Goal: Complete application form: Complete application form

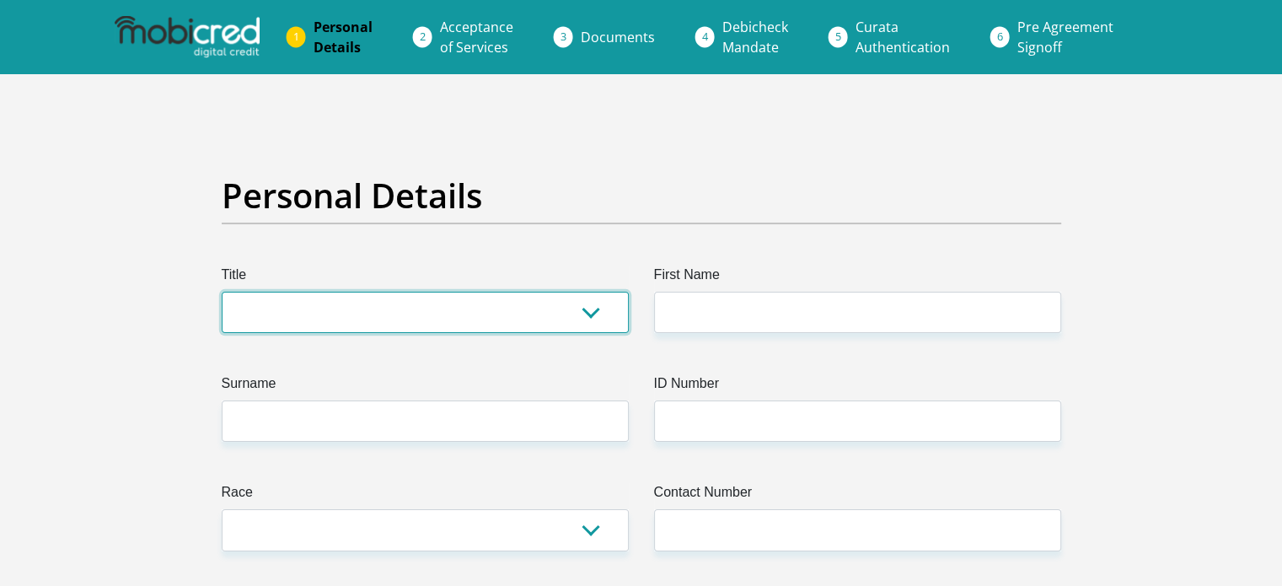
click at [587, 316] on select "Mr Ms Mrs Dr Other" at bounding box center [425, 312] width 407 height 41
select select "Ms"
click at [222, 292] on select "Mr Ms Mrs Dr Other" at bounding box center [425, 312] width 407 height 41
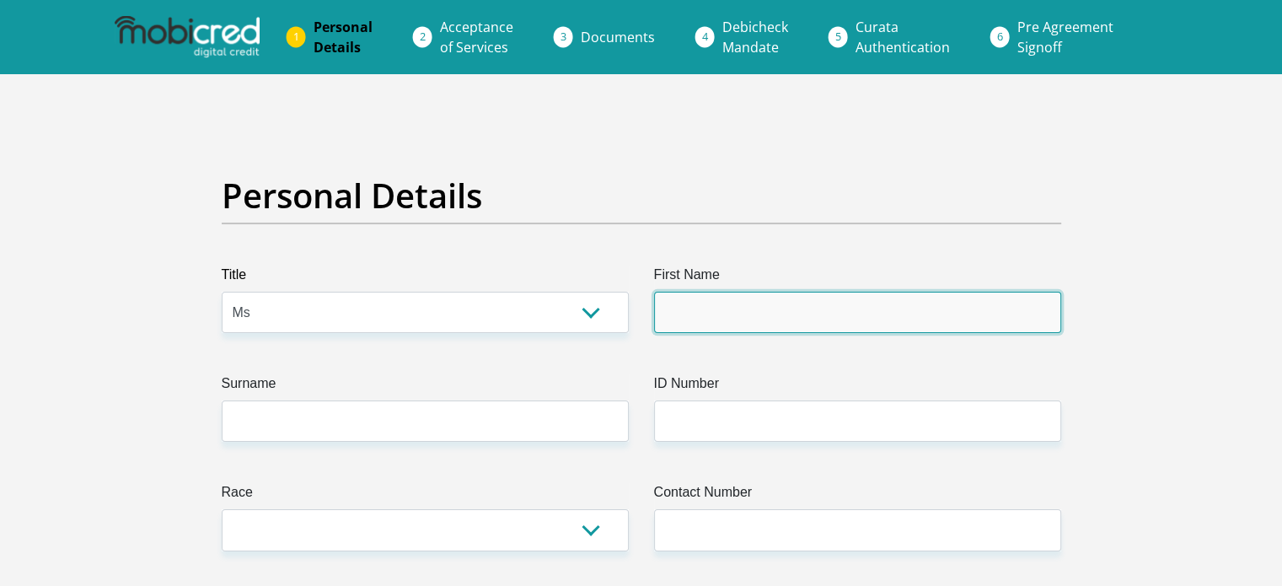
click at [843, 308] on input "First Name" at bounding box center [857, 312] width 407 height 41
type input "Sharlini"
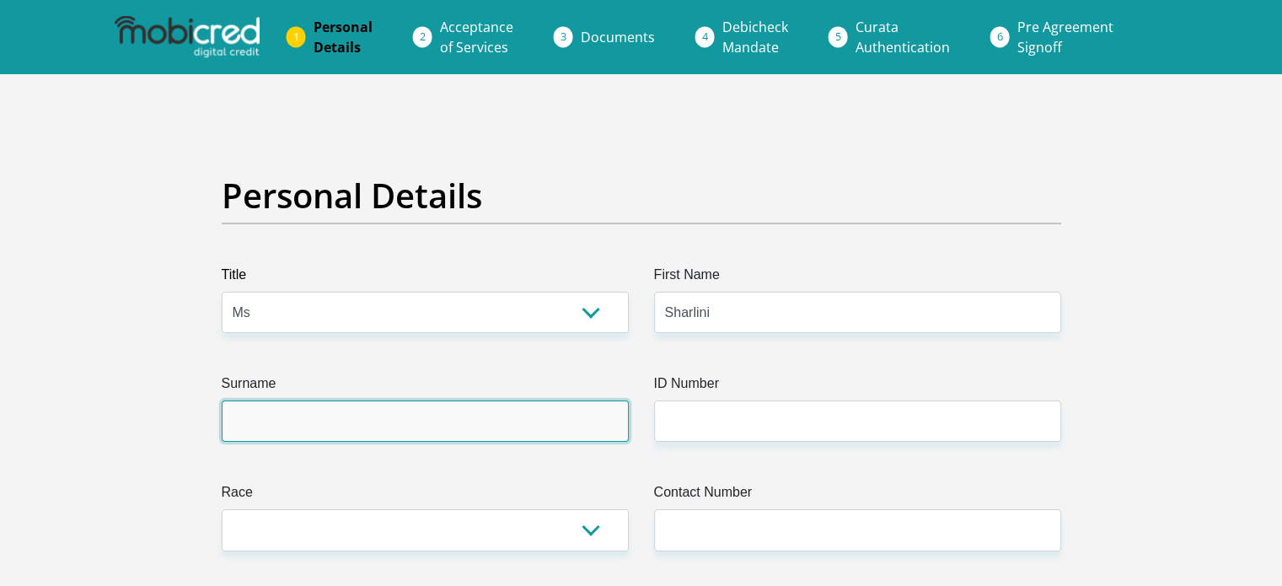
type input "Behari"
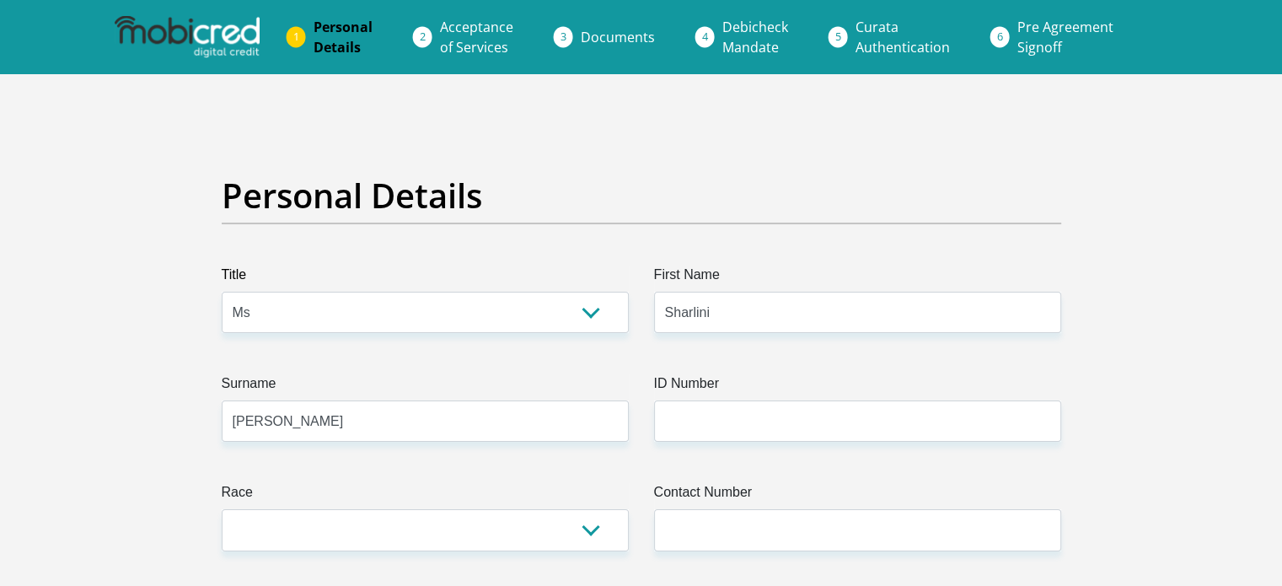
type input "0613576092"
select select "ZAF"
type input "23 Stag road"
type input "Midrand"
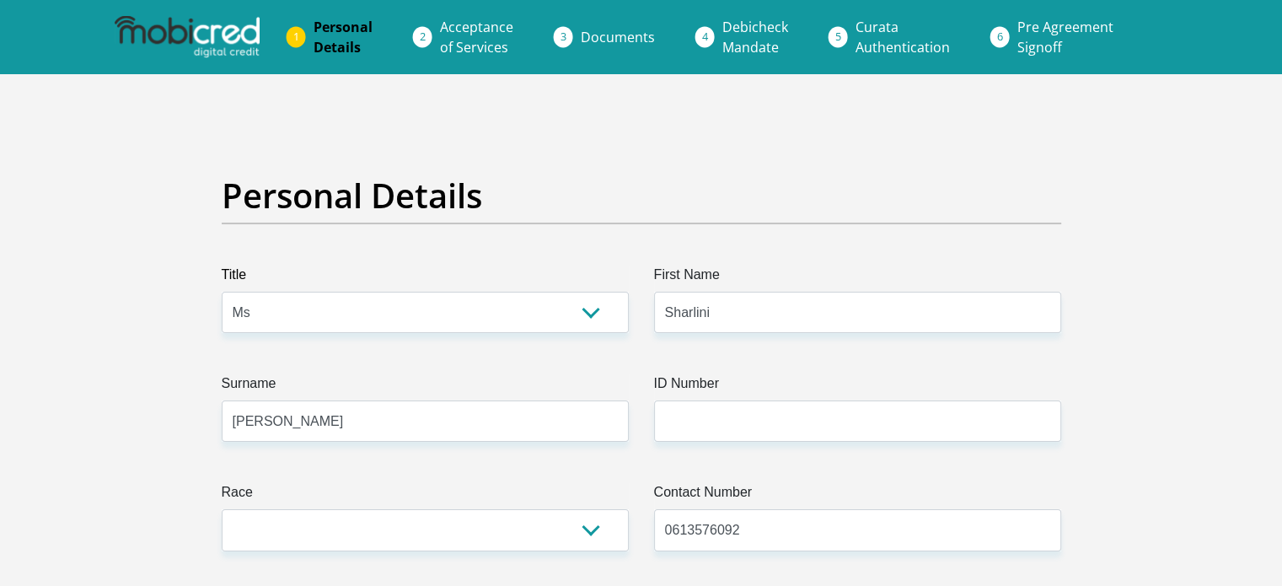
type input "Midrand"
type input "1685"
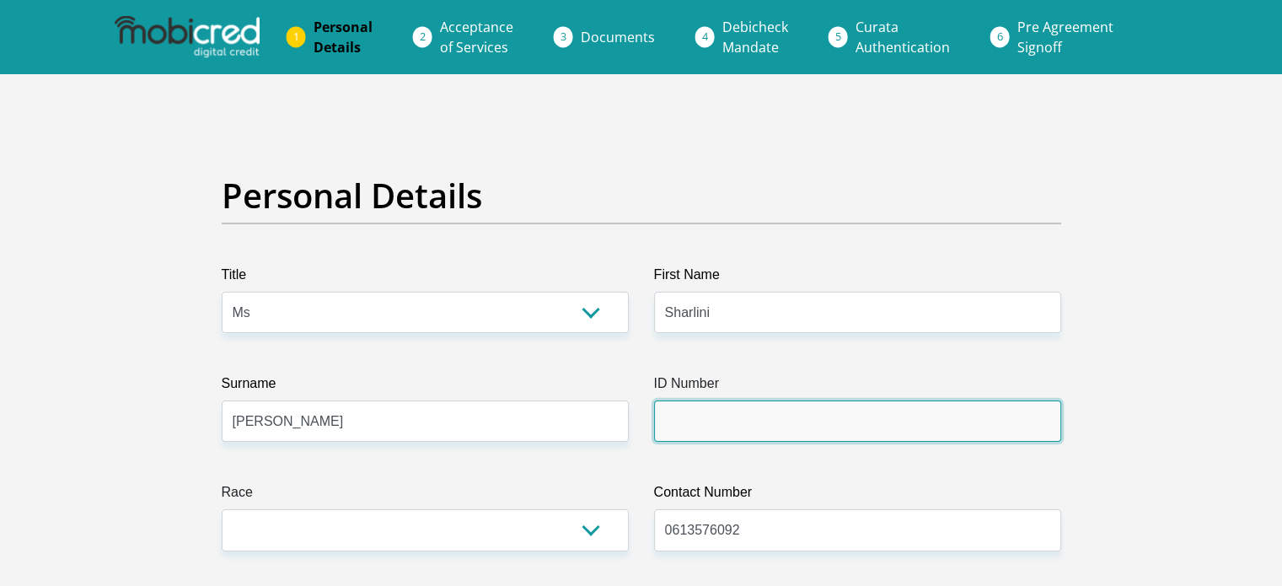
click at [718, 424] on input "ID Number" at bounding box center [857, 420] width 407 height 41
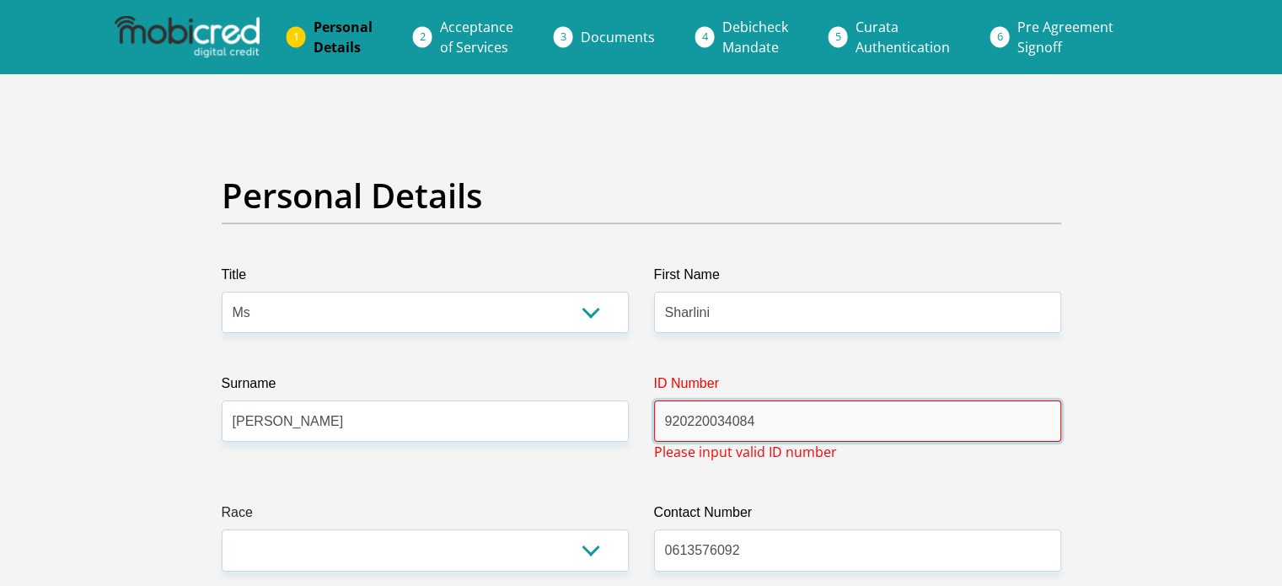
click at [730, 420] on input "920220034084" at bounding box center [857, 420] width 407 height 41
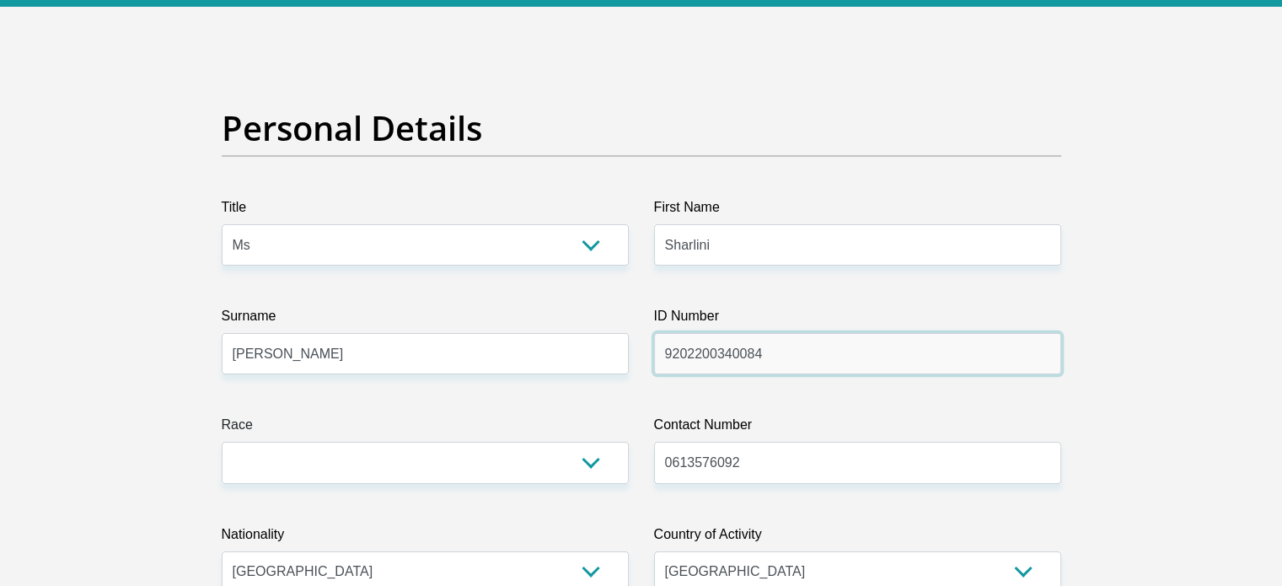
scroll to position [169, 0]
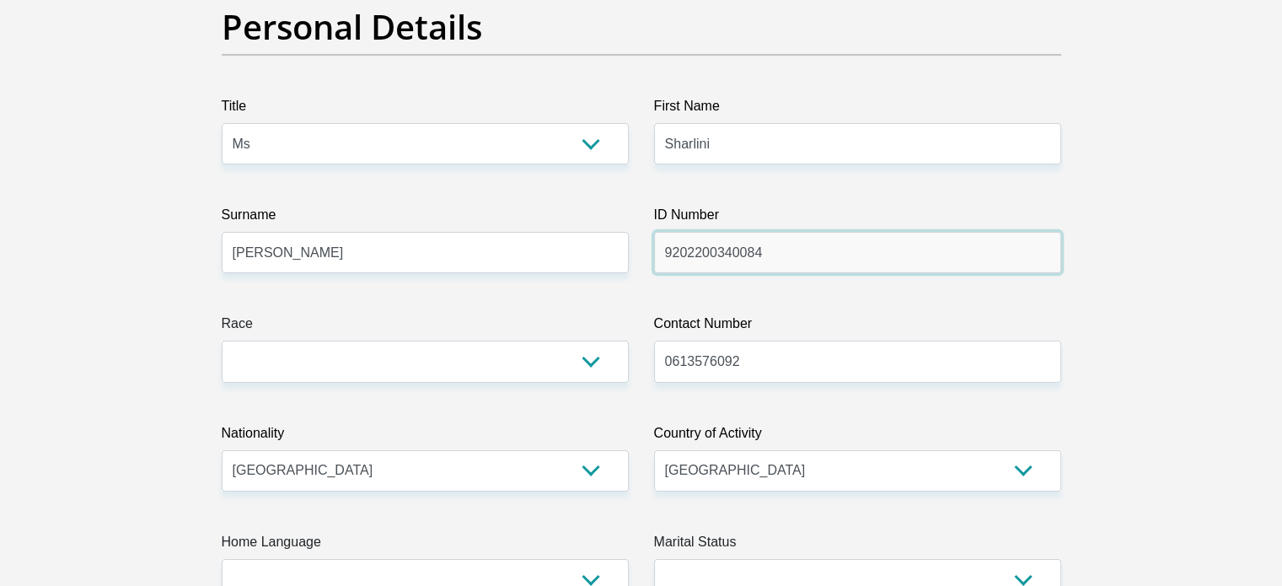
type input "9202200340084"
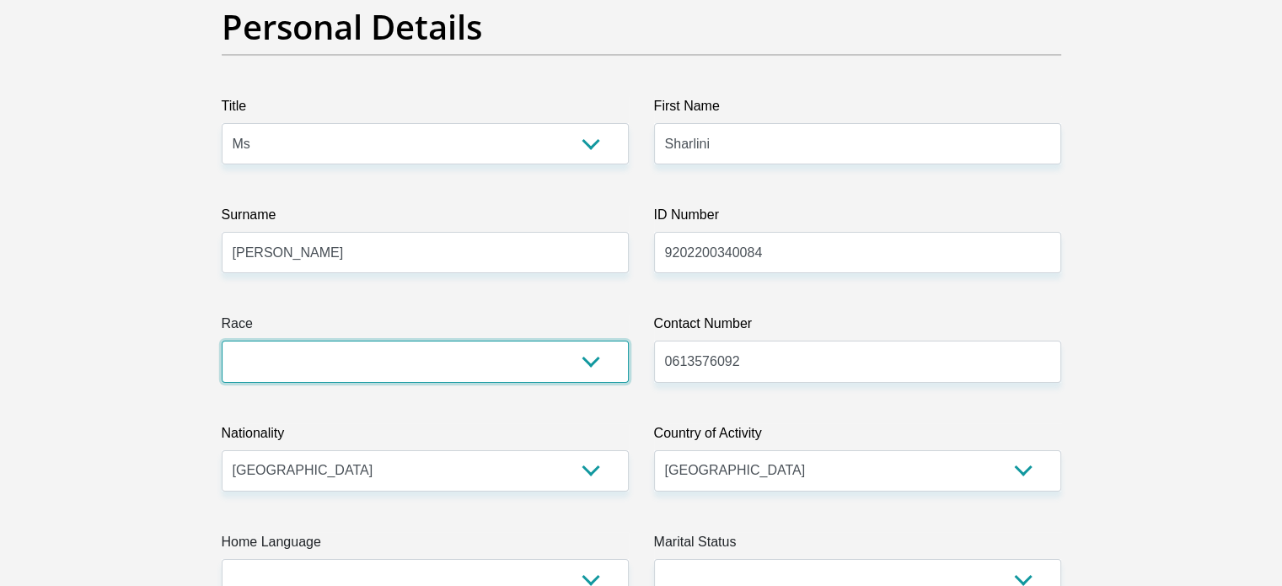
click at [583, 357] on select "Black Coloured Indian White Other" at bounding box center [425, 360] width 407 height 41
select select "2"
click at [222, 340] on select "Black Coloured Indian White Other" at bounding box center [425, 360] width 407 height 41
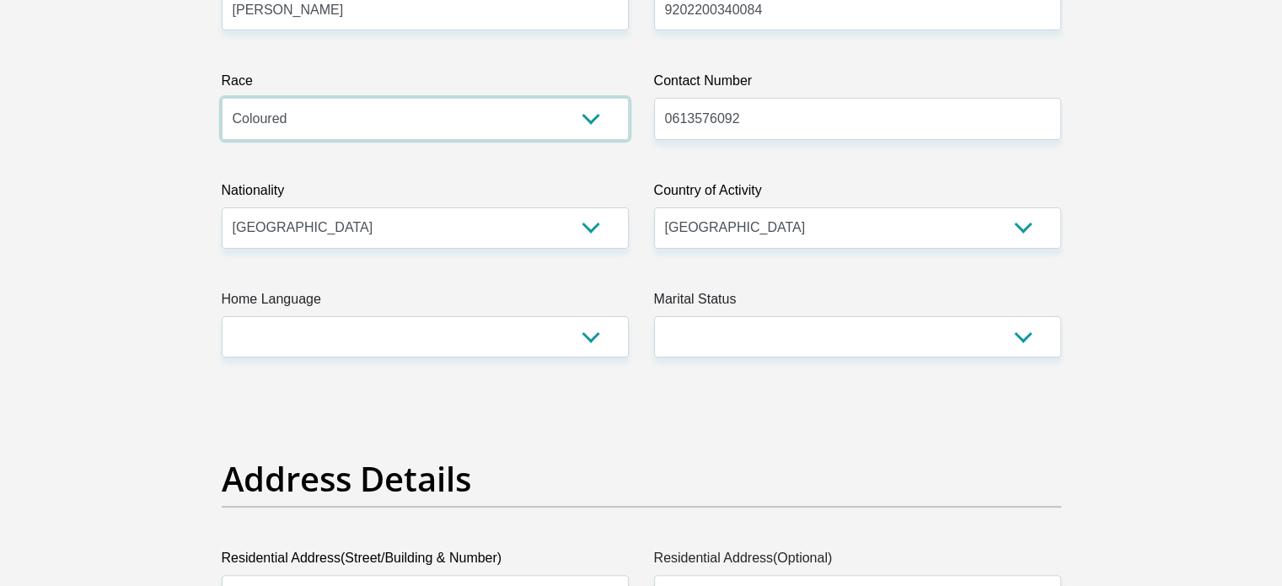
scroll to position [421, 0]
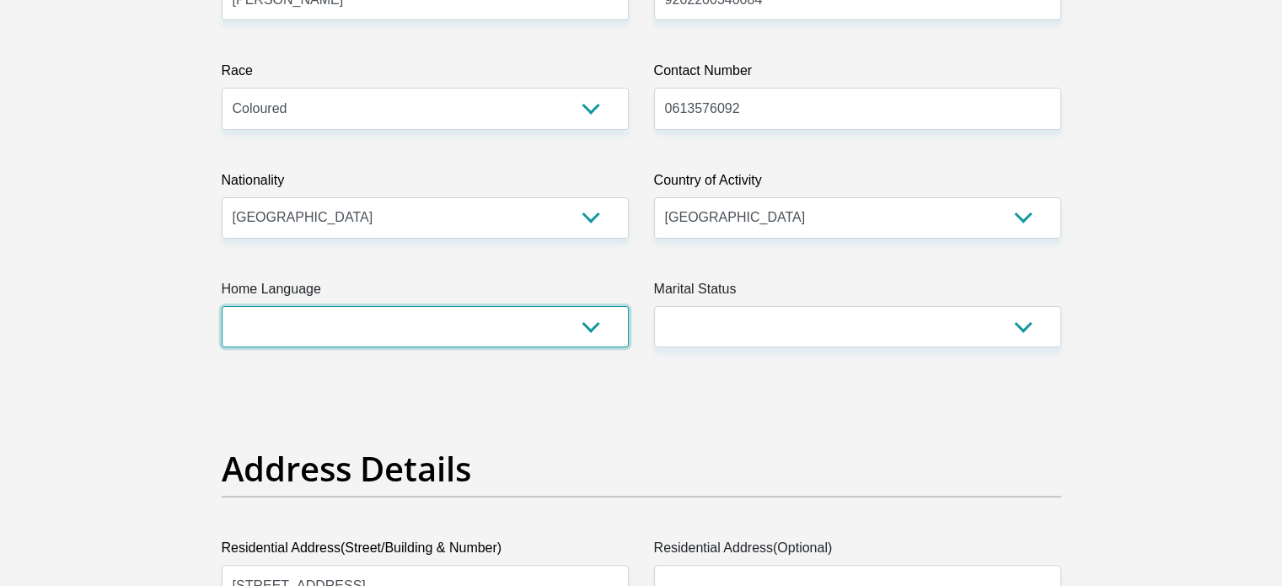
click at [583, 333] on select "Afrikaans English Sepedi South Ndebele Southern Sotho Swati Tsonga Tswana Venda…" at bounding box center [425, 326] width 407 height 41
select select "eng"
click at [222, 306] on select "Afrikaans English Sepedi South Ndebele Southern Sotho Swati Tsonga Tswana Venda…" at bounding box center [425, 326] width 407 height 41
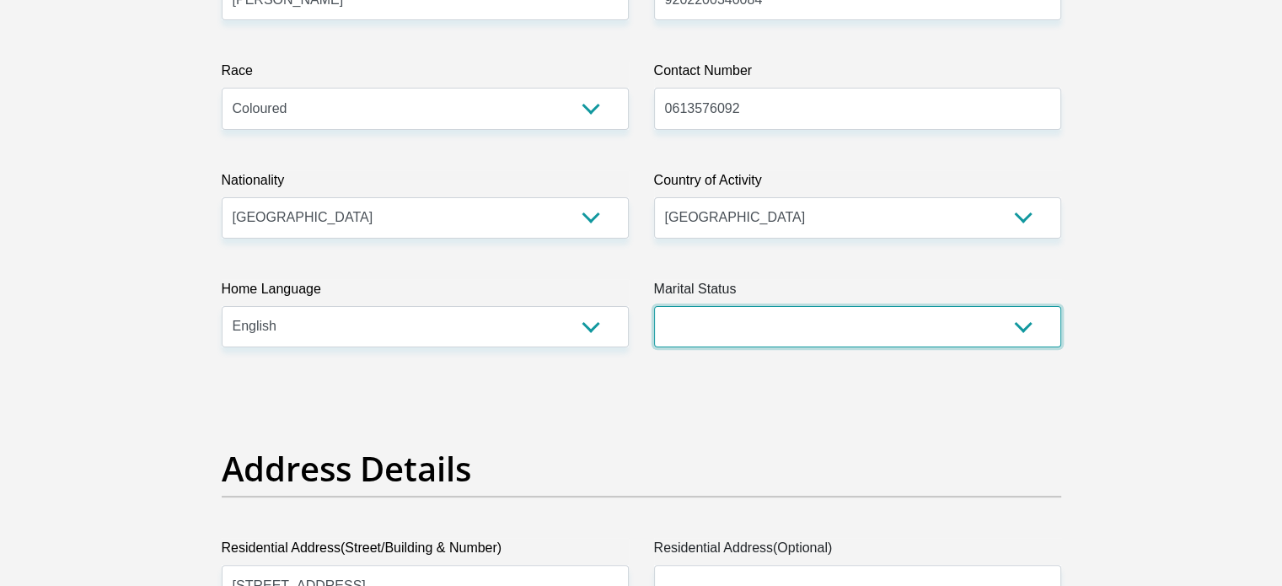
click at [836, 336] on select "Married ANC Single Divorced Widowed Married COP or Customary Law" at bounding box center [857, 326] width 407 height 41
select select "2"
click at [654, 306] on select "Married ANC Single Divorced Widowed Married COP or Customary Law" at bounding box center [857, 326] width 407 height 41
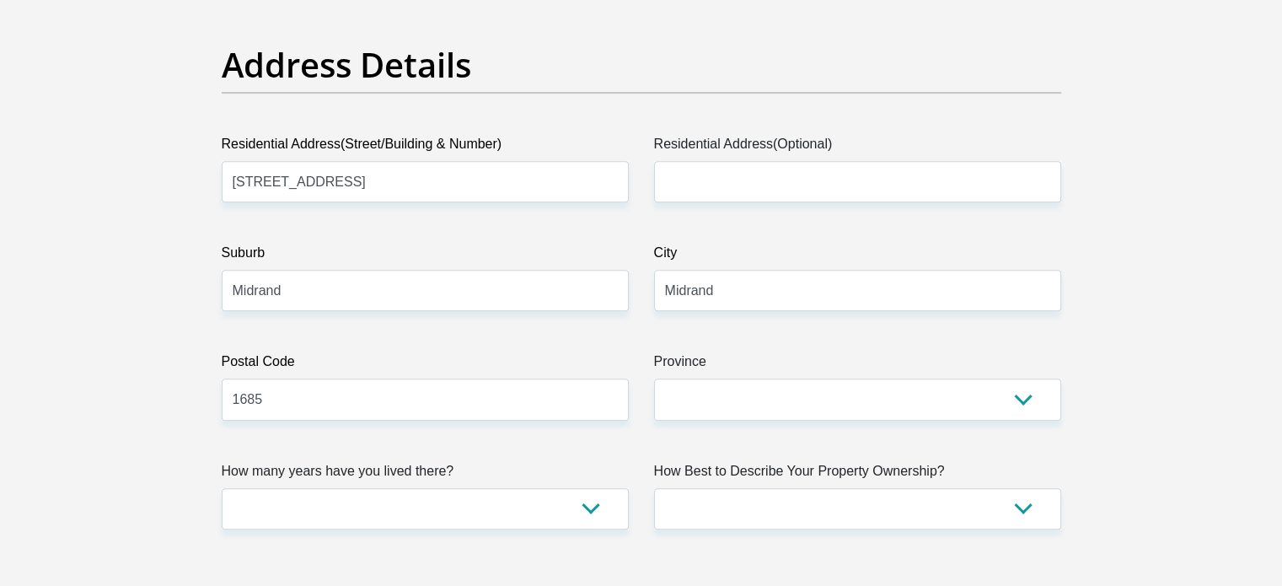
scroll to position [843, 0]
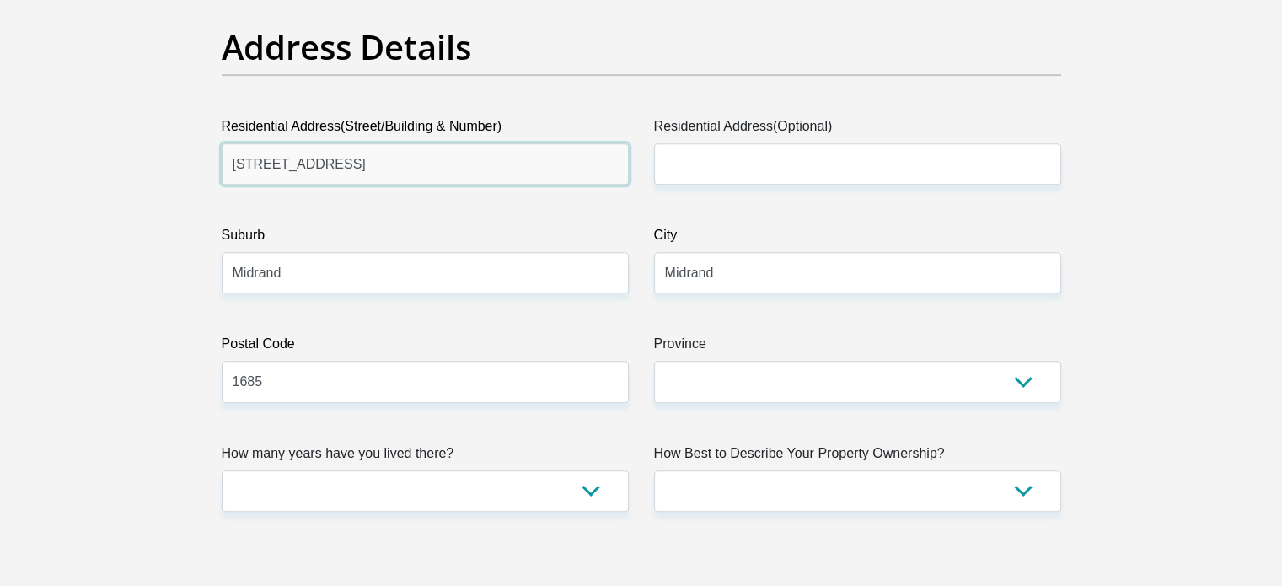
click at [335, 157] on input "23 Stag road" at bounding box center [425, 163] width 407 height 41
click at [231, 163] on input "Bonanza Avenue" at bounding box center [425, 163] width 407 height 41
type input "610 Bonanza Avenue"
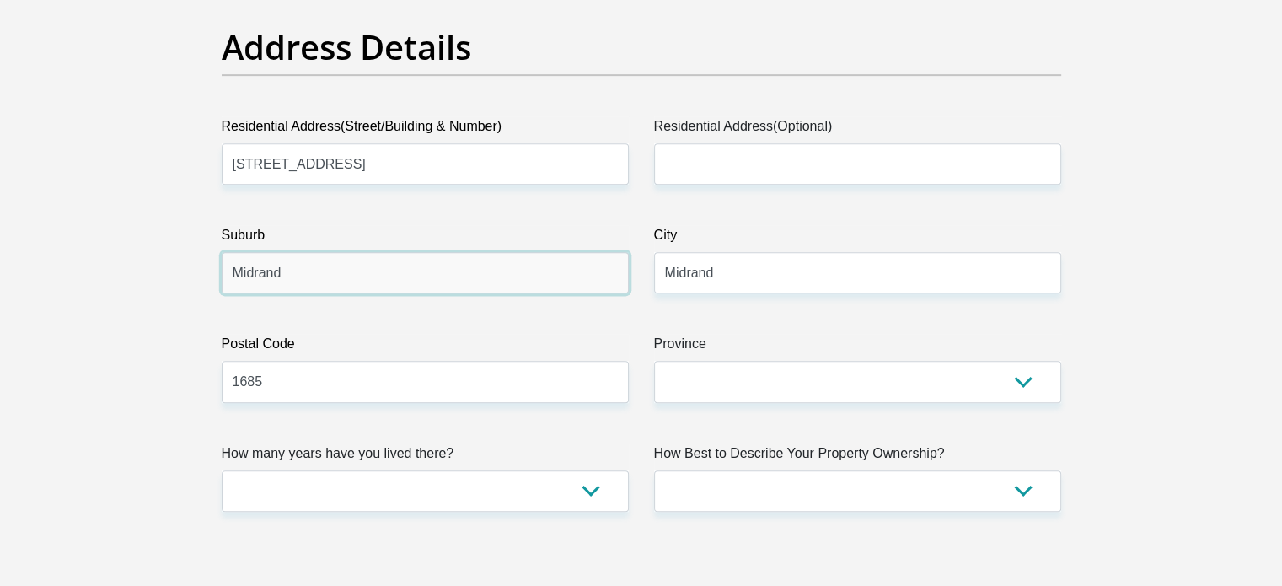
click at [435, 276] on input "Midrand" at bounding box center [425, 272] width 407 height 41
type input "Roodepoort"
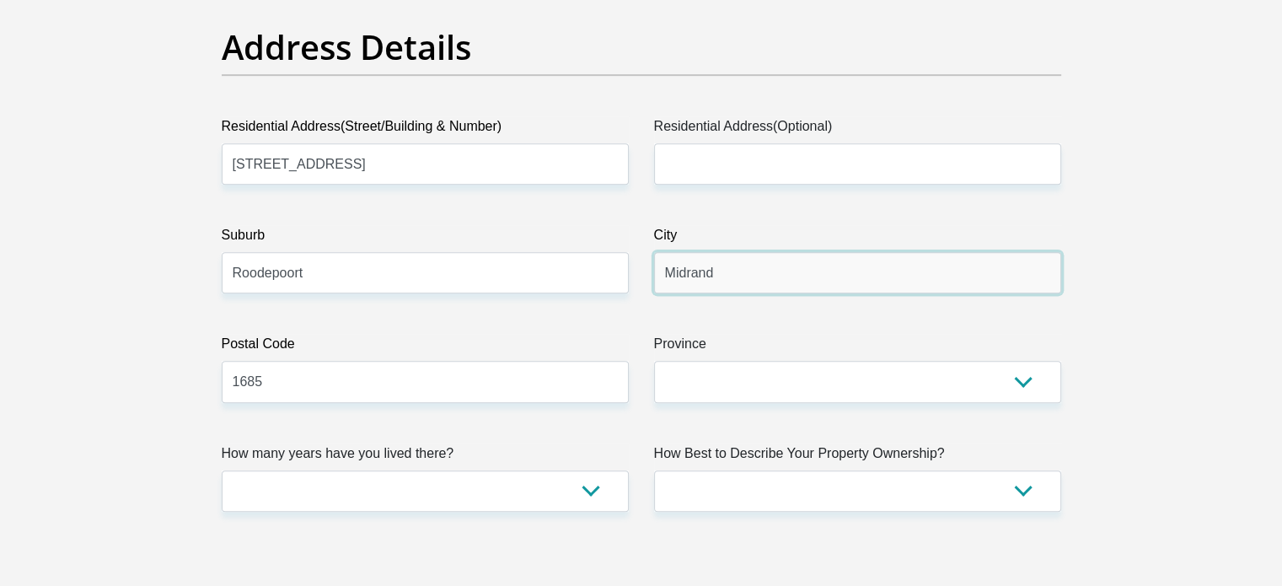
click at [837, 278] on input "Midrand" at bounding box center [857, 272] width 407 height 41
type input "M"
type input "Johannesburg"
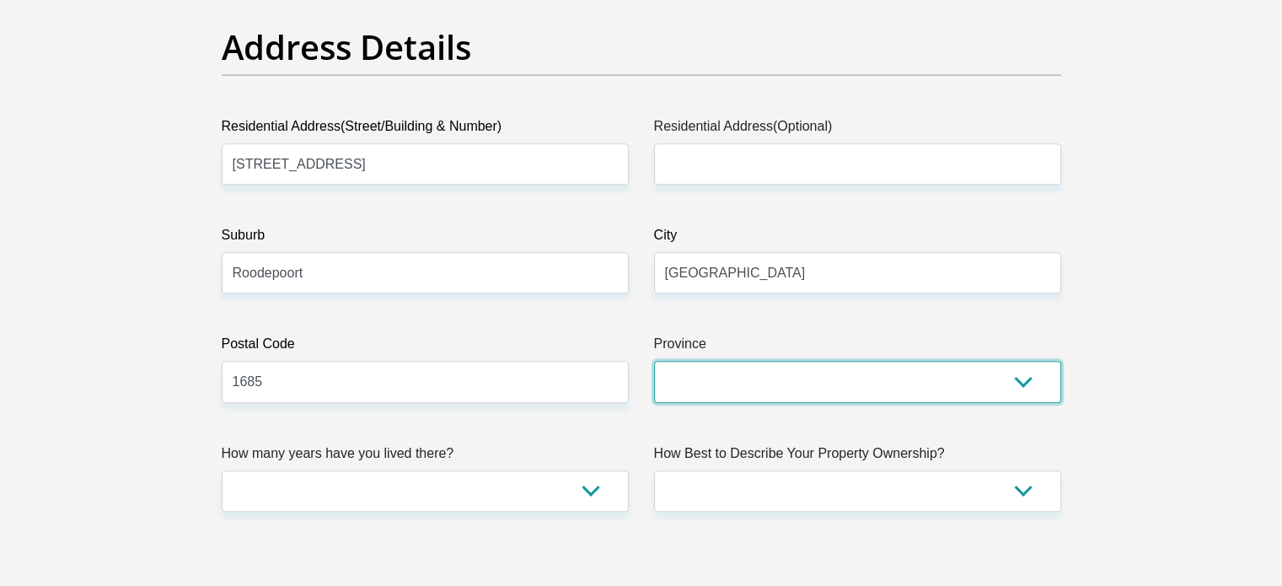
click at [688, 388] on select "Eastern Cape Free State Gauteng KwaZulu-Natal Limpopo Mpumalanga Northern Cape …" at bounding box center [857, 381] width 407 height 41
select select "Gauteng"
click at [654, 361] on select "Eastern Cape Free State Gauteng KwaZulu-Natal Limpopo Mpumalanga Northern Cape …" at bounding box center [857, 381] width 407 height 41
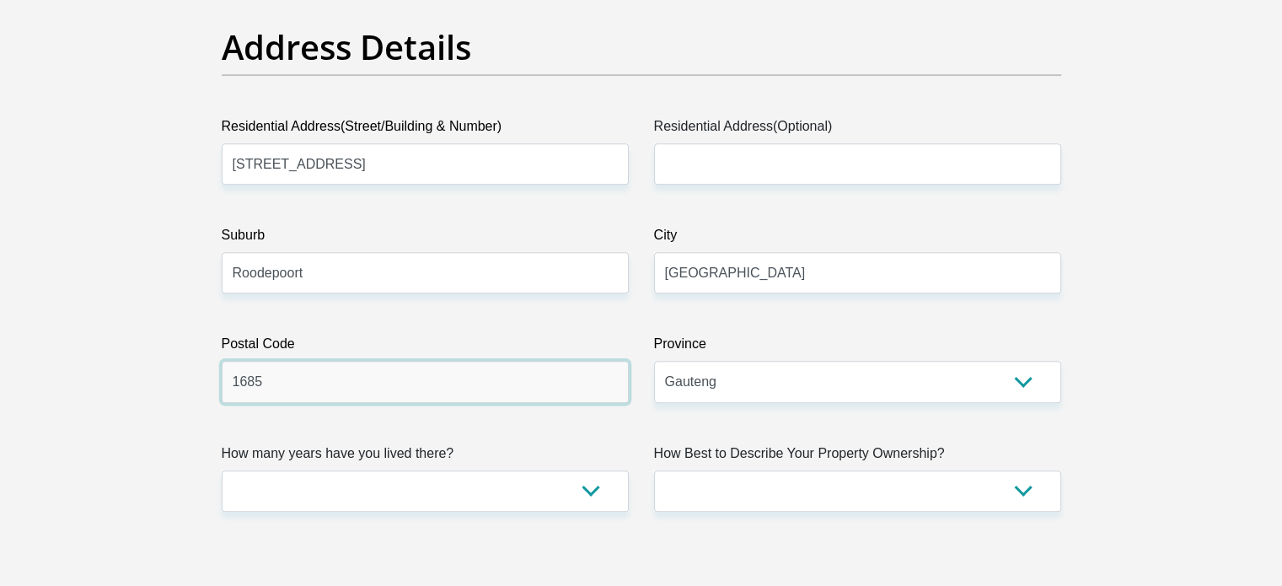
click at [293, 392] on input "1685" at bounding box center [425, 381] width 407 height 41
type input "1724"
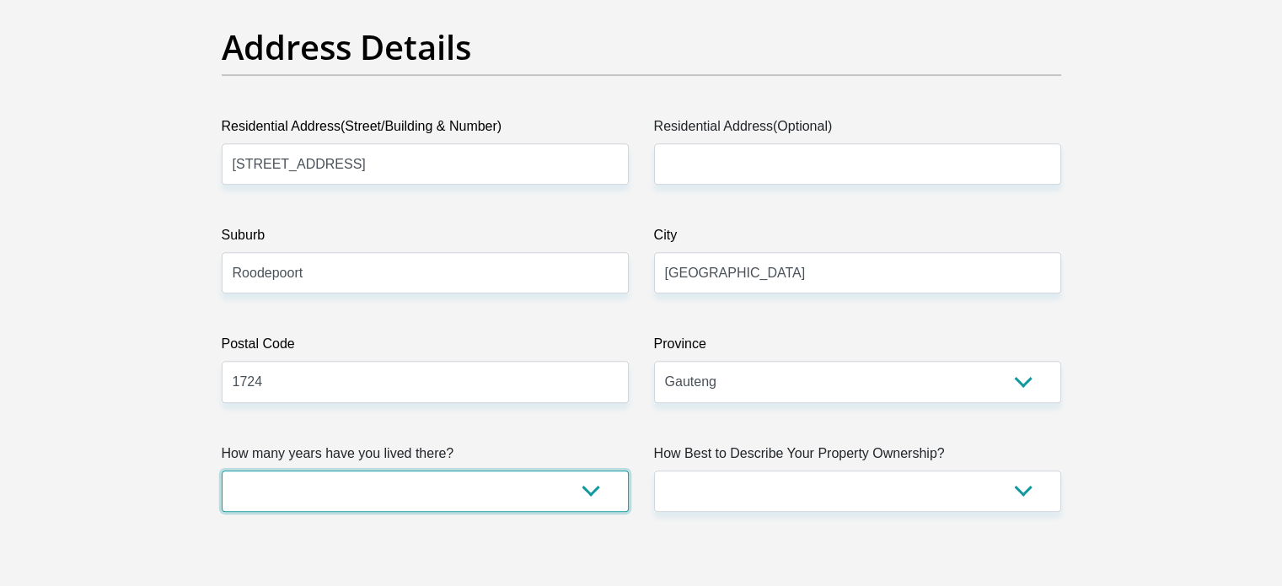
click at [375, 495] on select "less than 1 year 1-3 years 3-5 years 5+ years" at bounding box center [425, 490] width 407 height 41
select select "2"
click at [222, 470] on select "less than 1 year 1-3 years 3-5 years 5+ years" at bounding box center [425, 490] width 407 height 41
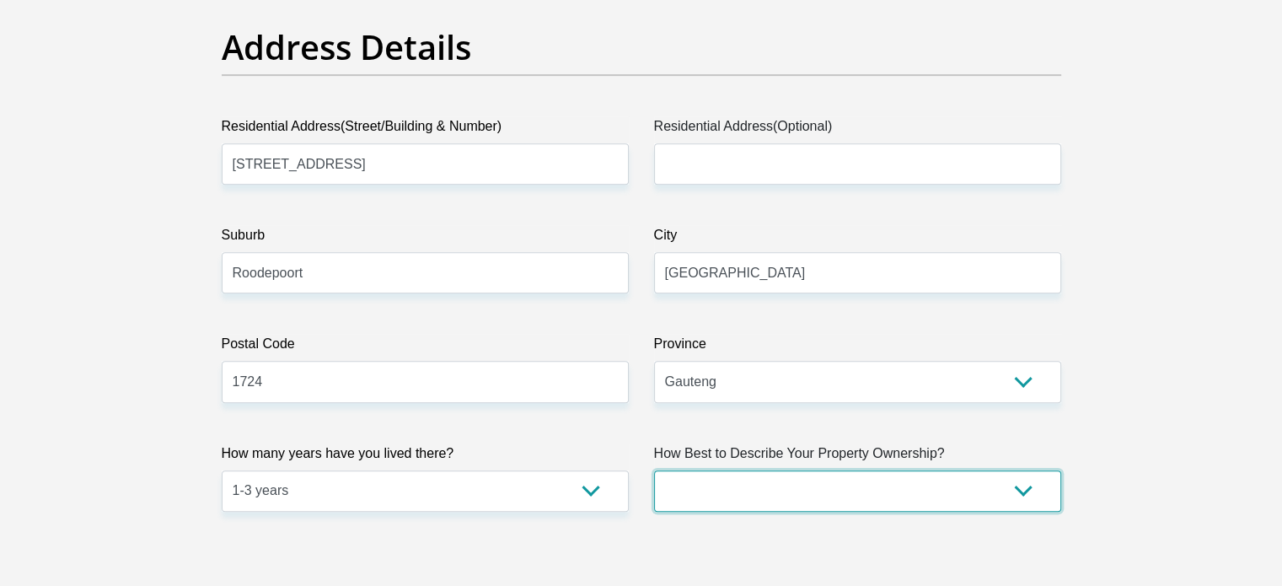
click at [919, 493] on select "Owned Rented Family Owned Company Dwelling" at bounding box center [857, 490] width 407 height 41
select select "Owned"
click at [654, 470] on select "Owned Rented Family Owned Company Dwelling" at bounding box center [857, 490] width 407 height 41
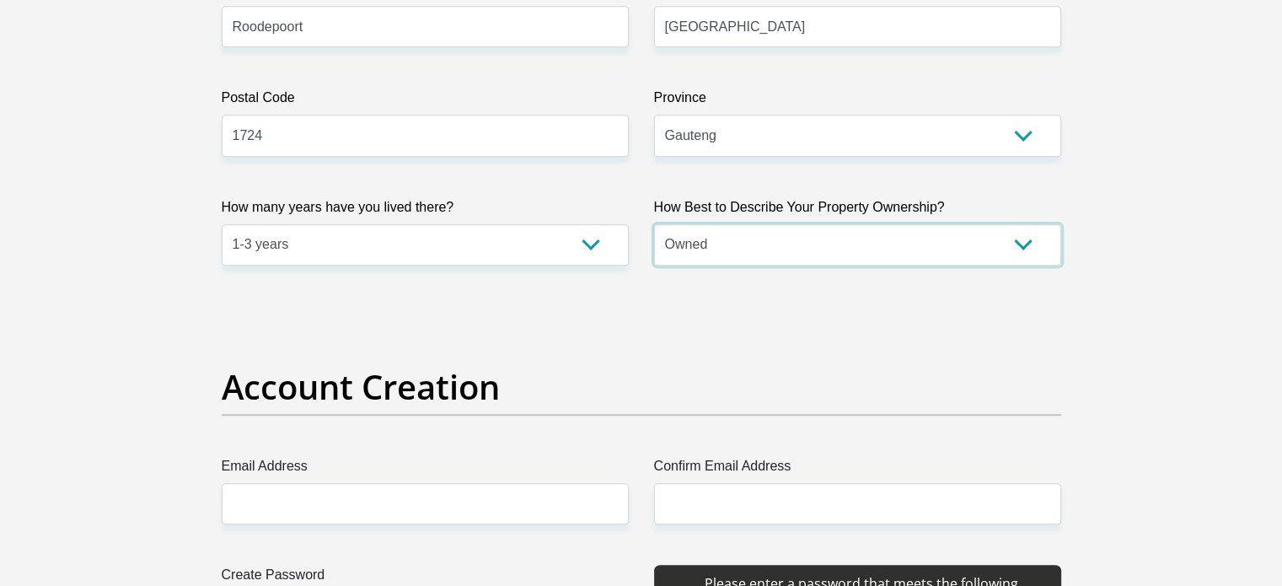
scroll to position [1348, 0]
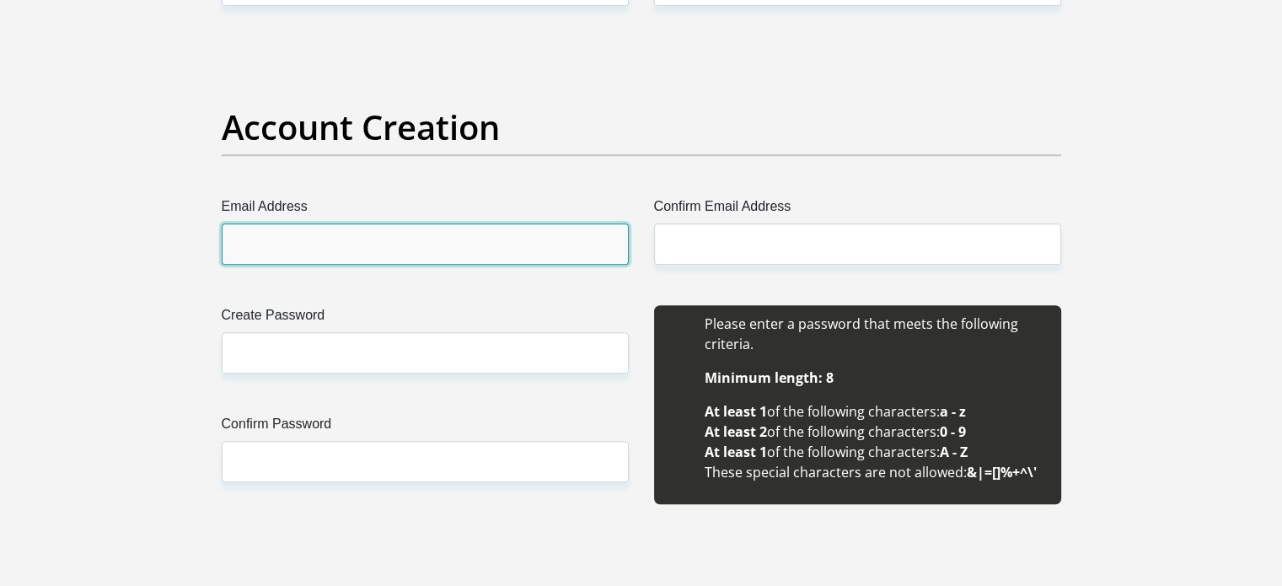
click at [301, 242] on input "Email Address" at bounding box center [425, 243] width 407 height 41
type input "sharlinibehari@gmail.com"
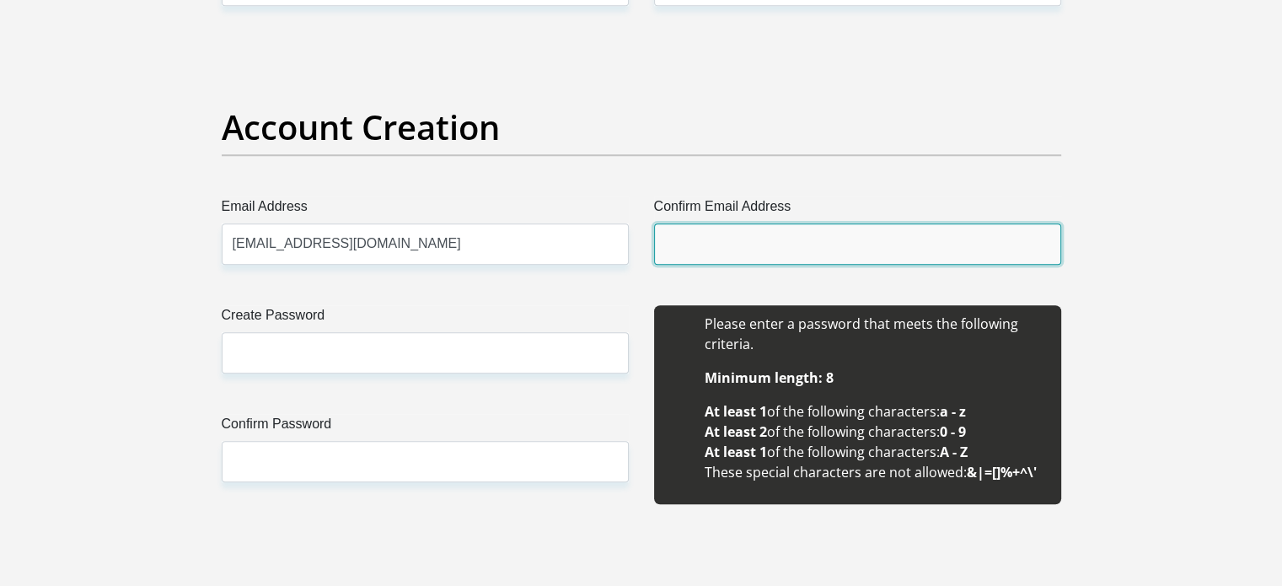
type input "sharlinibehari@gmail.com"
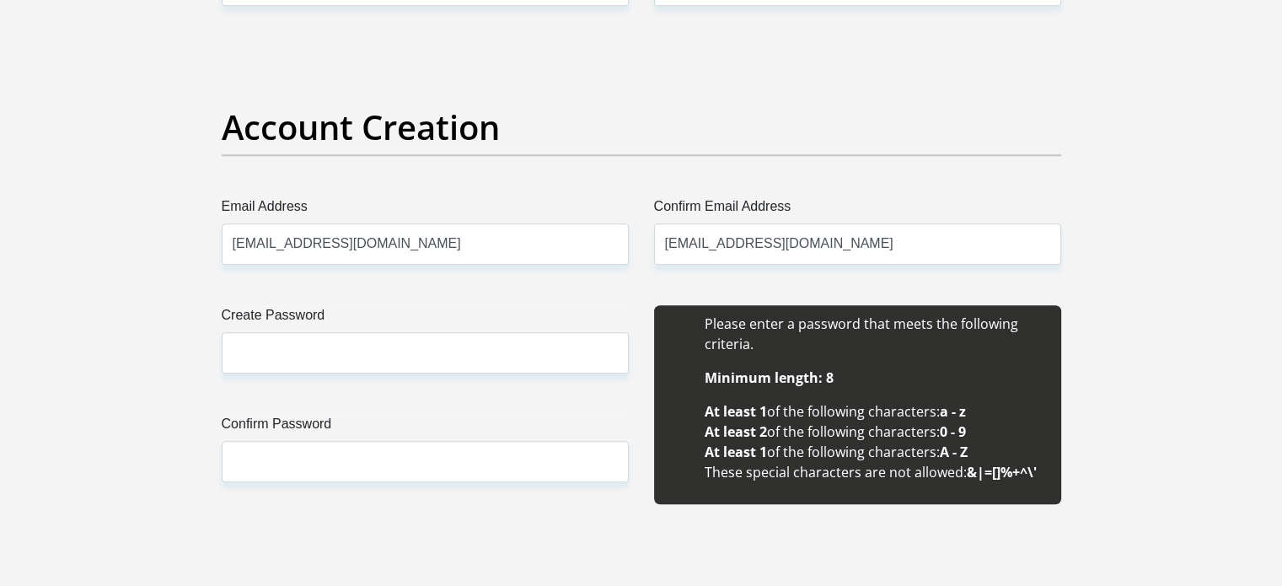
type input "Sharlini"
type input "Behari"
type input "0613576092"
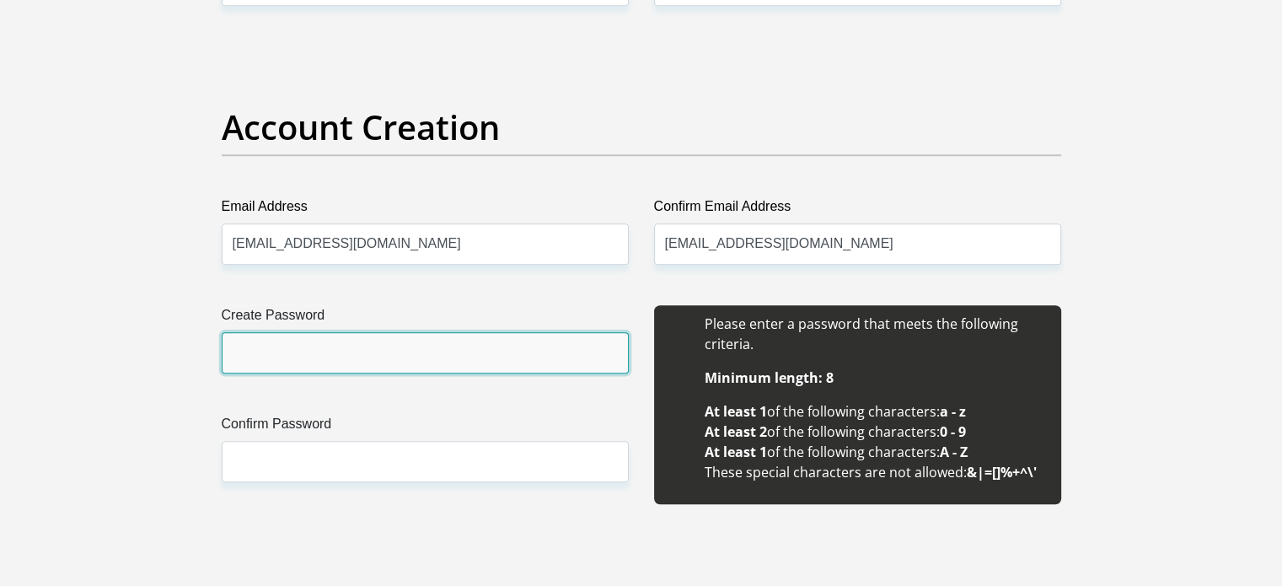
click at [377, 361] on input "Create Password" at bounding box center [425, 352] width 407 height 41
type input "Sharlini1992"
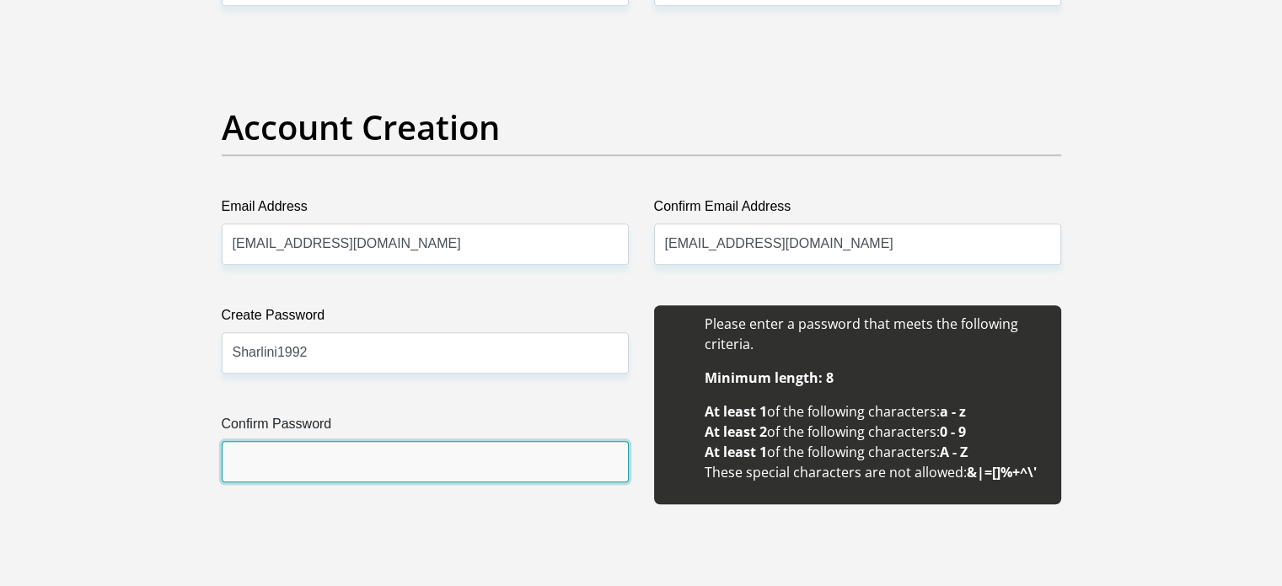
click at [358, 465] on input "Confirm Password" at bounding box center [425, 461] width 407 height 41
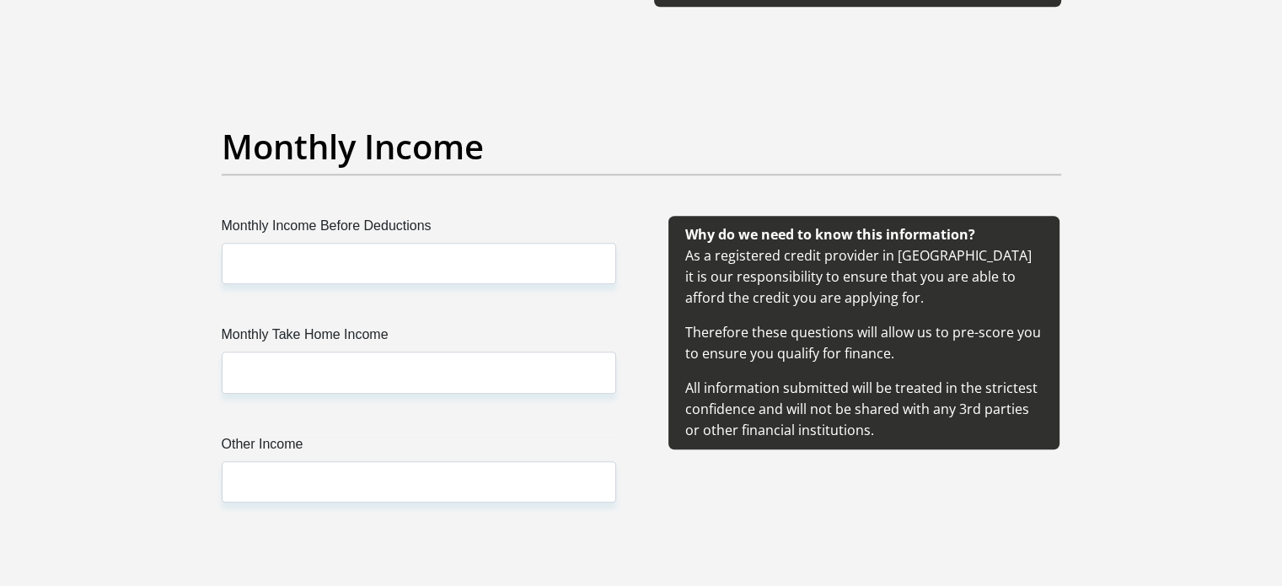
scroll to position [1854, 0]
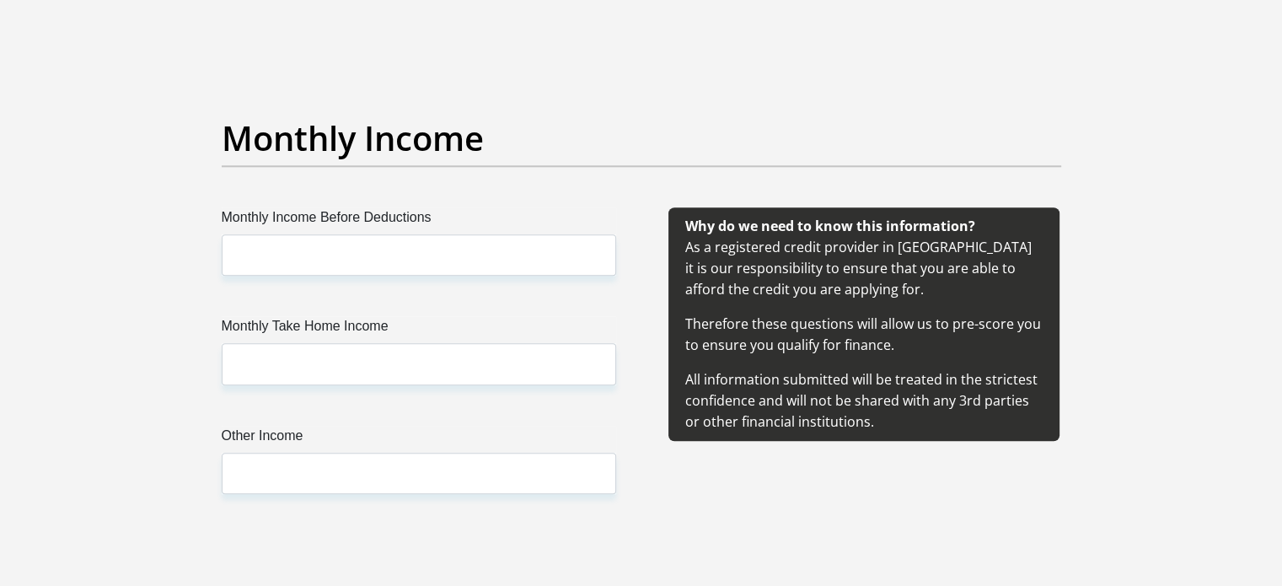
type input "Sharlini1992"
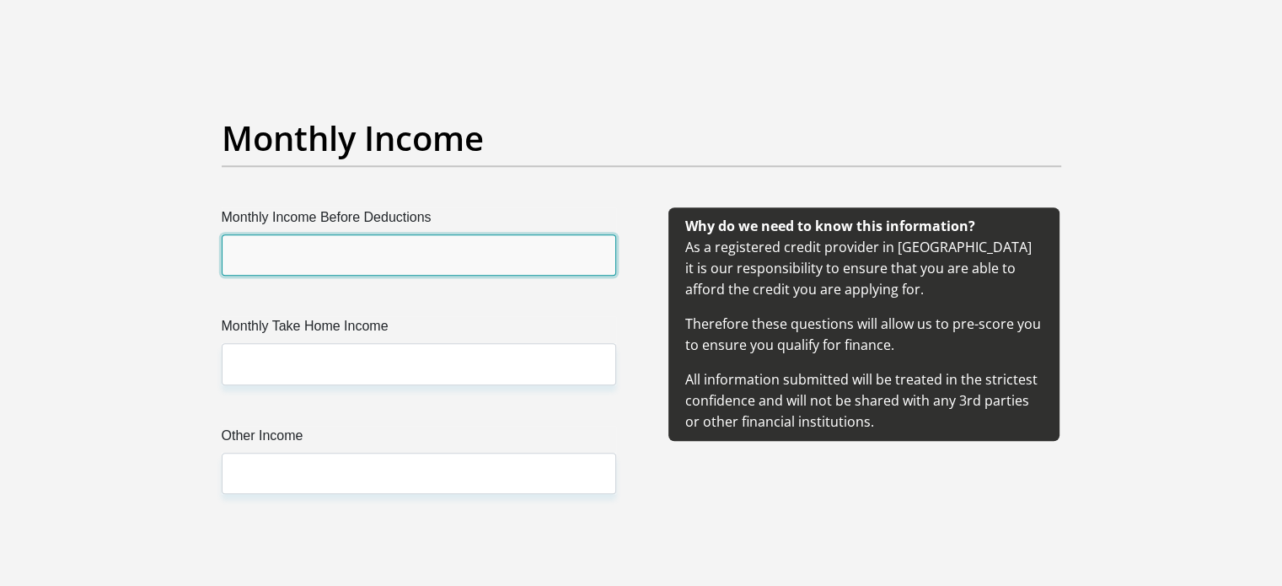
click at [387, 252] on input "Monthly Income Before Deductions" at bounding box center [419, 254] width 394 height 41
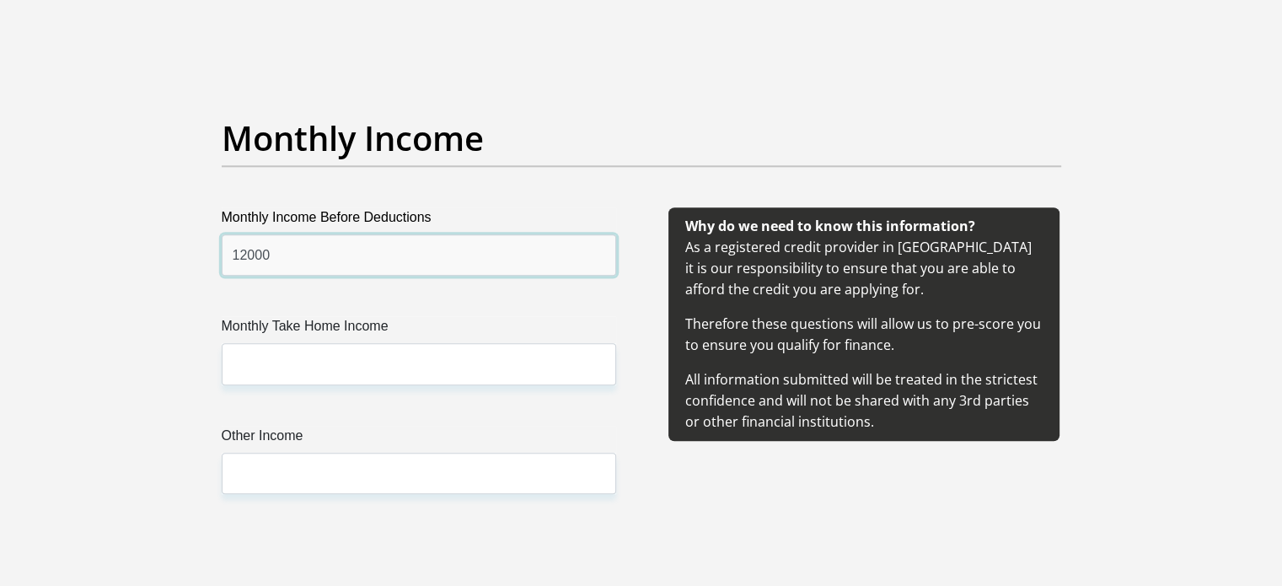
type input "12000"
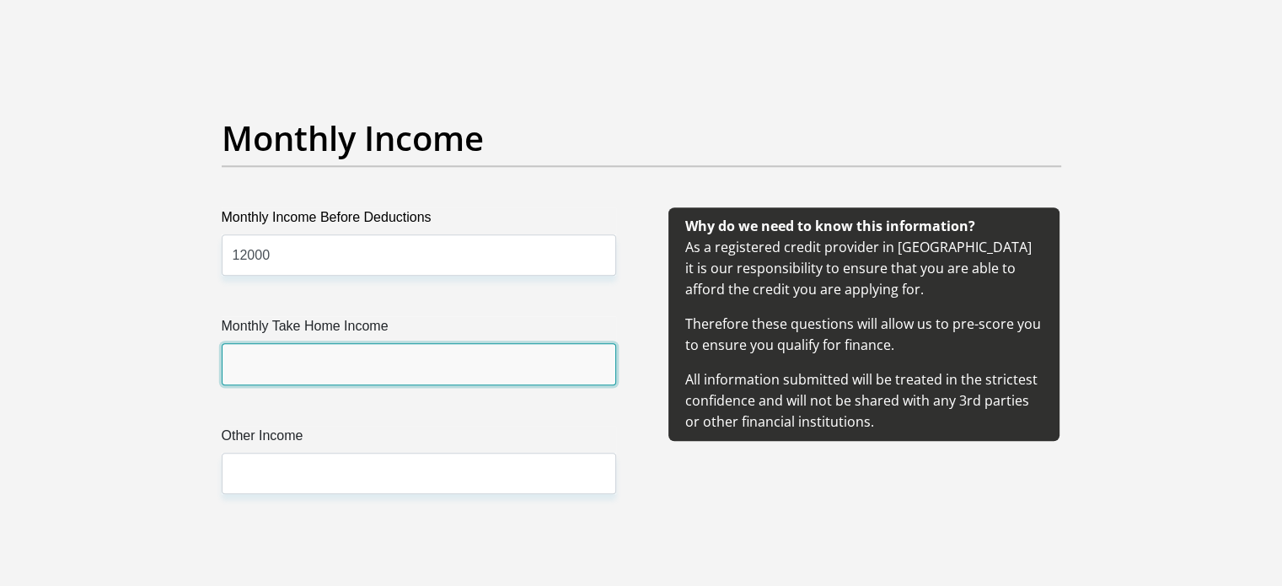
click at [344, 363] on input "Monthly Take Home Income" at bounding box center [419, 363] width 394 height 41
type input "10800"
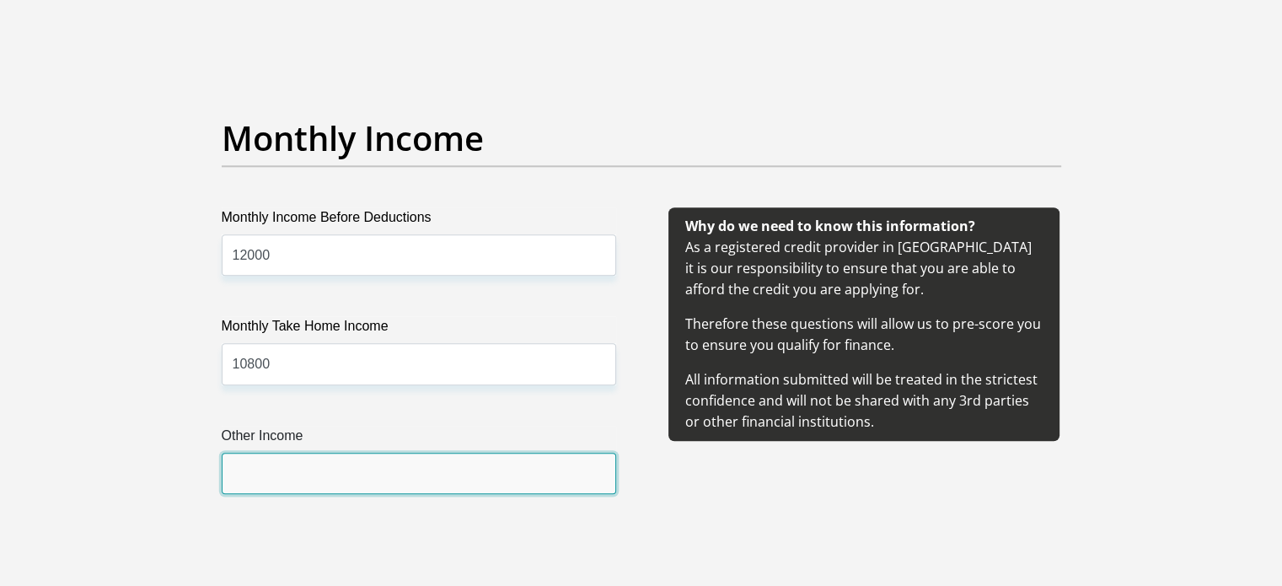
click at [492, 482] on input "Other Income" at bounding box center [419, 472] width 394 height 41
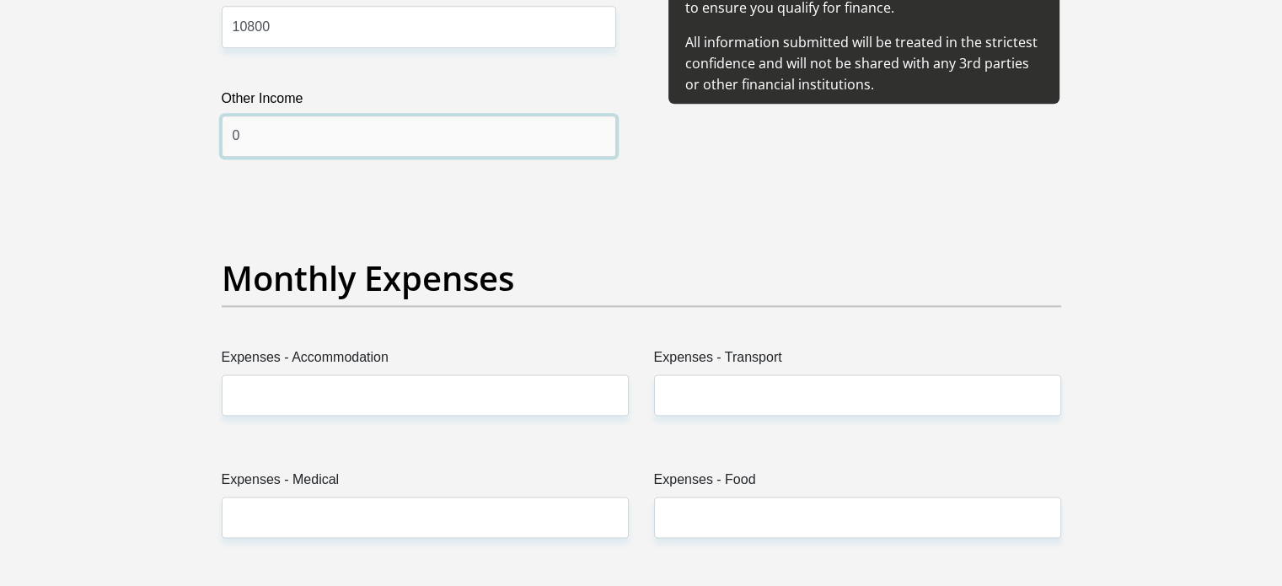
scroll to position [2275, 0]
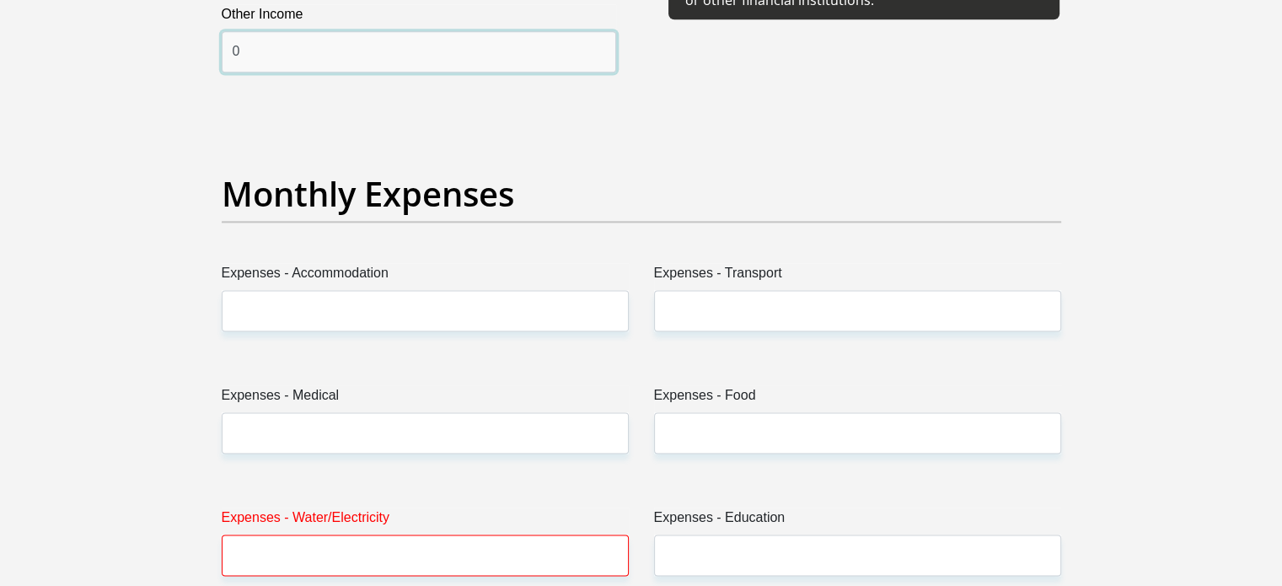
type input "0"
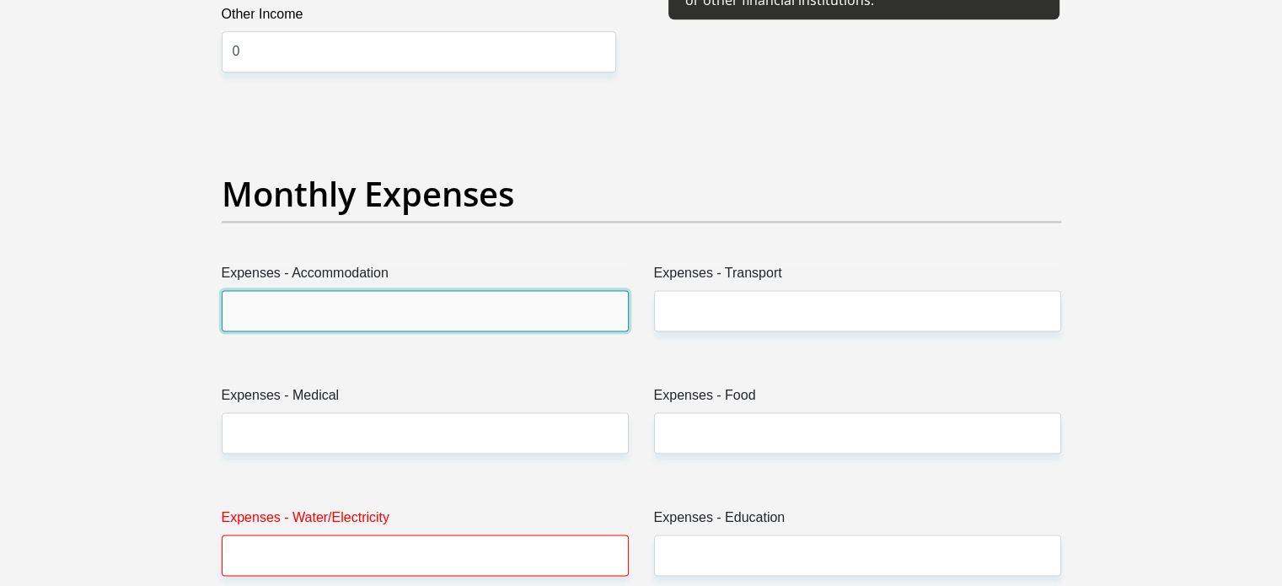
click at [335, 292] on input "Expenses - Accommodation" at bounding box center [425, 310] width 407 height 41
type input "0"
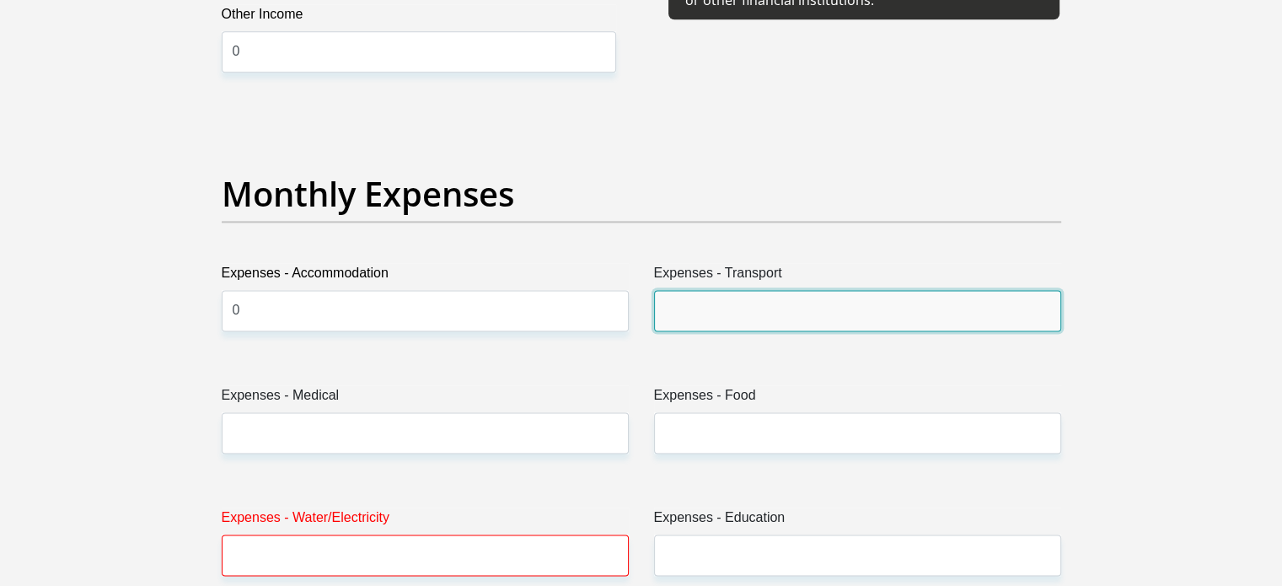
click at [698, 310] on input "Expenses - Transport" at bounding box center [857, 310] width 407 height 41
type input "2500"
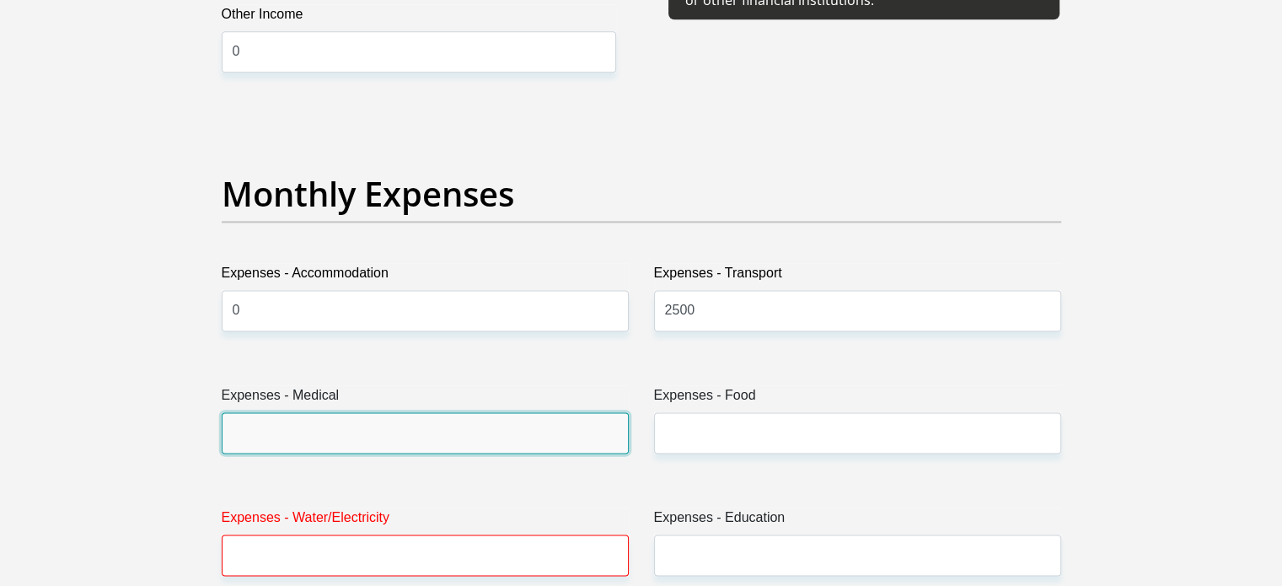
click at [377, 427] on input "Expenses - Medical" at bounding box center [425, 432] width 407 height 41
type input "318"
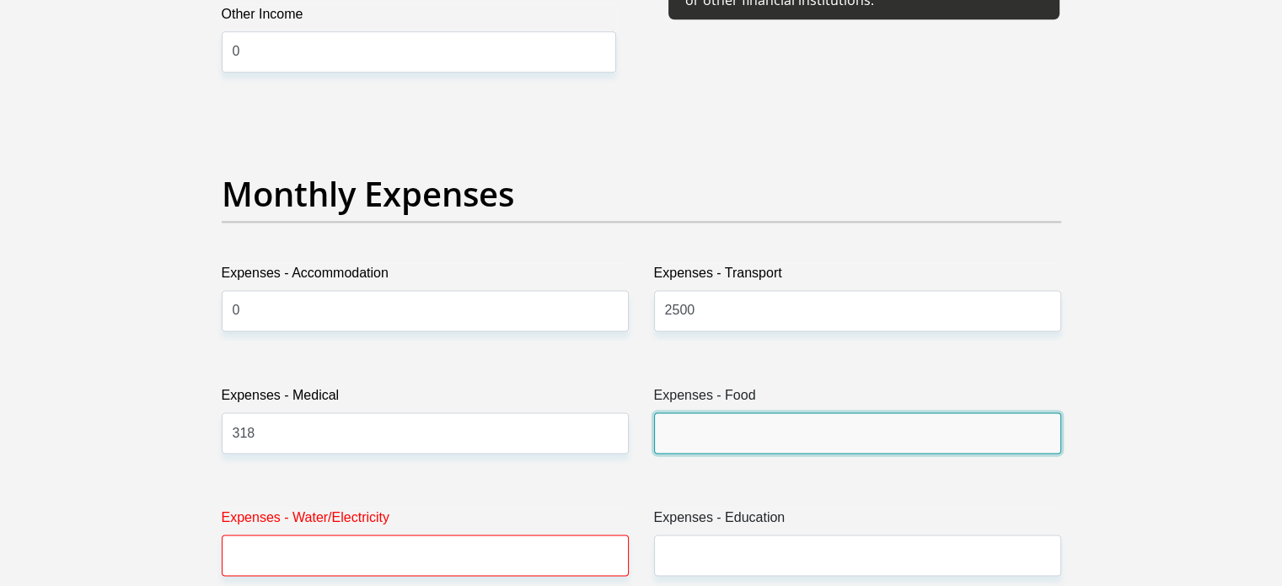
click at [700, 433] on input "Expenses - Food" at bounding box center [857, 432] width 407 height 41
type input "0"
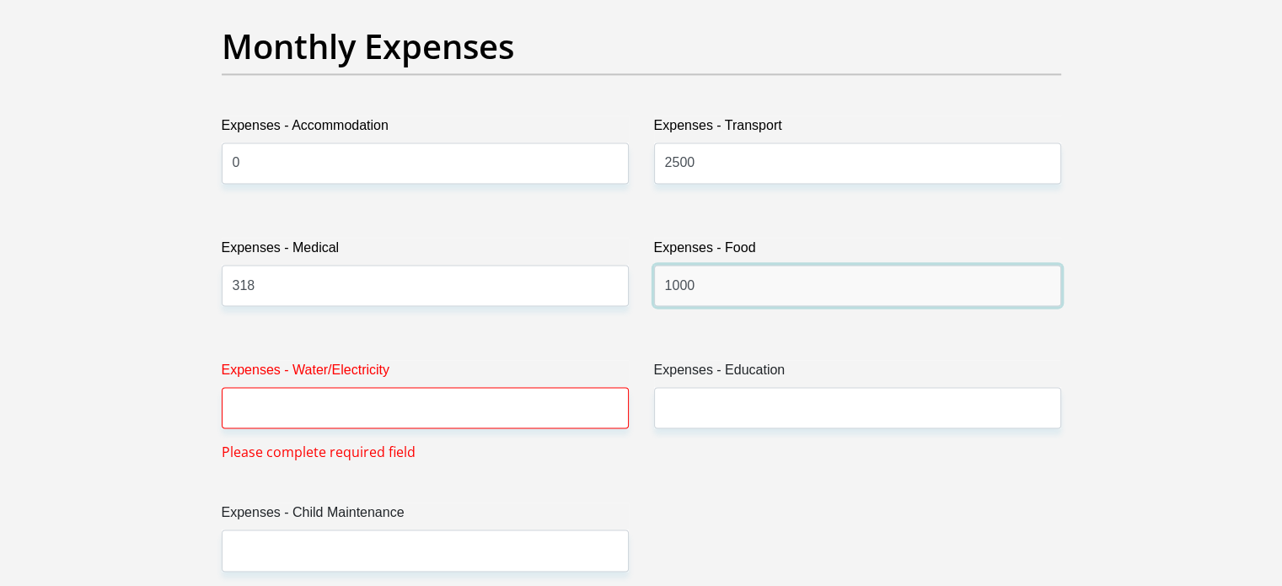
scroll to position [2443, 0]
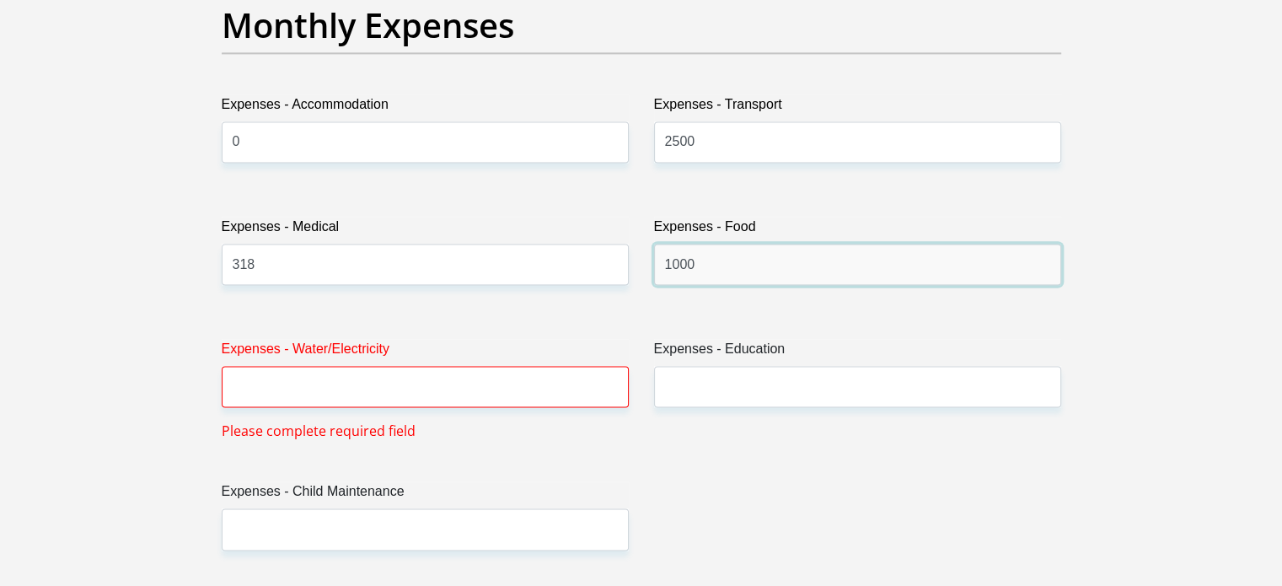
type input "1000"
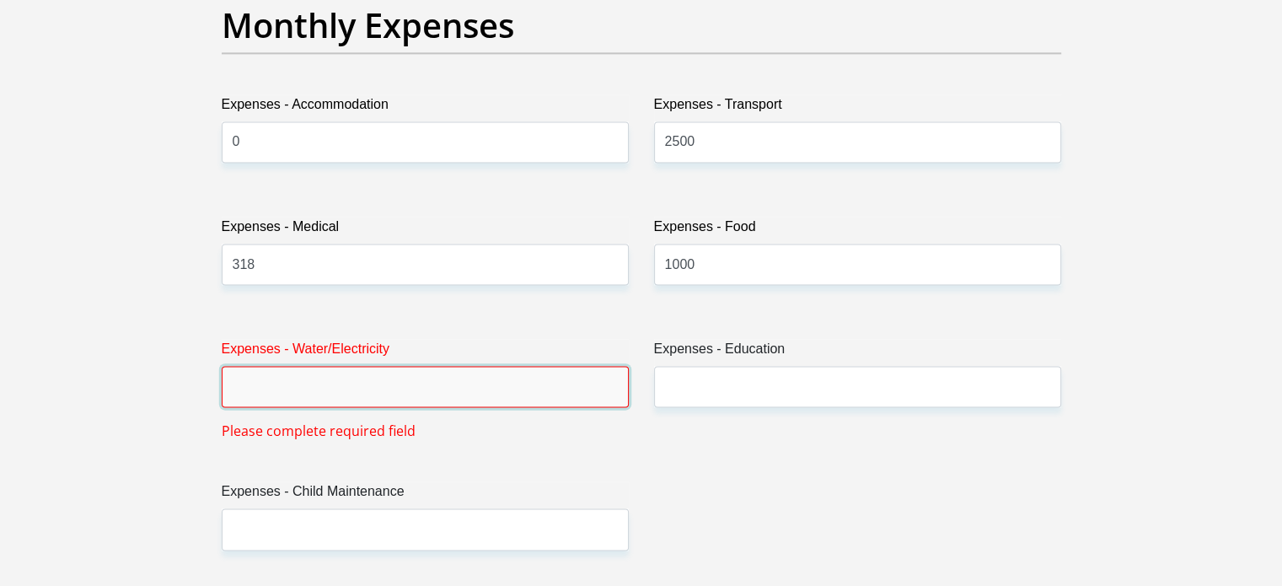
click at [494, 383] on input "Expenses - Water/Electricity" at bounding box center [425, 386] width 407 height 41
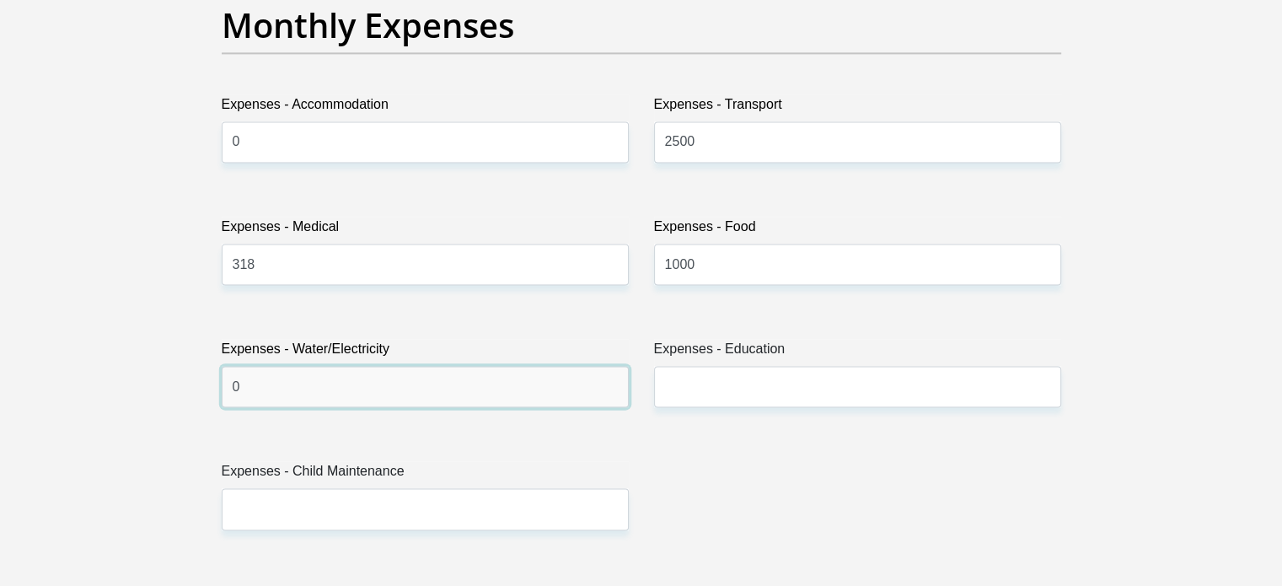
type input "0"
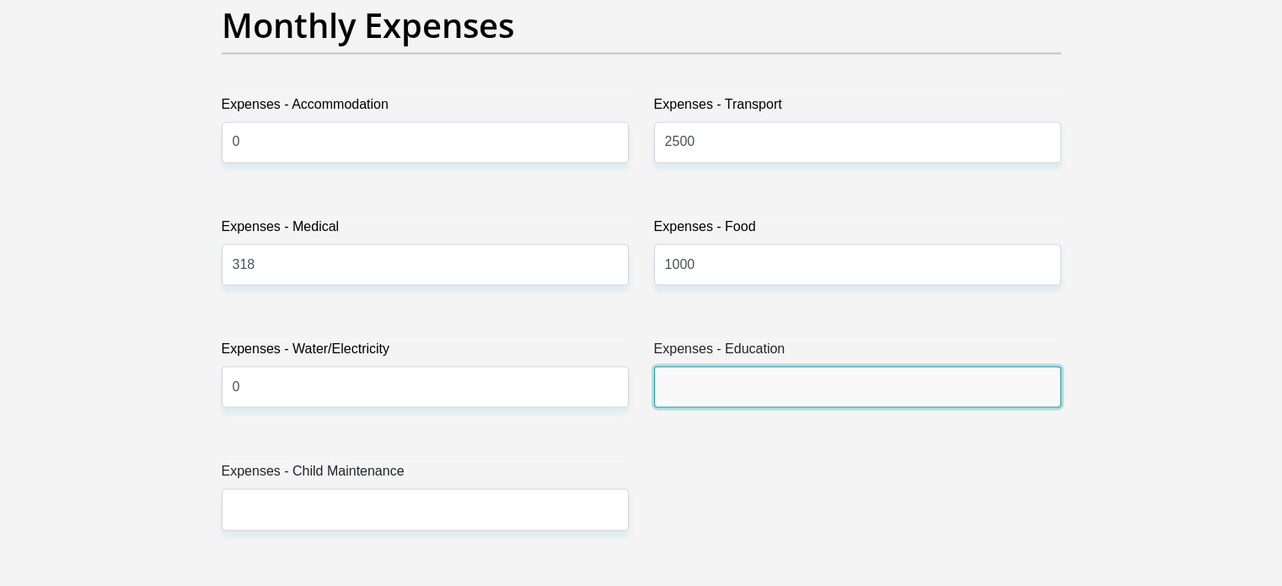
click at [698, 395] on input "Expenses - Education" at bounding box center [857, 386] width 407 height 41
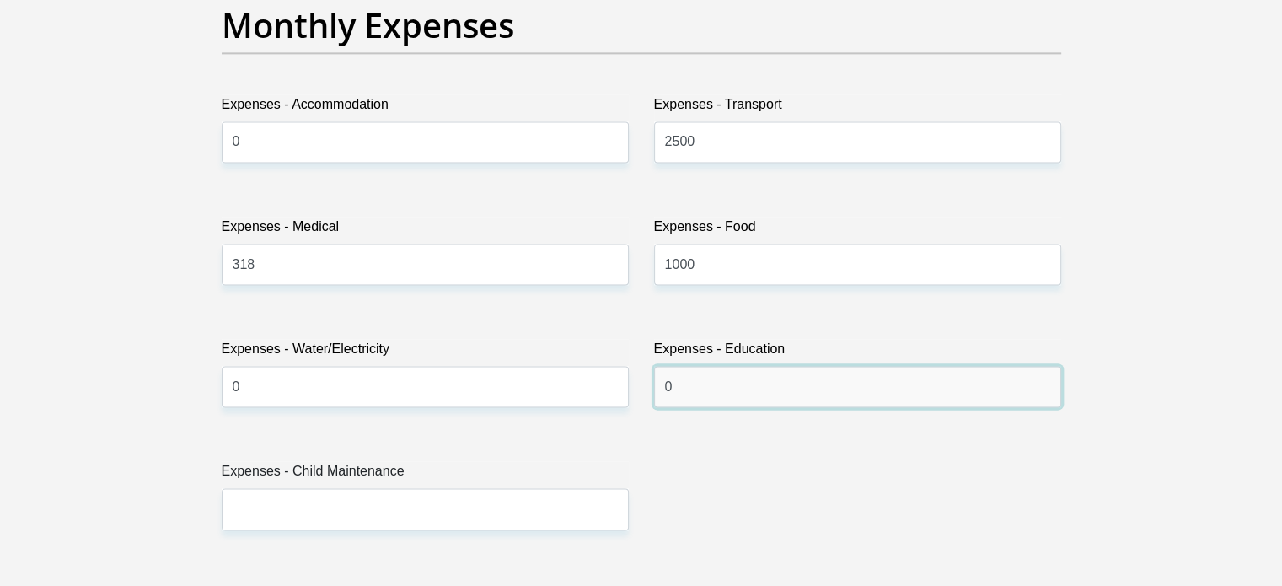
scroll to position [2528, 0]
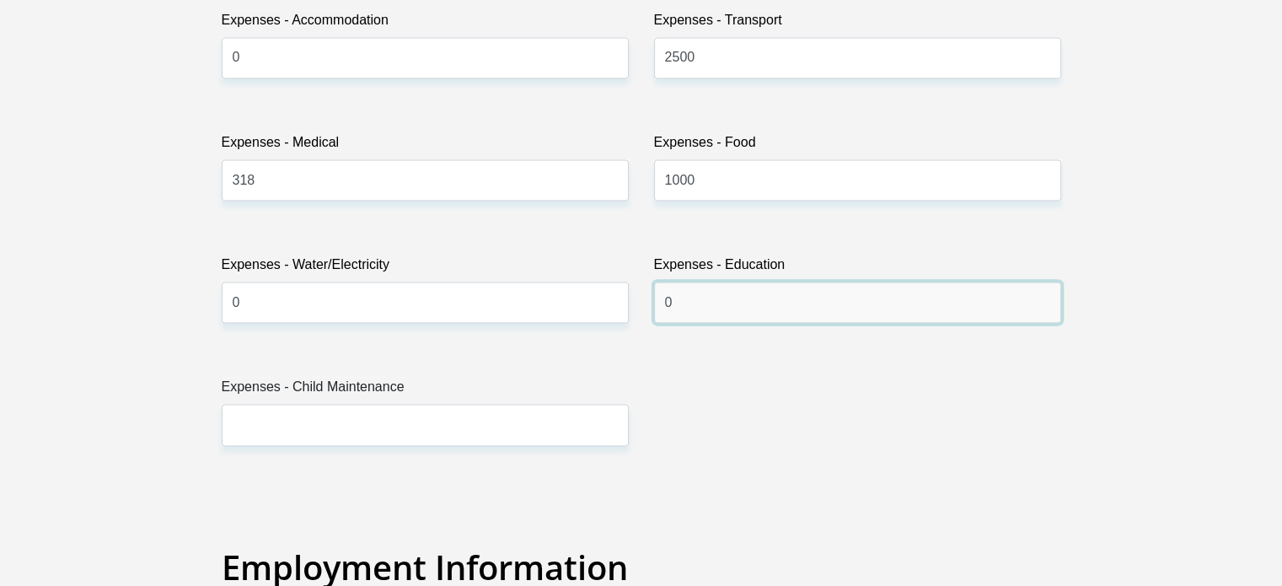
type input "0"
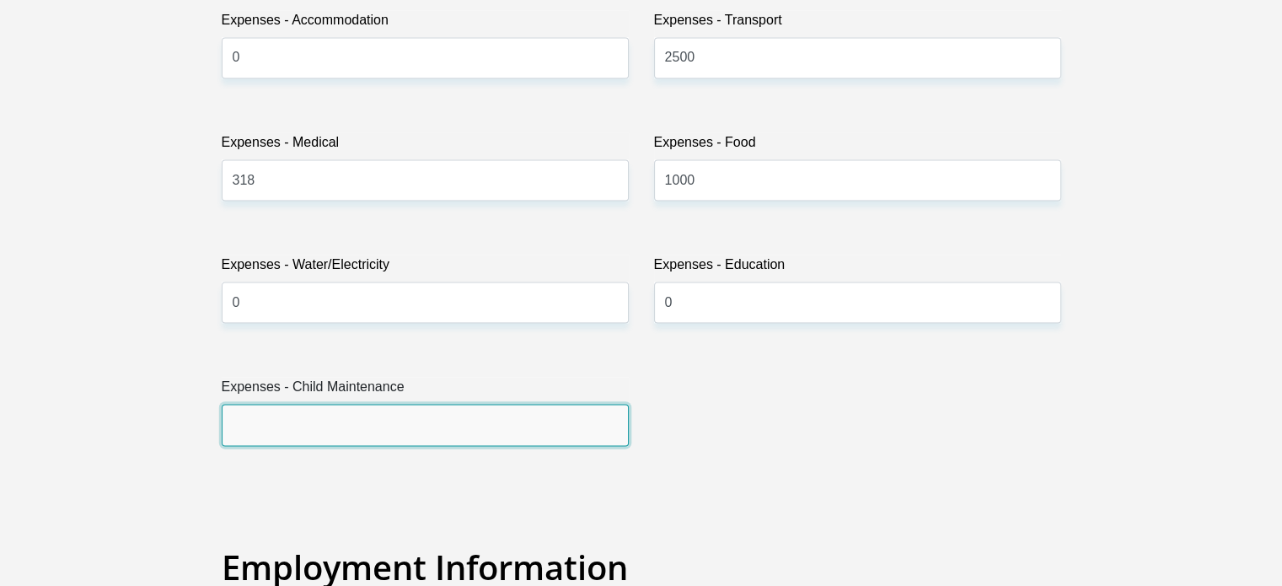
click at [502, 421] on input "Expenses - Child Maintenance" at bounding box center [425, 424] width 407 height 41
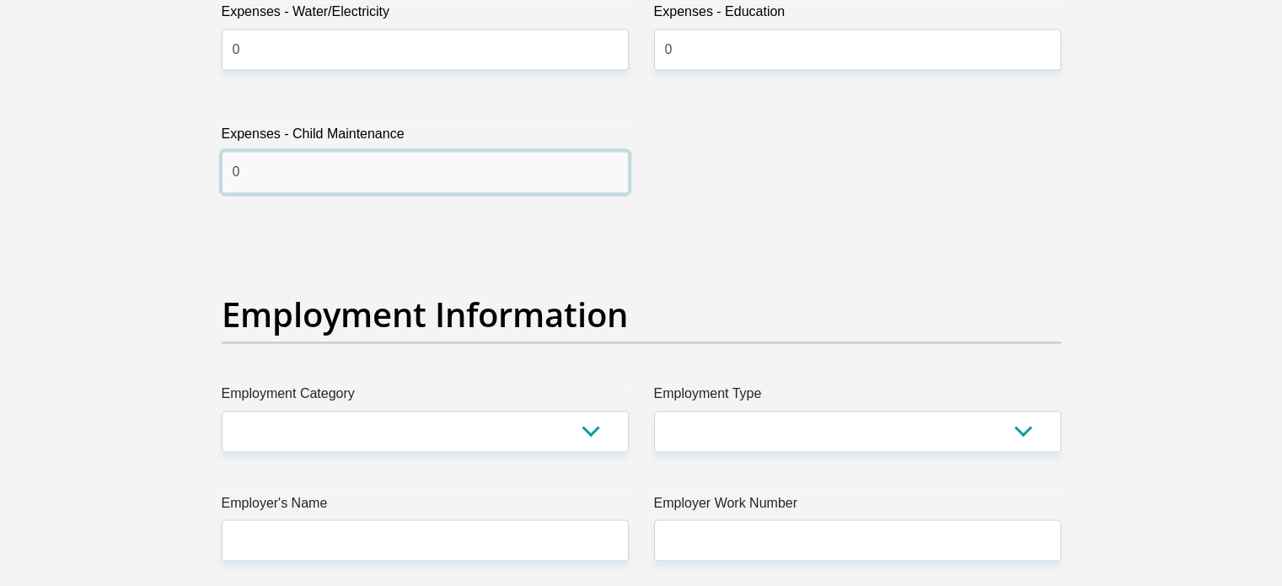
scroll to position [2865, 0]
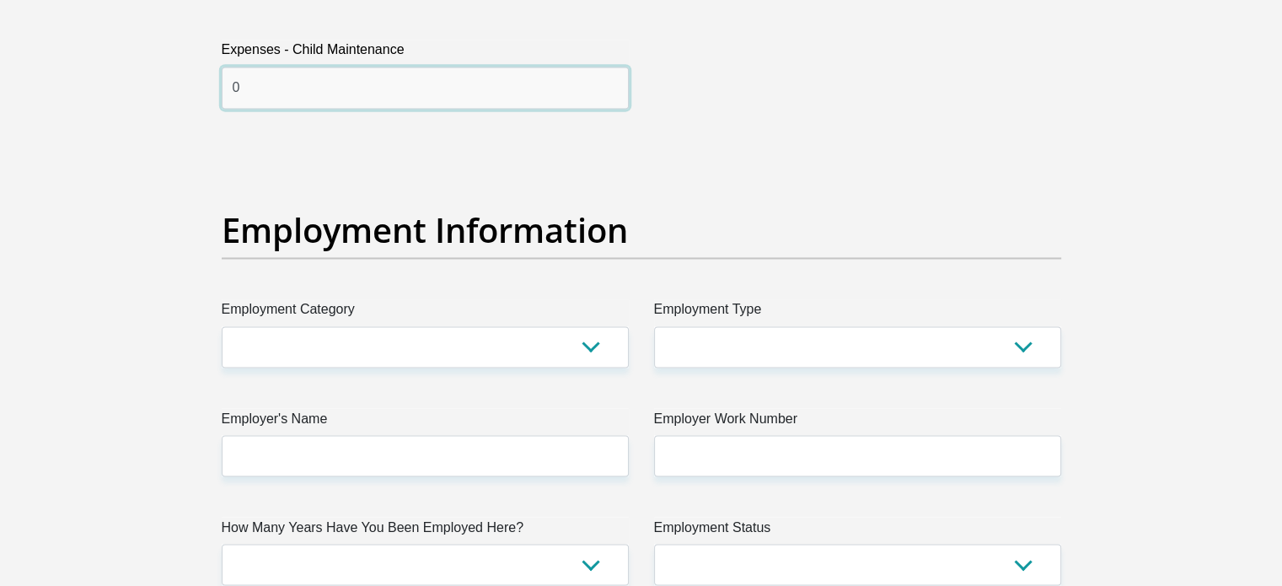
type input "0"
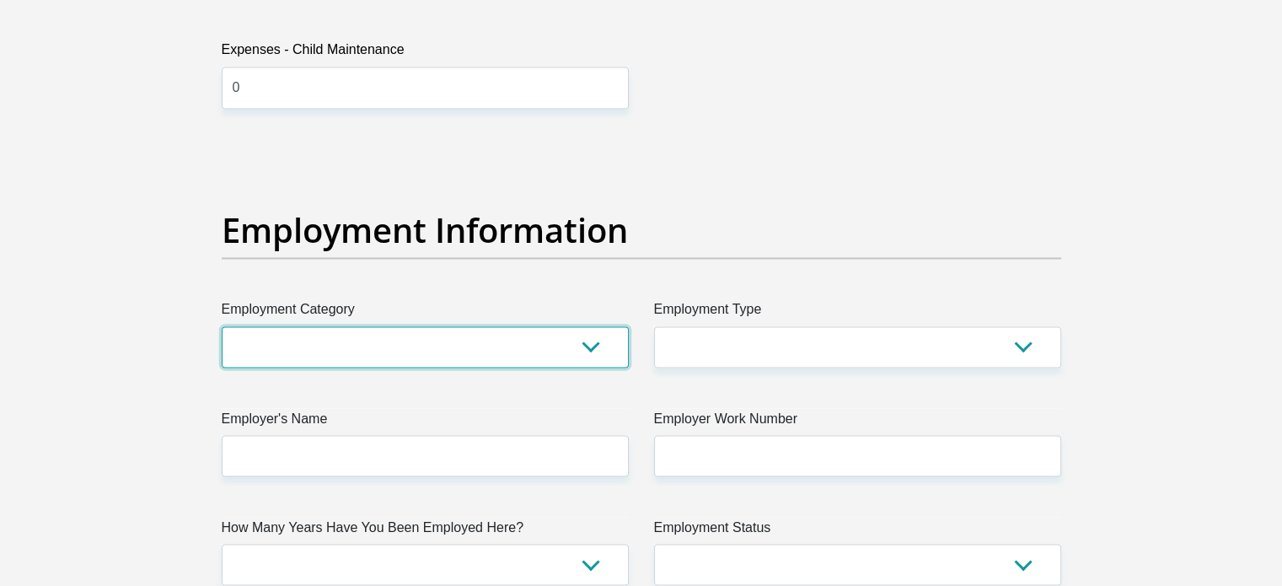
click at [604, 346] on select "AGRICULTURE ALCOHOL & TOBACCO CONSTRUCTION MATERIALS METALLURGY EQUIPMENT FOR R…" at bounding box center [425, 346] width 407 height 41
select select "53"
click at [222, 326] on select "AGRICULTURE ALCOHOL & TOBACCO CONSTRUCTION MATERIALS METALLURGY EQUIPMENT FOR R…" at bounding box center [425, 346] width 407 height 41
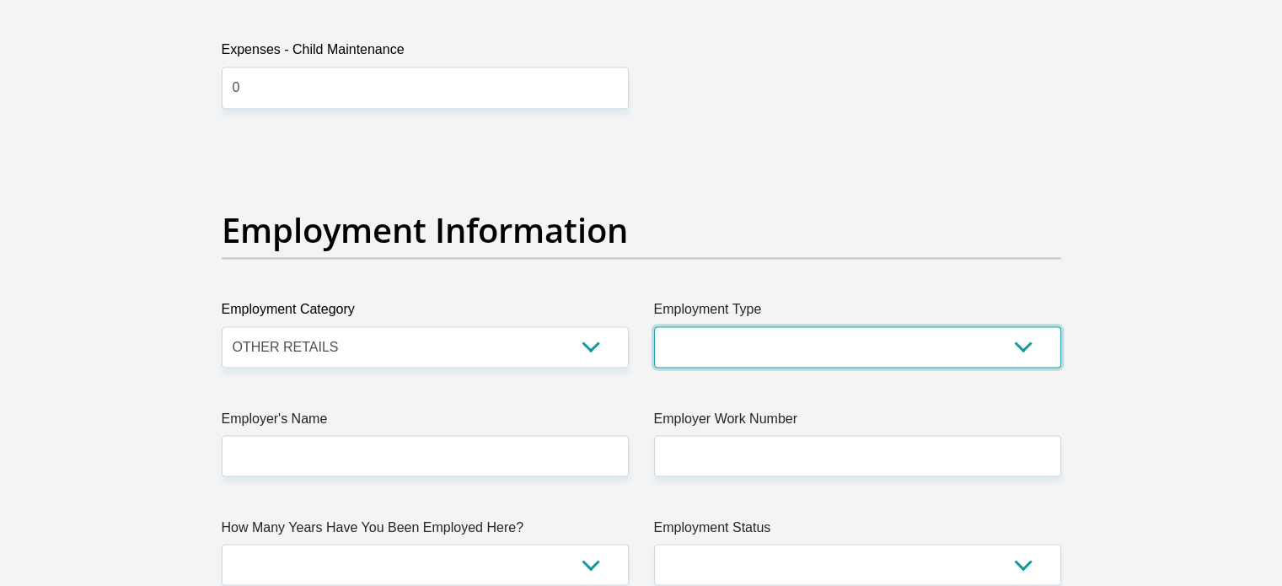
click at [1003, 336] on select "College/Lecturer Craft Seller Creative Driver Executive Farmer Forces - Non Com…" at bounding box center [857, 346] width 407 height 41
select select "Office Staff/Clerk"
click at [654, 326] on select "College/Lecturer Craft Seller Creative Driver Executive Farmer Forces - Non Com…" at bounding box center [857, 346] width 407 height 41
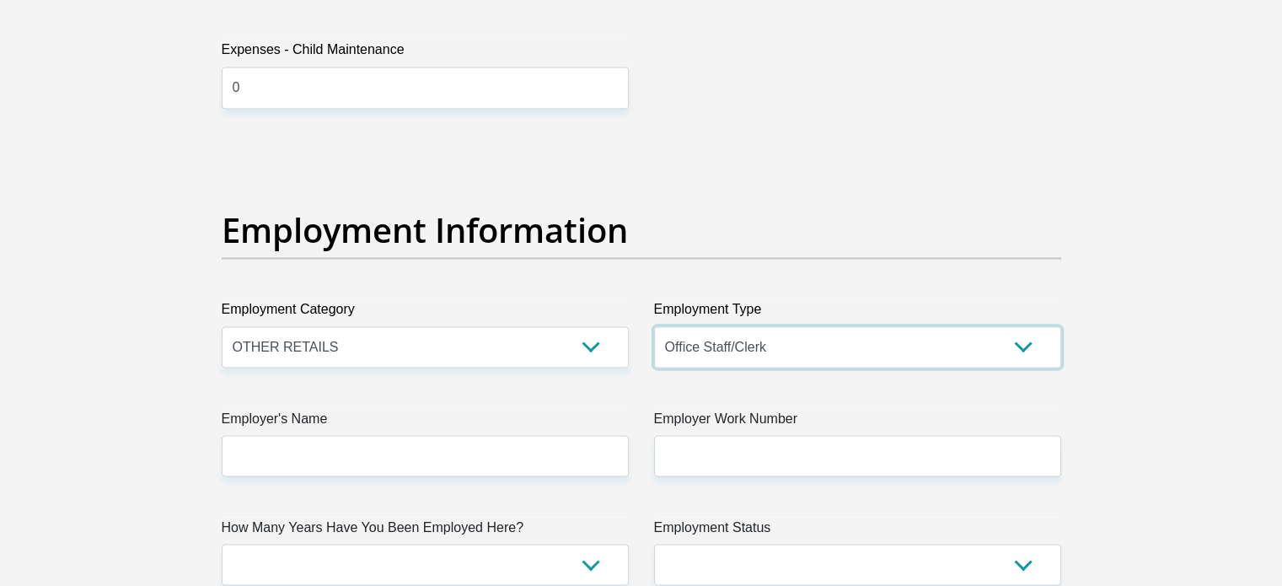
scroll to position [3033, 0]
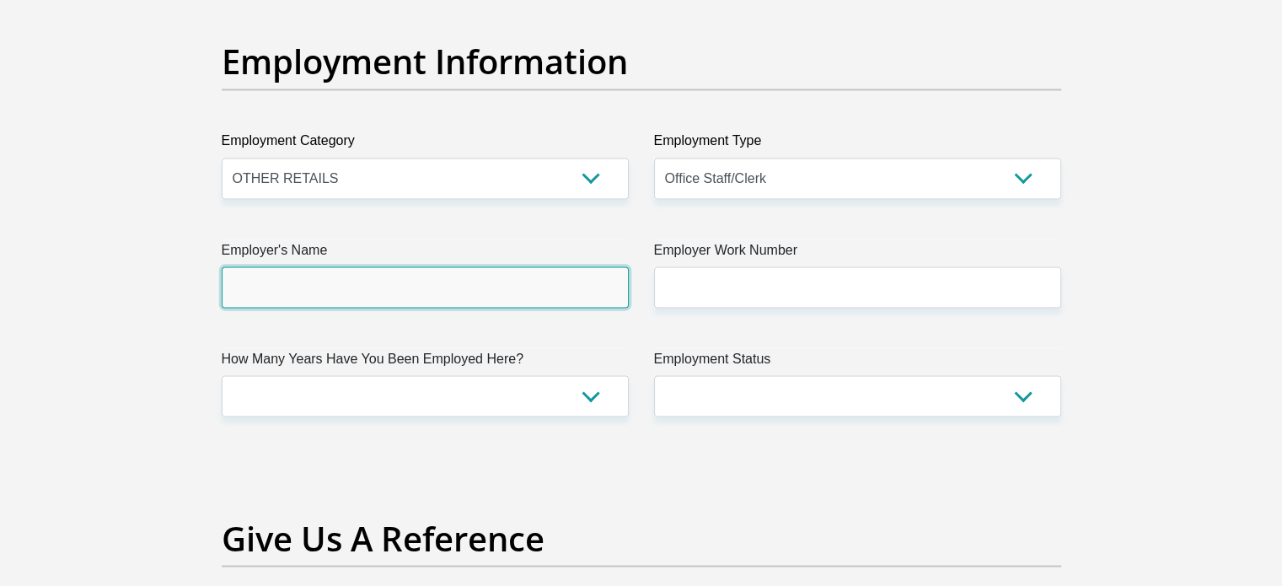
click at [496, 276] on input "Employer's Name" at bounding box center [425, 286] width 407 height 41
type input "DisChem"
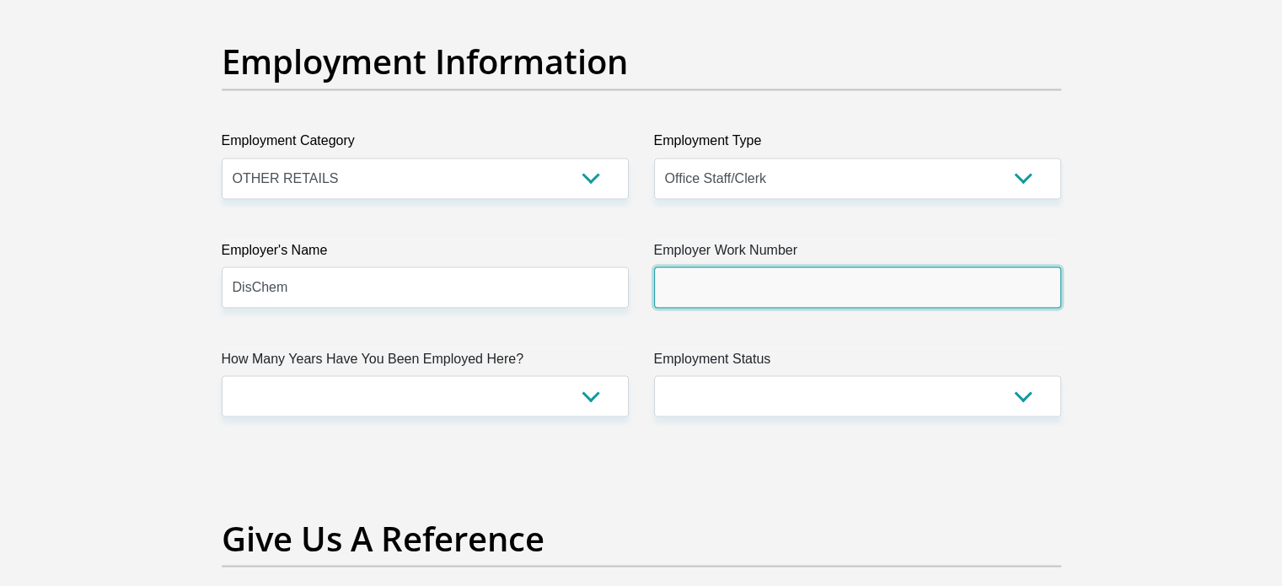
click at [776, 292] on input "Employer Work Number" at bounding box center [857, 286] width 407 height 41
type input "0105892200"
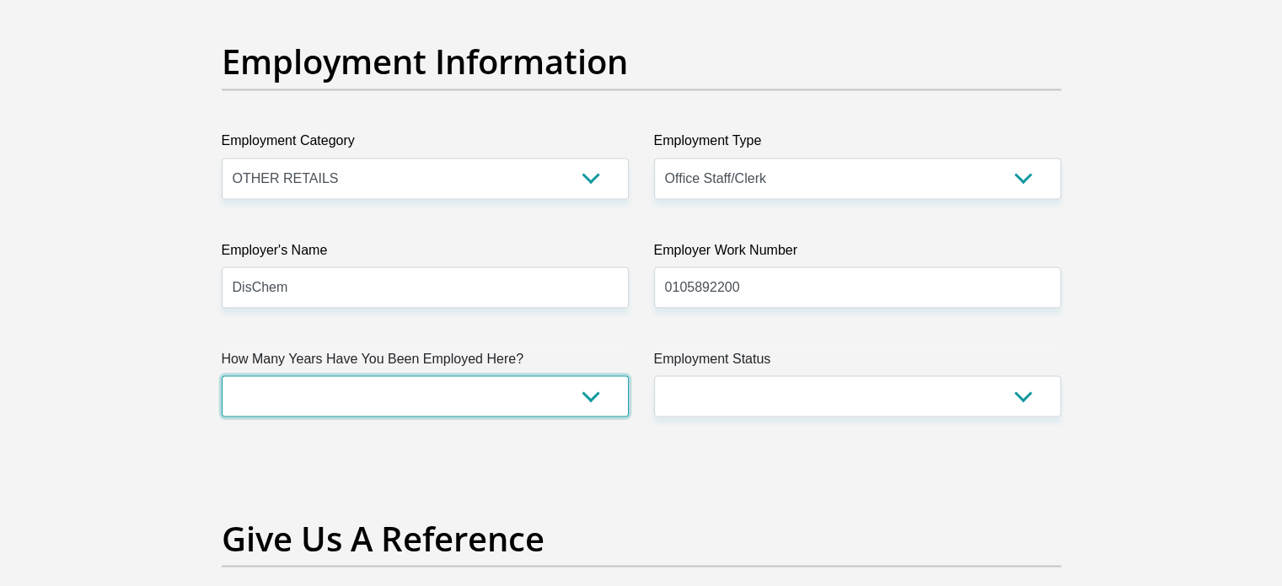
click at [583, 383] on select "less than 1 year 1-3 years 3-5 years 5+ years" at bounding box center [425, 395] width 407 height 41
select select "24"
click at [222, 375] on select "less than 1 year 1-3 years 3-5 years 5+ years" at bounding box center [425, 395] width 407 height 41
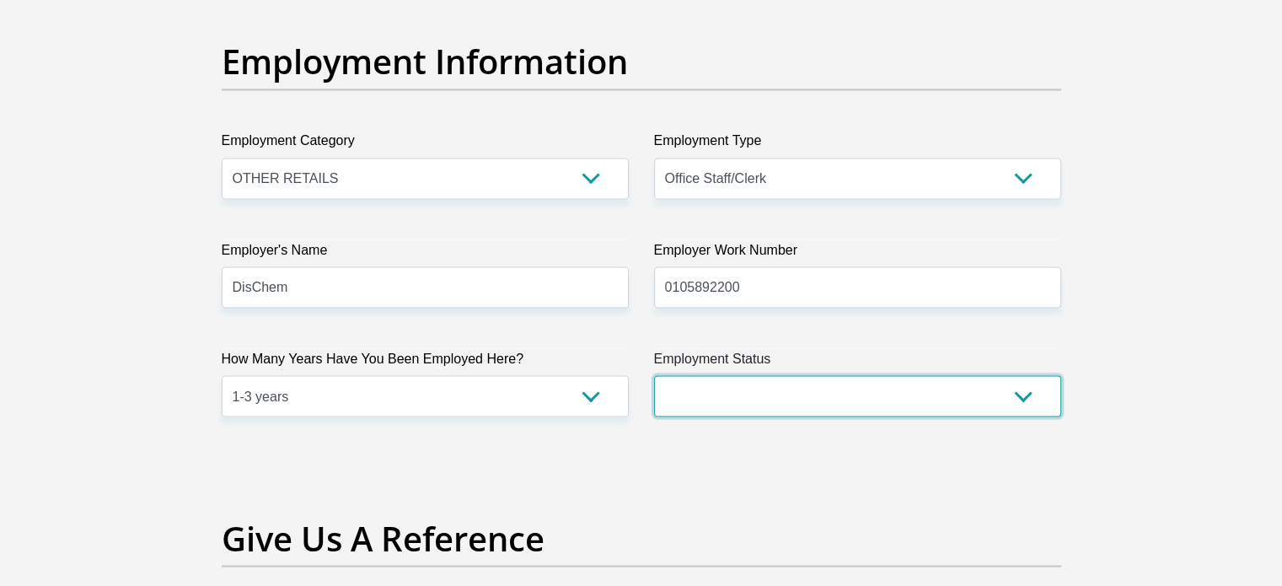
click at [863, 397] on select "Permanent/Full-time Part-time/Casual Contract Worker Self-Employed Housewife Re…" at bounding box center [857, 395] width 407 height 41
select select "1"
click at [654, 375] on select "Permanent/Full-time Part-time/Casual Contract Worker Self-Employed Housewife Re…" at bounding box center [857, 395] width 407 height 41
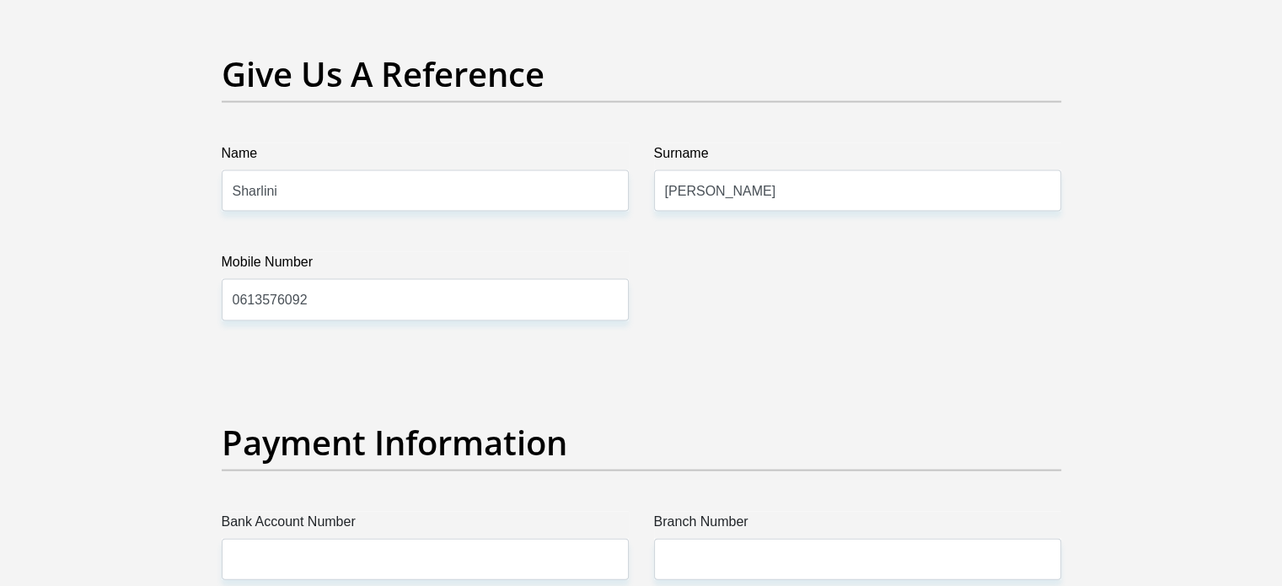
scroll to position [3539, 0]
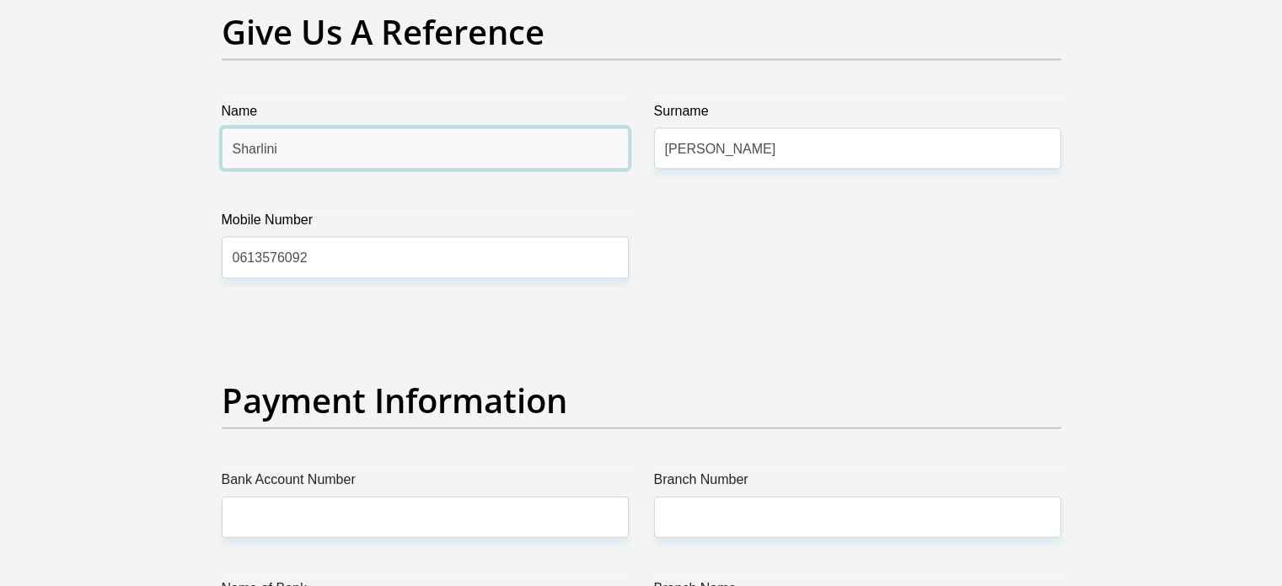
click at [330, 141] on input "Sharlini" at bounding box center [425, 148] width 407 height 41
type input "S"
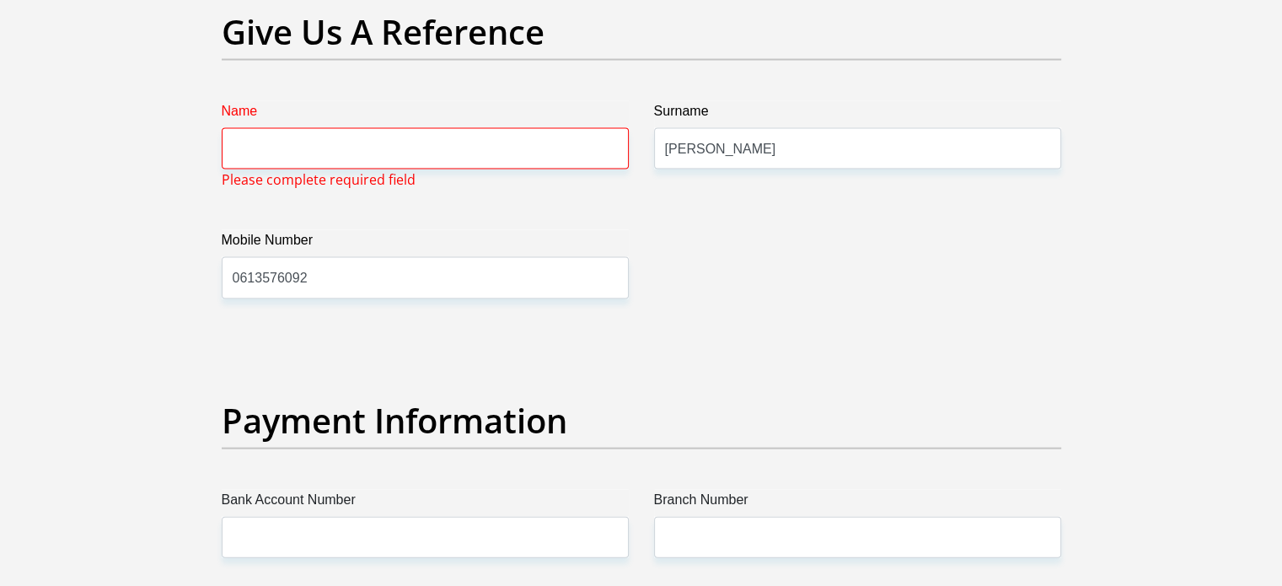
click at [344, 141] on input "Name" at bounding box center [425, 148] width 407 height 41
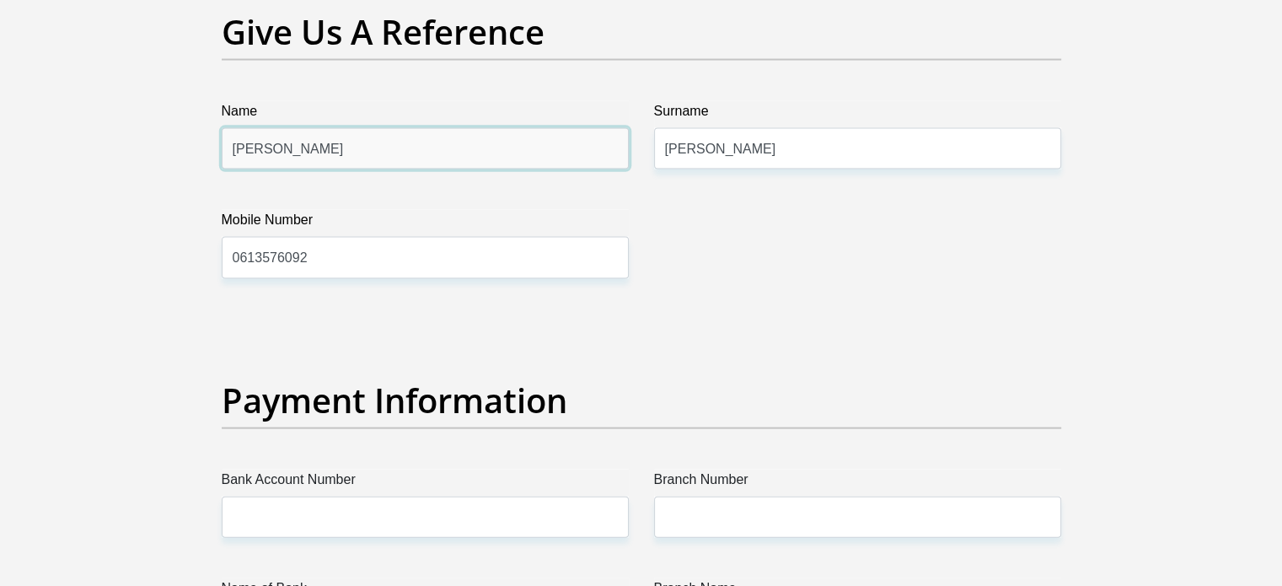
type input "Isabel"
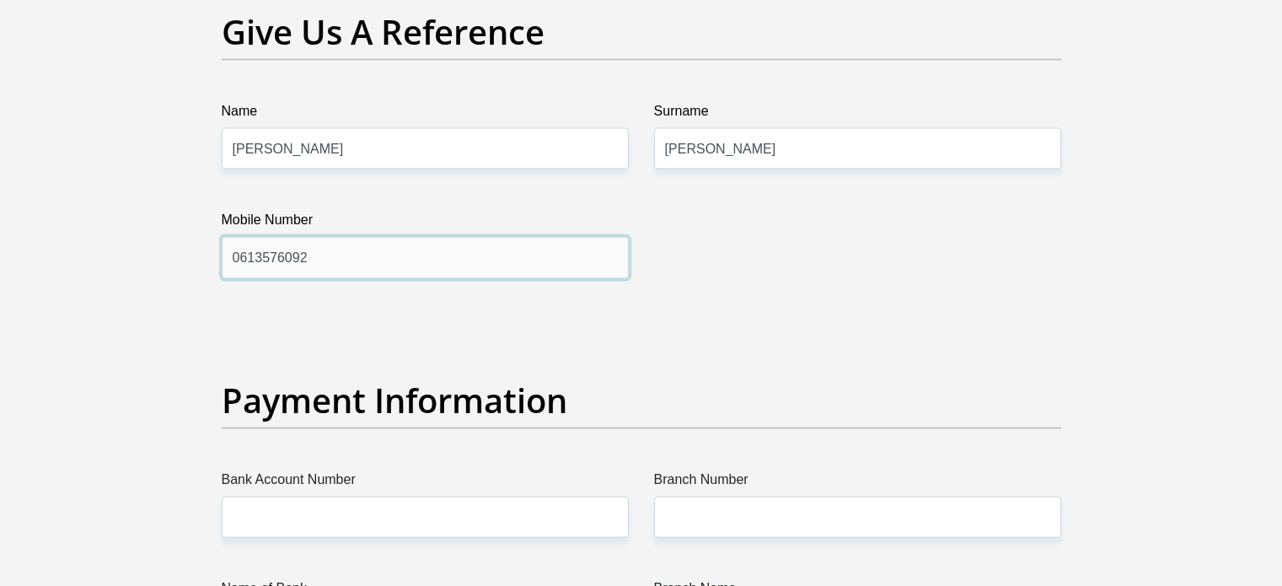
click at [281, 254] on input "0613576092" at bounding box center [425, 257] width 407 height 41
paste input "10 589-2623"
type input "010 589-2623"
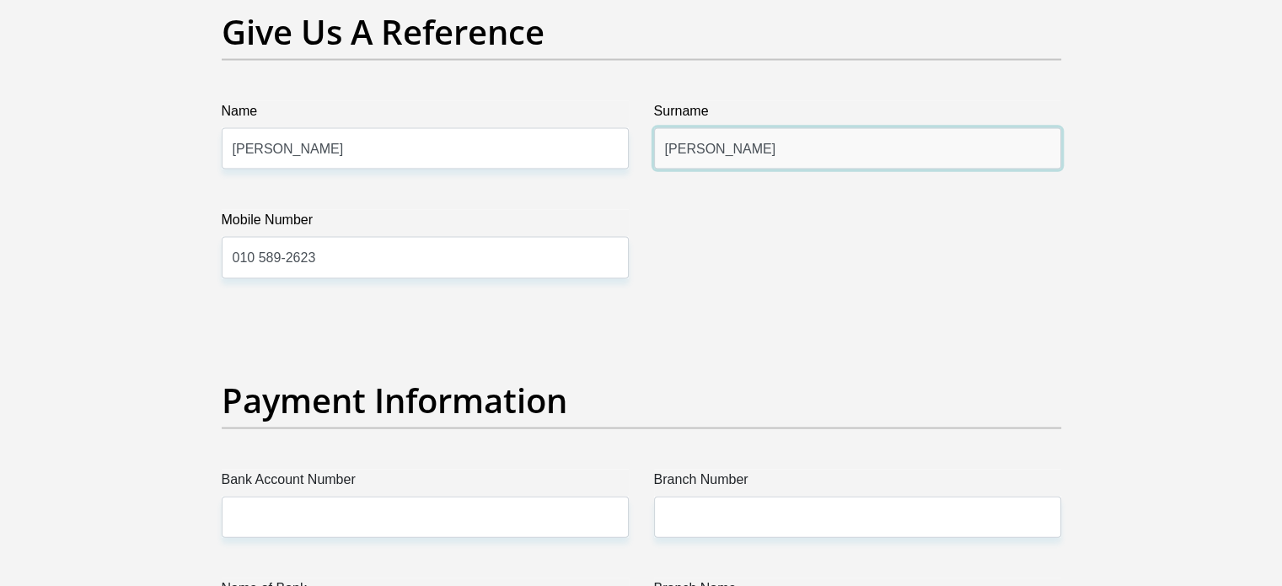
click at [766, 138] on input "Behari" at bounding box center [857, 148] width 407 height 41
type input "B"
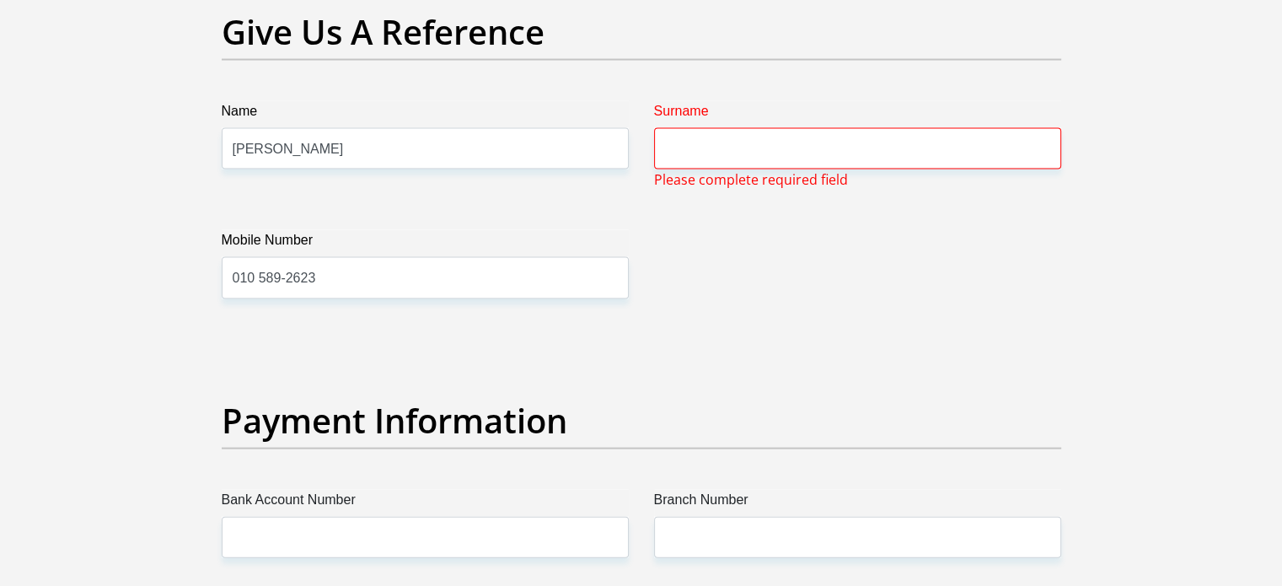
click at [695, 145] on input "Surname" at bounding box center [857, 148] width 407 height 41
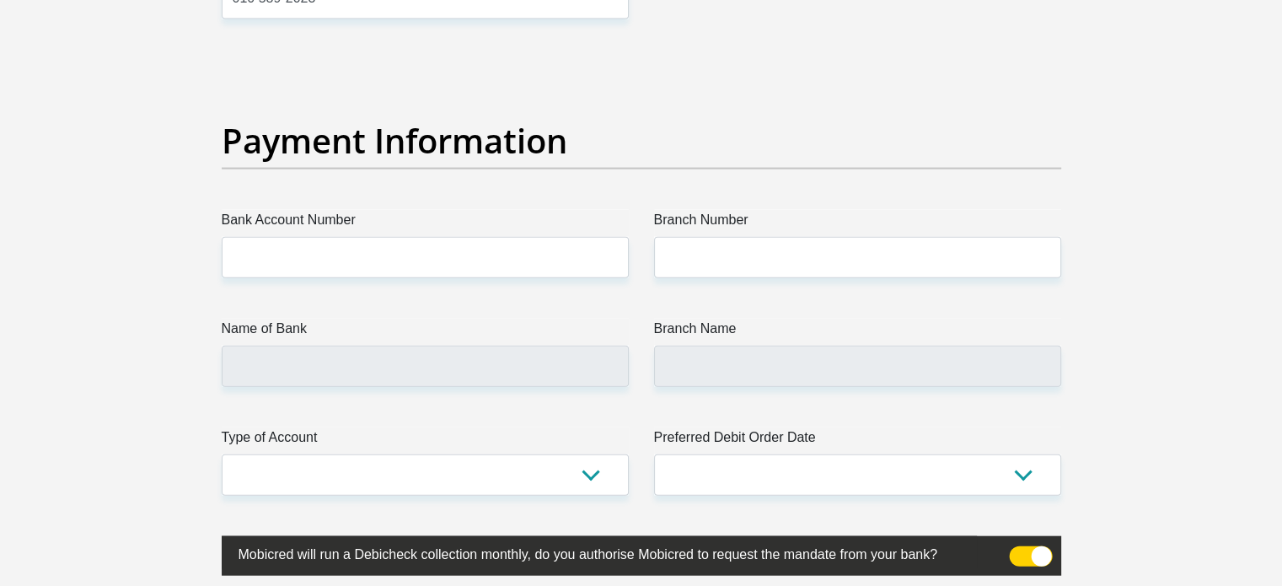
scroll to position [3707, 0]
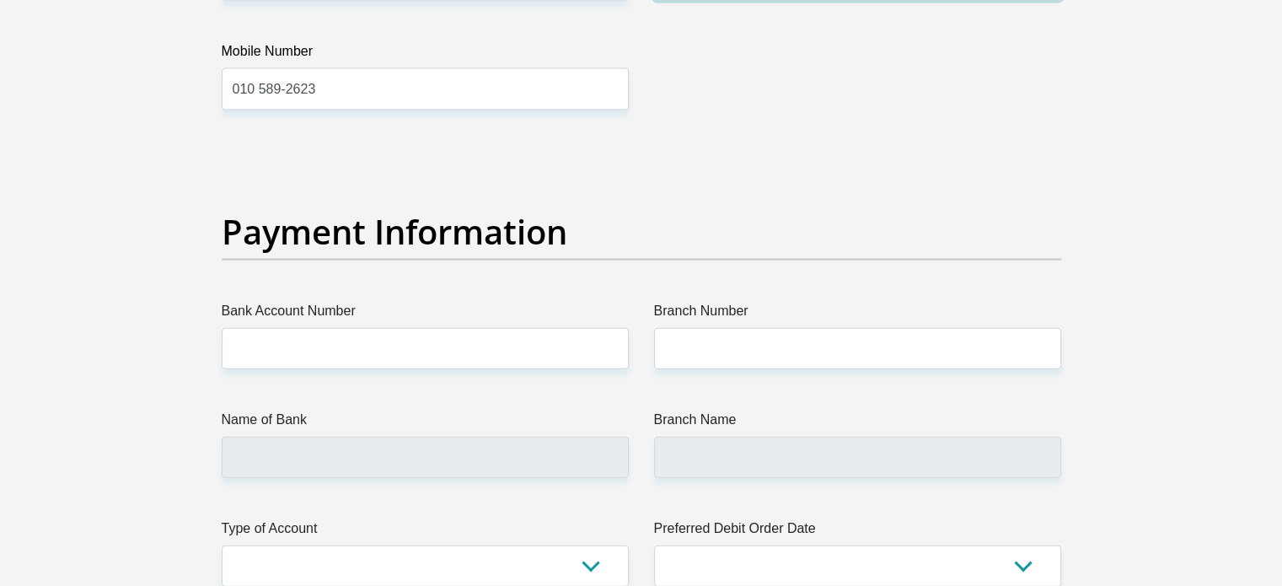
type input "Vogan"
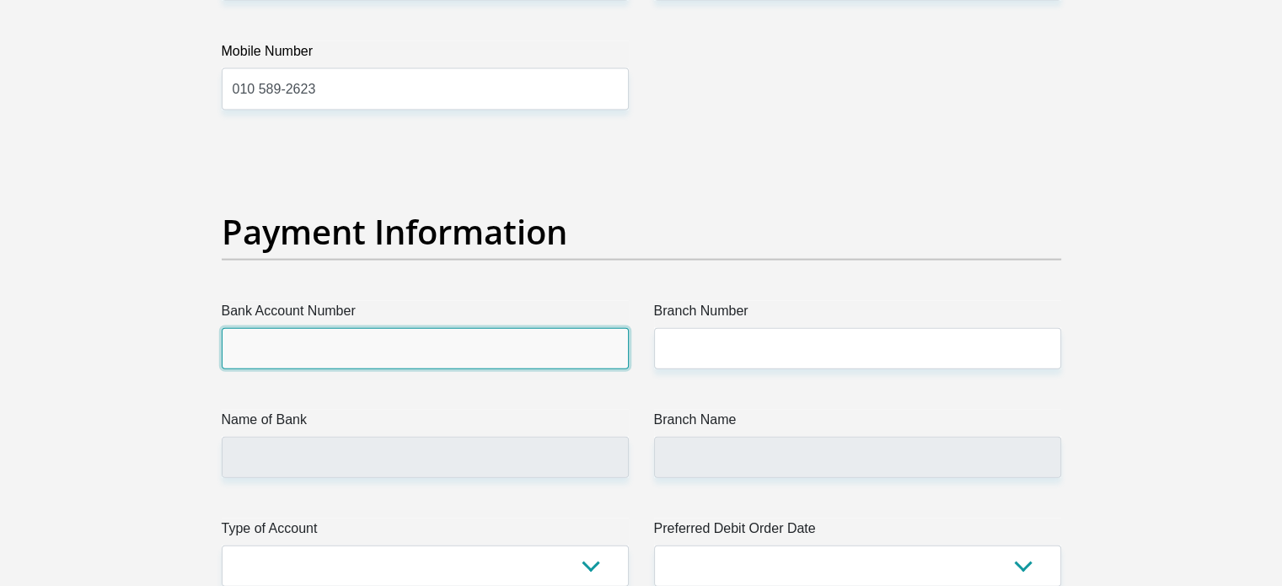
click at [347, 355] on input "Bank Account Number" at bounding box center [425, 348] width 407 height 41
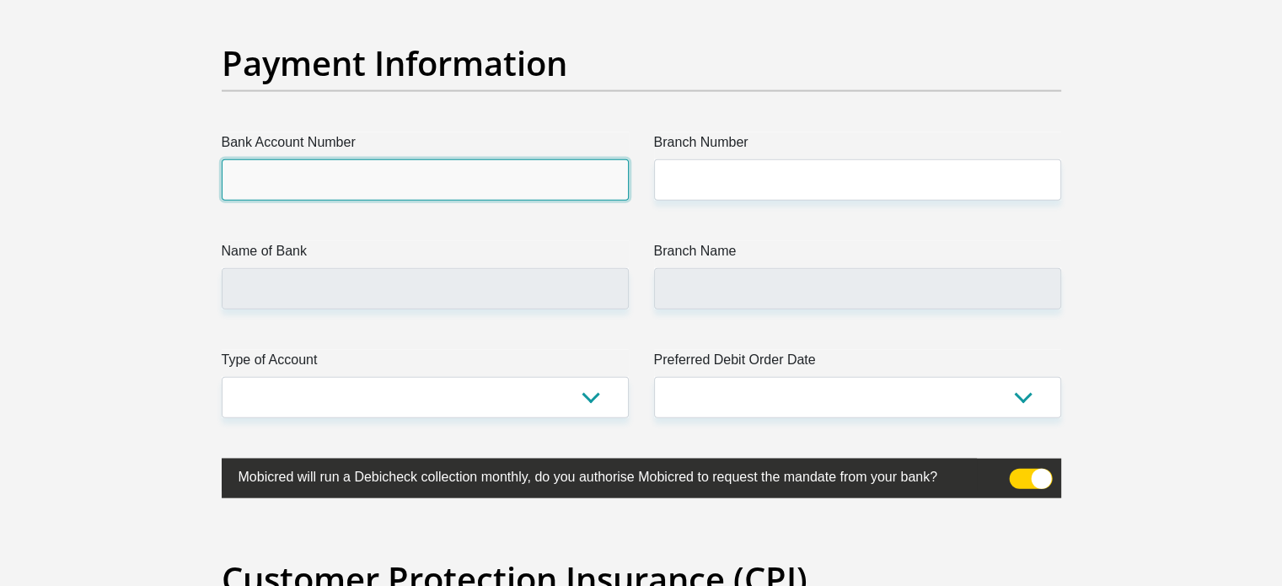
scroll to position [3876, 0]
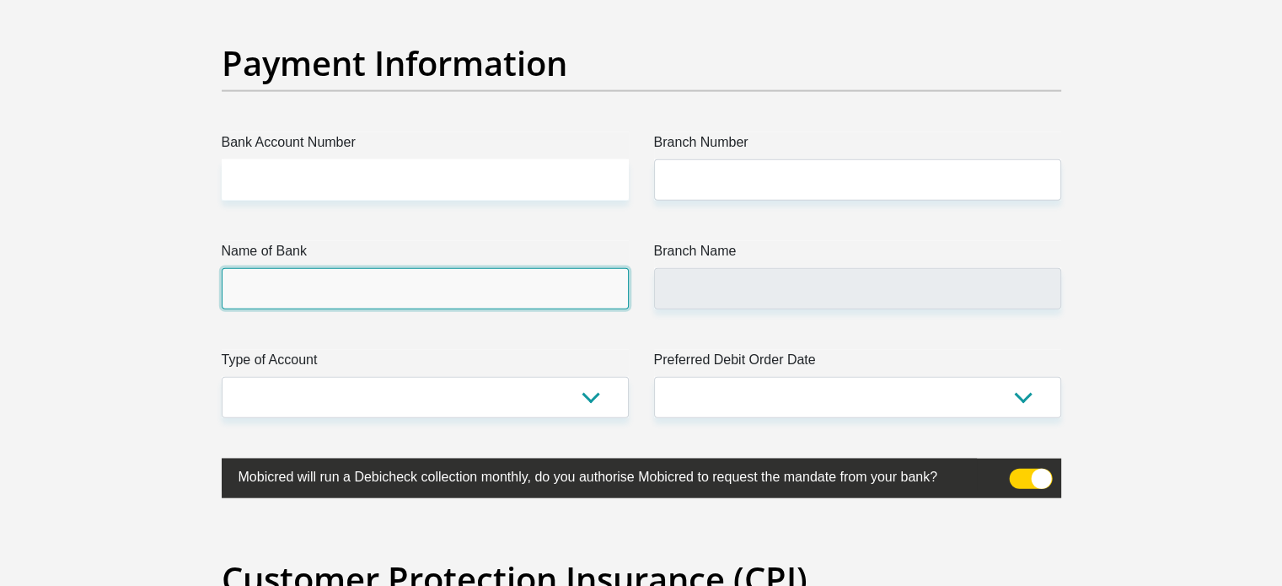
click at [567, 302] on input "Name of Bank" at bounding box center [425, 288] width 407 height 41
click at [543, 290] on input "Name of Bank" at bounding box center [425, 288] width 407 height 41
click at [547, 290] on input "Name of Bank" at bounding box center [425, 288] width 407 height 41
click at [340, 272] on input "Name of Bank" at bounding box center [425, 288] width 407 height 41
click at [254, 279] on input "Name of Bank" at bounding box center [425, 288] width 407 height 41
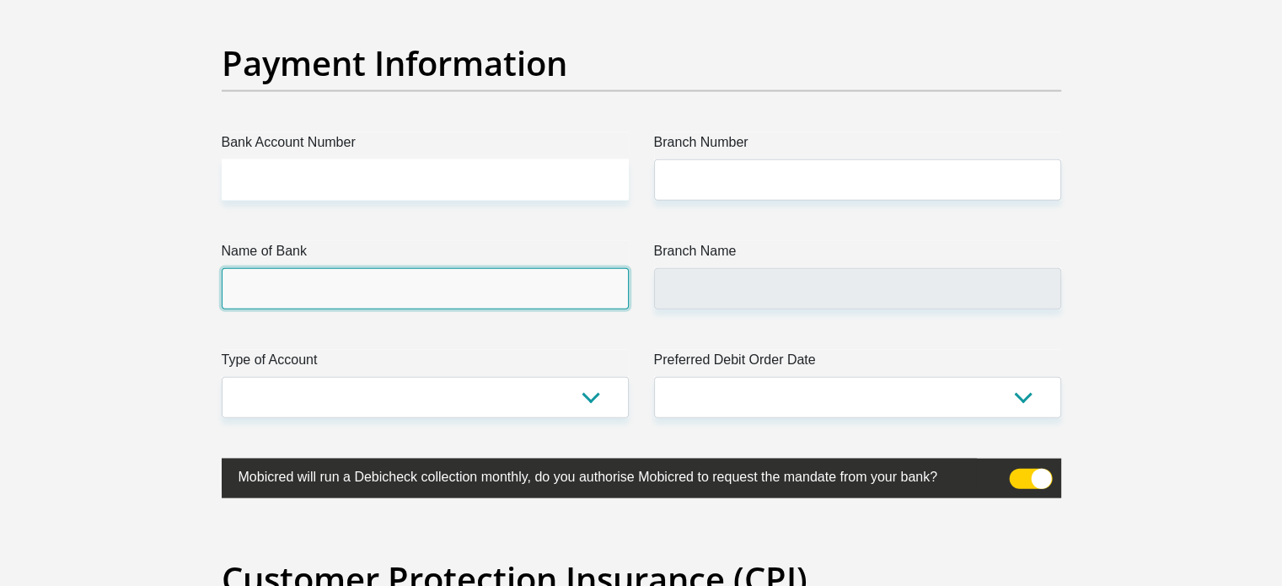
click at [239, 284] on input "Name of Bank" at bounding box center [425, 288] width 407 height 41
click at [235, 284] on input "Name of Bank" at bounding box center [425, 288] width 407 height 41
click at [233, 282] on input "Name of Bank" at bounding box center [425, 288] width 407 height 41
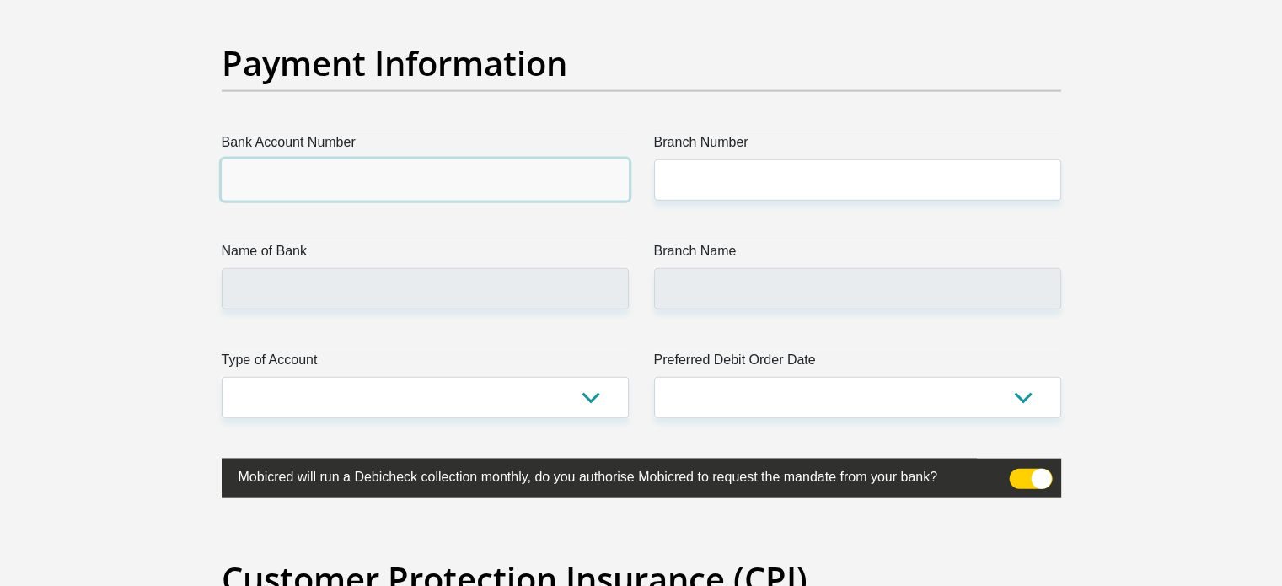
click at [245, 163] on input "Bank Account Number" at bounding box center [425, 179] width 407 height 41
type input "2182406693"
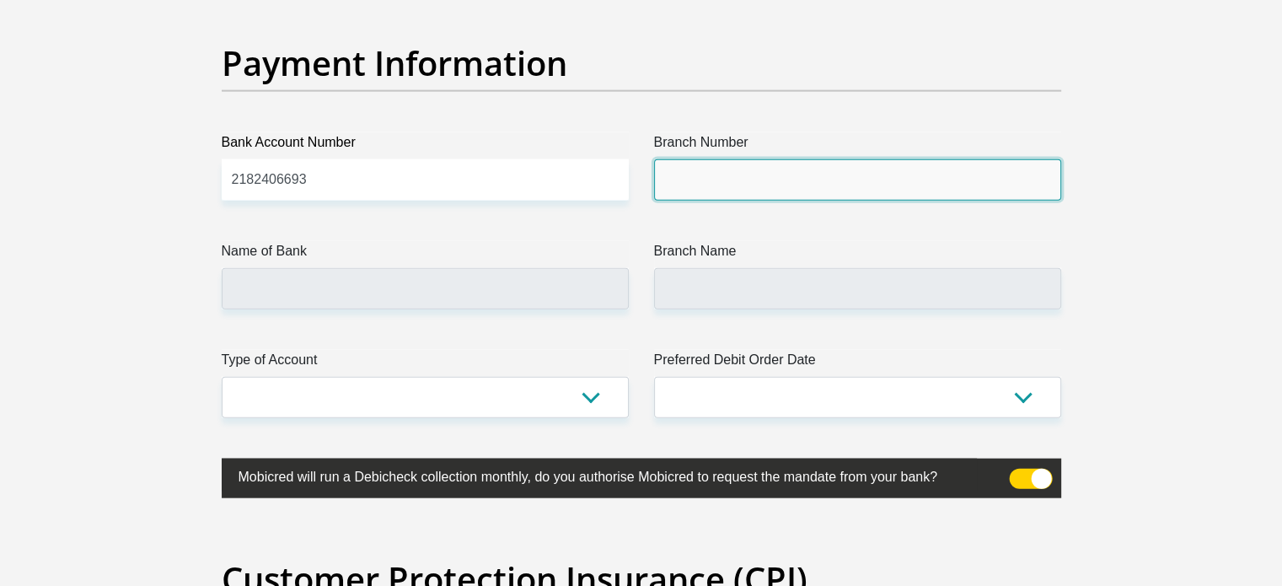
click at [751, 185] on input "Branch Number" at bounding box center [857, 179] width 407 height 41
paste input "470010"
type input "470010"
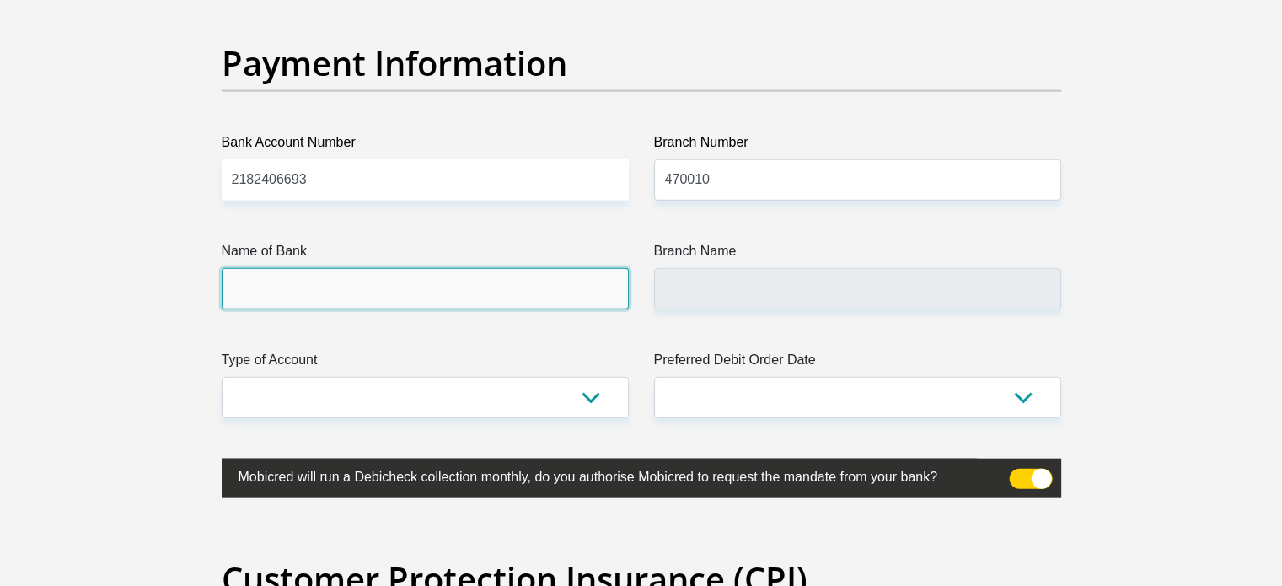
click at [399, 276] on input "Name of Bank" at bounding box center [425, 288] width 407 height 41
type input "CAPITEC BANK LIMITED"
type input "CAPITEC BANK CPC"
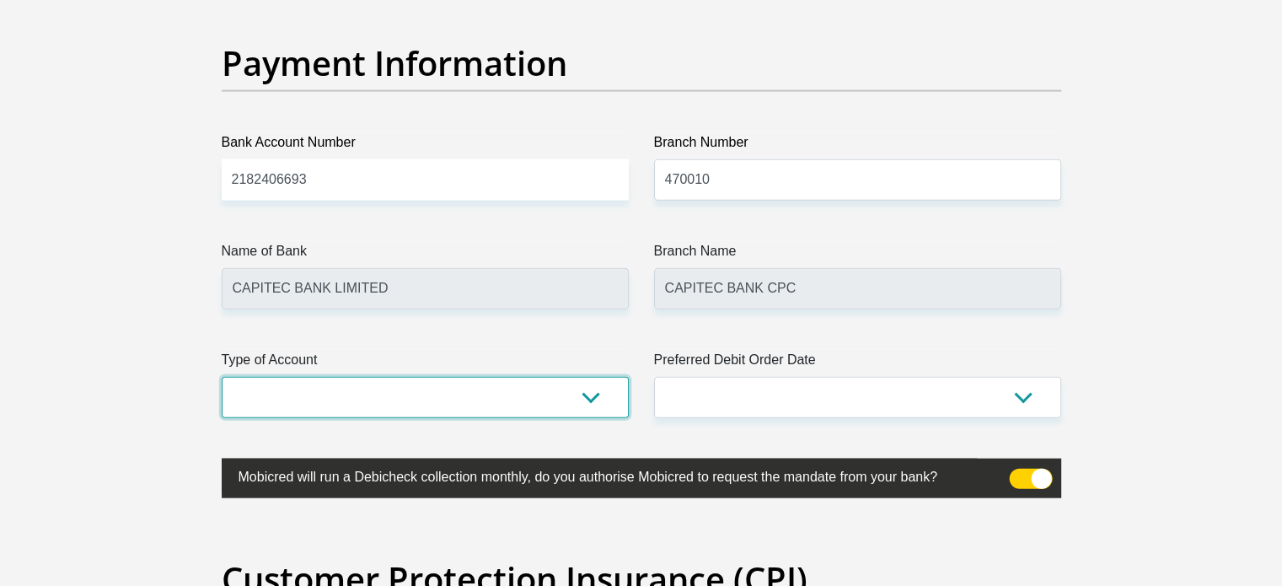
click at [500, 386] on select "Cheque Savings" at bounding box center [425, 397] width 407 height 41
select select "SAV"
click at [222, 377] on select "Cheque Savings" at bounding box center [425, 397] width 407 height 41
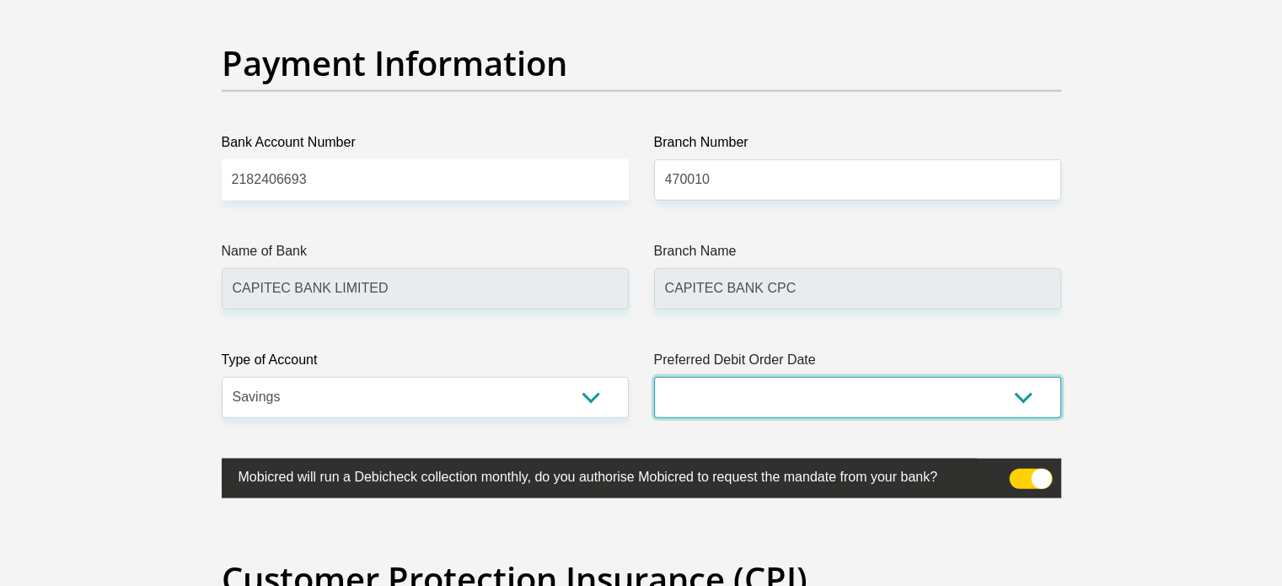
click at [956, 397] on select "1st 2nd 3rd 4th 5th 7th 18th 19th 20th 21st 22nd 23rd 24th 25th 26th 27th 28th …" at bounding box center [857, 397] width 407 height 41
select select "1"
click at [654, 377] on select "1st 2nd 3rd 4th 5th 7th 18th 19th 20th 21st 22nd 23rd 24th 25th 26th 27th 28th …" at bounding box center [857, 397] width 407 height 41
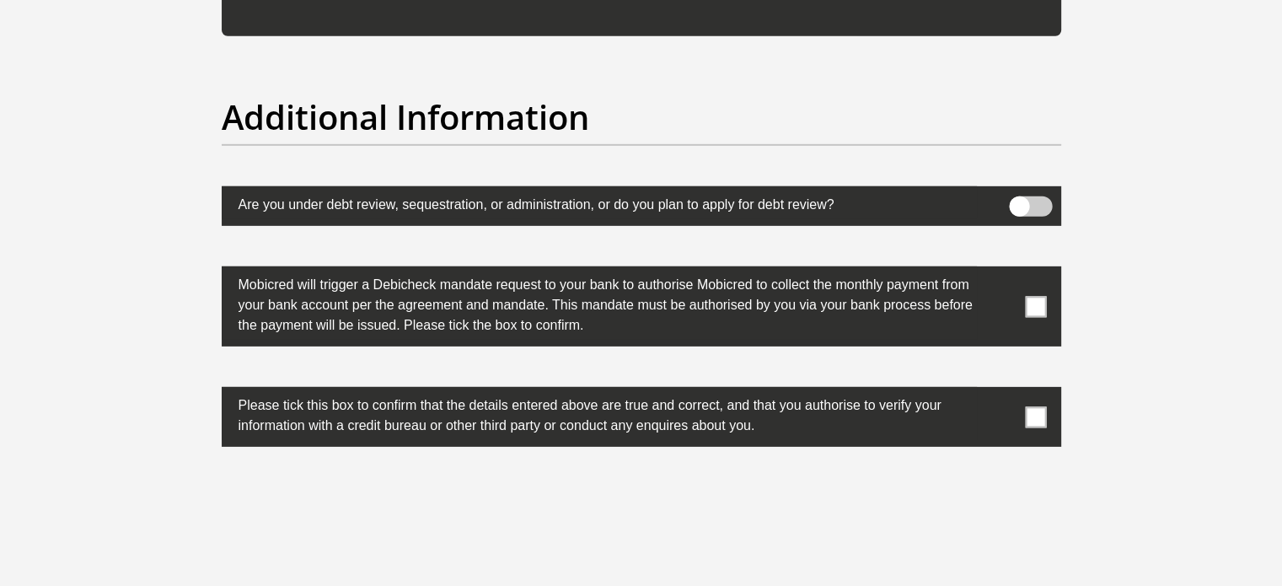
scroll to position [5224, 0]
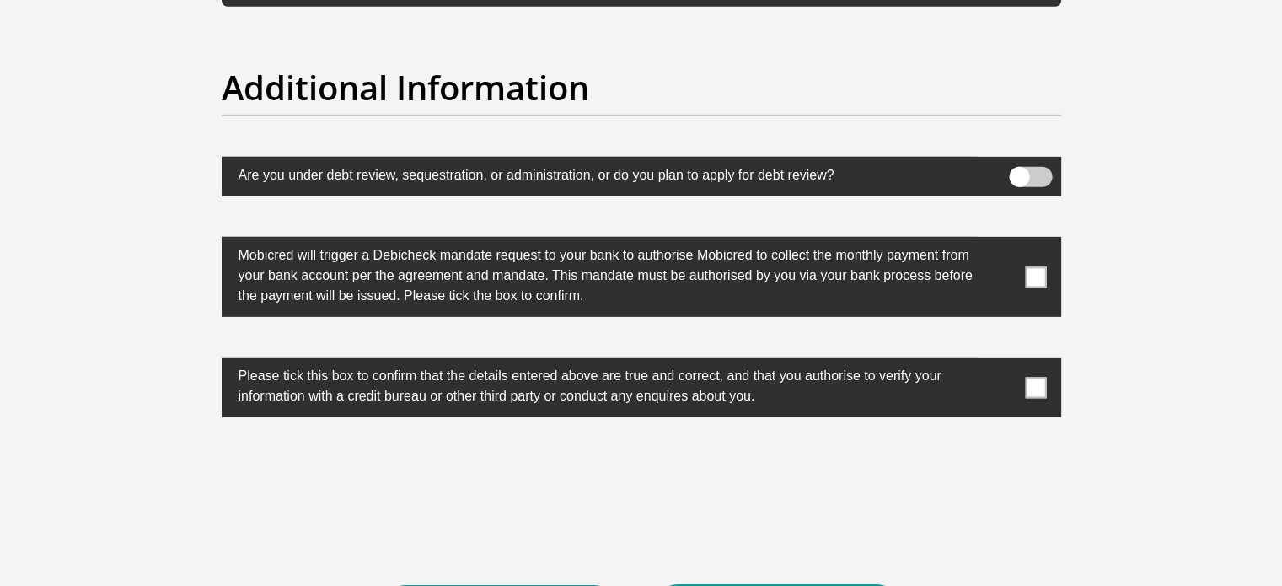
click at [1031, 268] on span at bounding box center [1035, 276] width 21 height 21
click at [1002, 241] on input "checkbox" at bounding box center [1002, 241] width 0 height 0
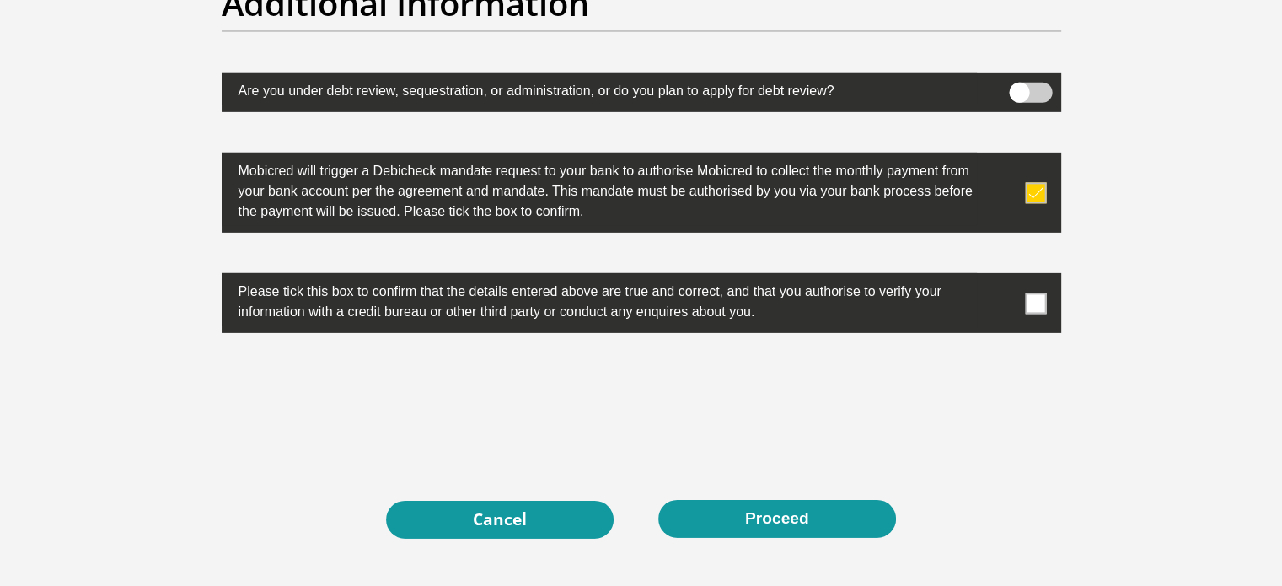
click at [1035, 297] on span at bounding box center [1035, 302] width 21 height 21
click at [1002, 277] on input "checkbox" at bounding box center [1002, 277] width 0 height 0
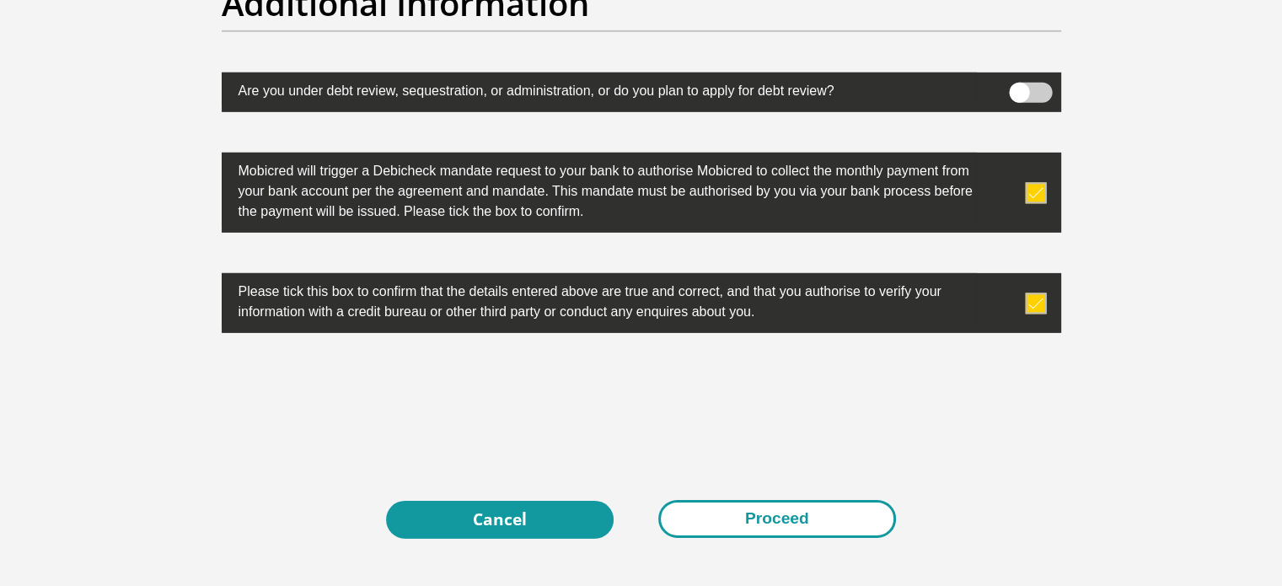
click at [810, 517] on button "Proceed" at bounding box center [777, 519] width 238 height 38
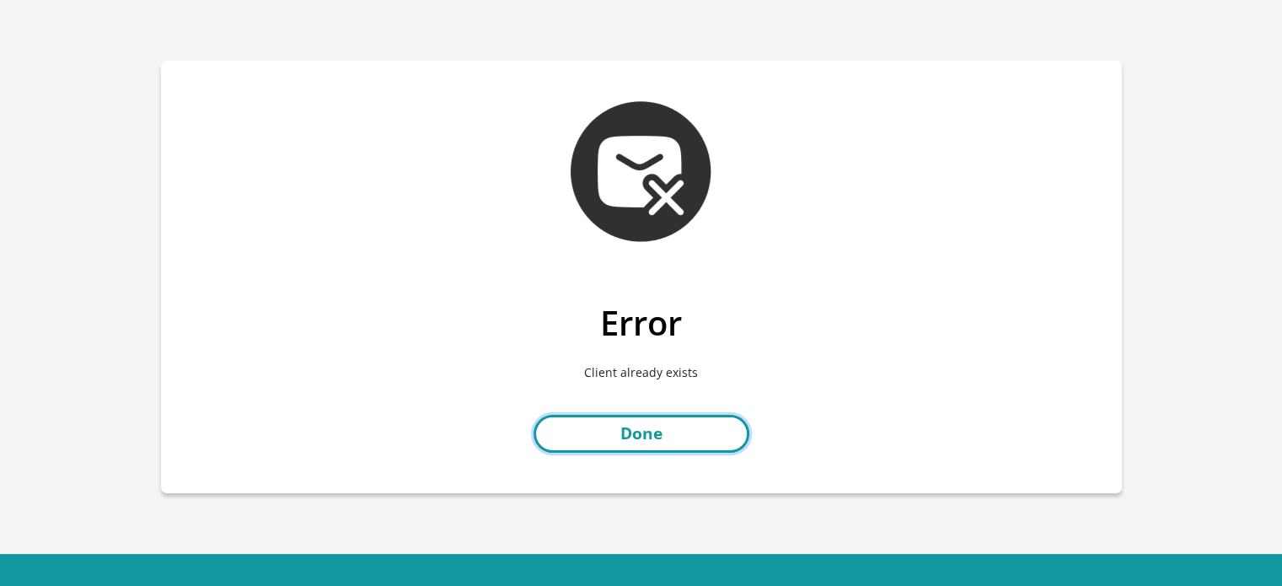
click at [651, 442] on link "Done" at bounding box center [641, 434] width 216 height 38
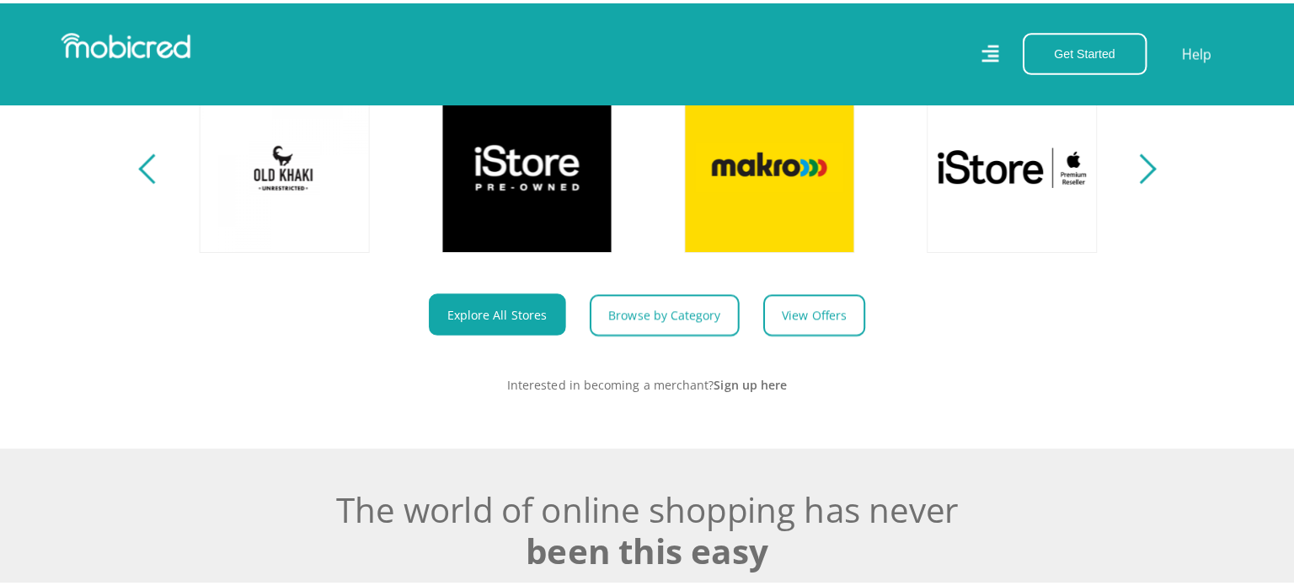
scroll to position [843, 0]
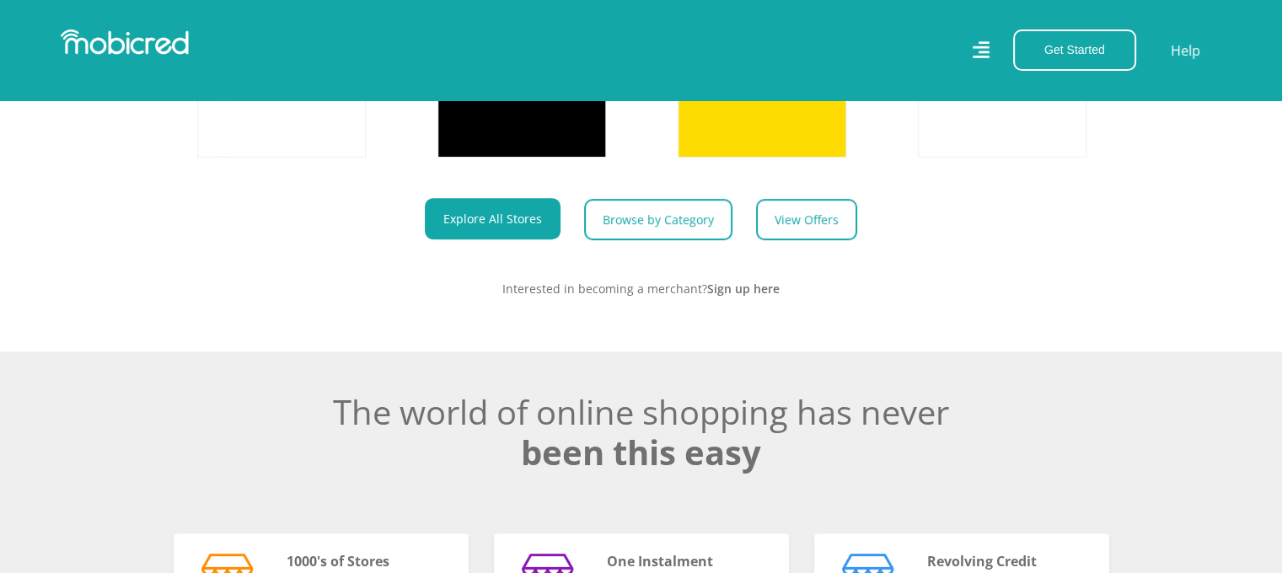
click at [971, 48] on div "Get Started Open an Account Account Holder Login Help" at bounding box center [937, 49] width 593 height 41
click at [980, 48] on icon at bounding box center [980, 50] width 18 height 18
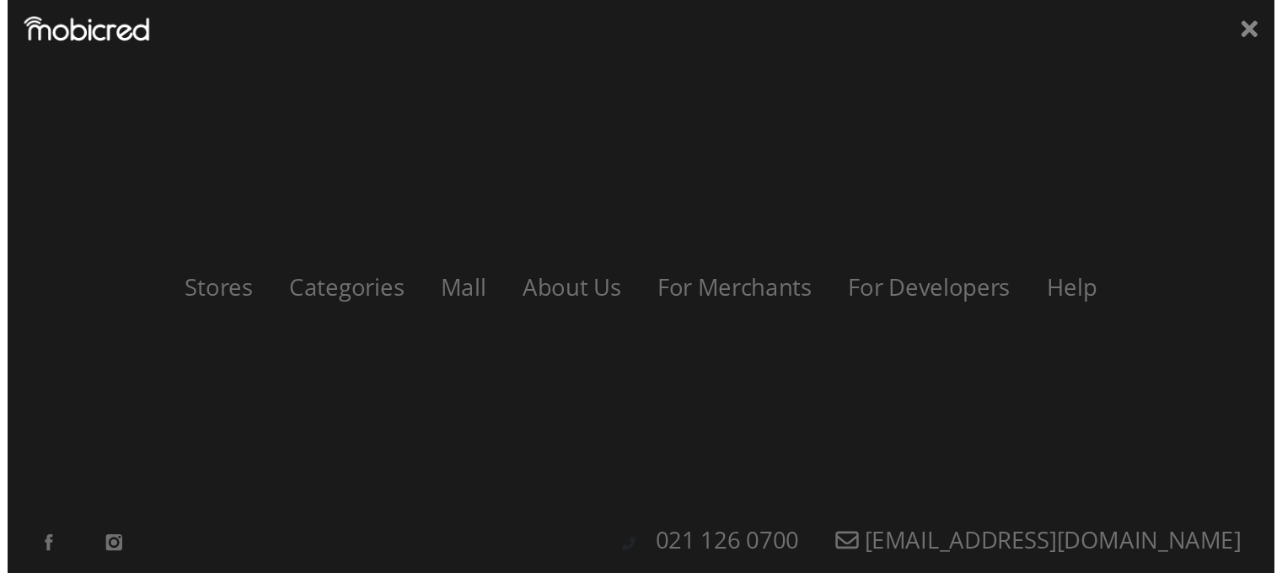
scroll to position [0, 2160]
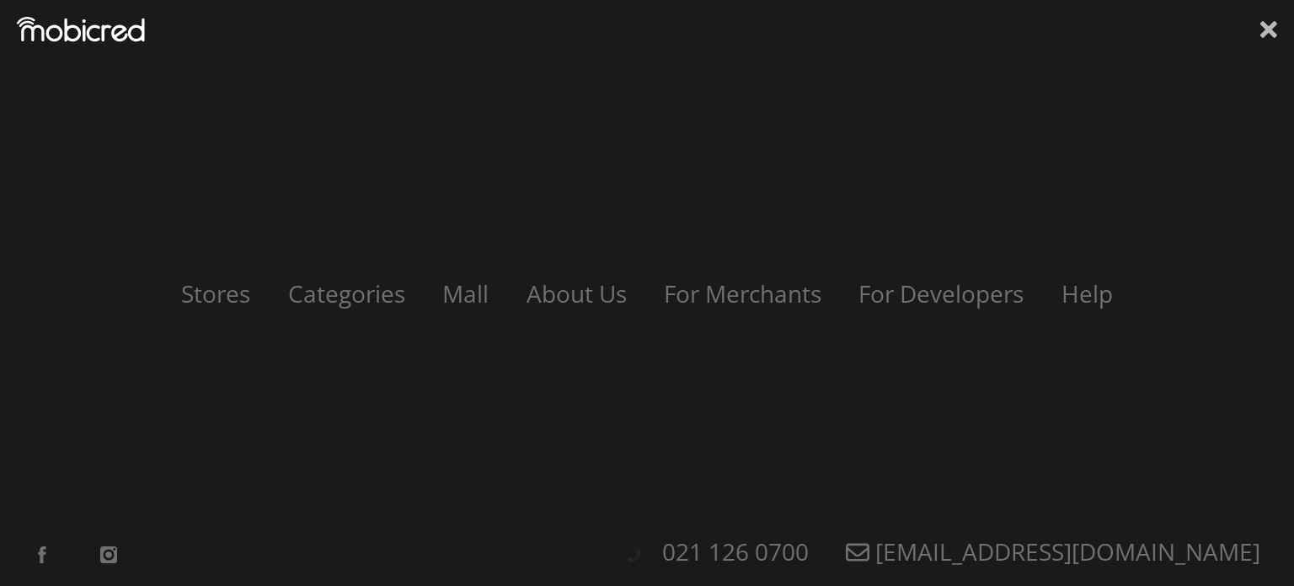
click at [1268, 35] on icon at bounding box center [1268, 29] width 17 height 25
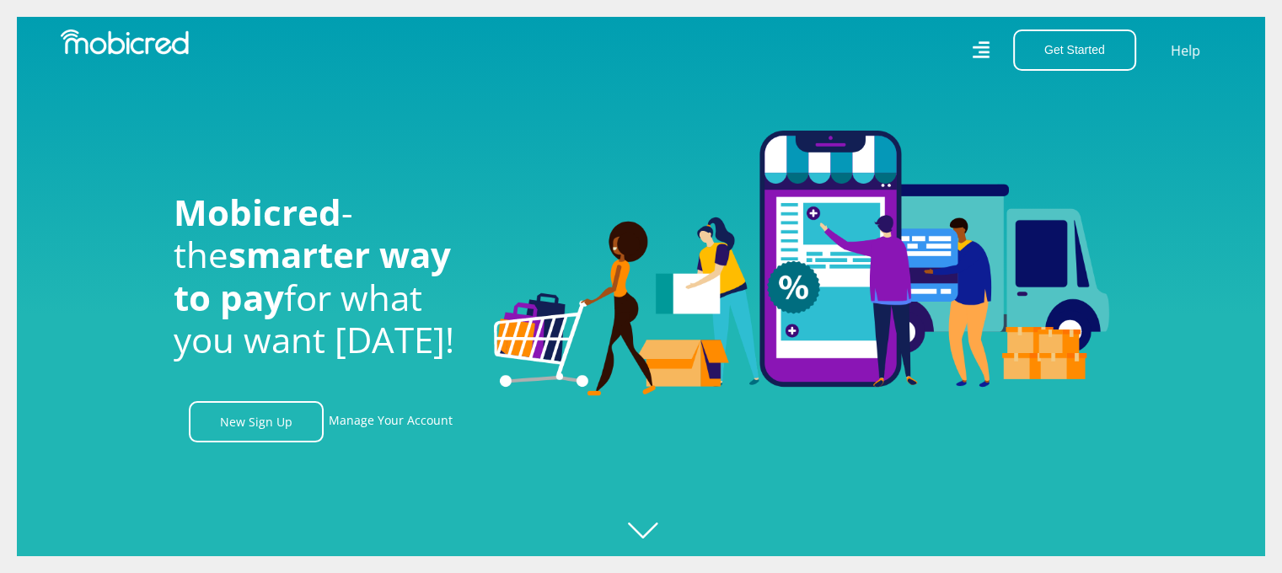
scroll to position [0, 0]
click at [392, 428] on link "Manage Your Account" at bounding box center [391, 421] width 124 height 41
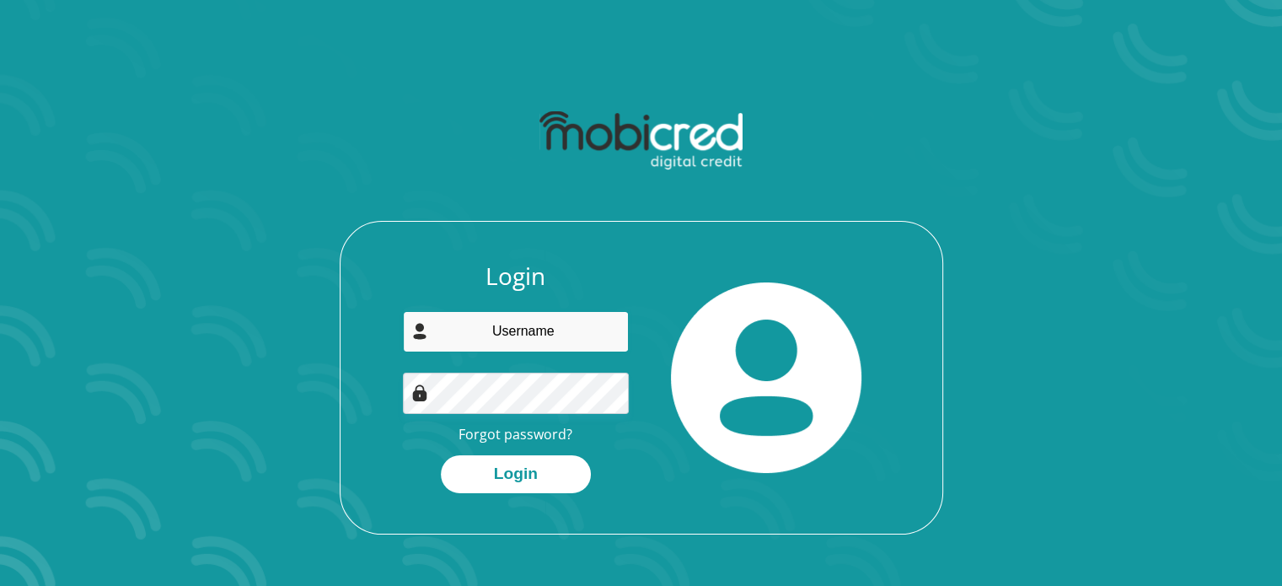
click at [518, 329] on input "email" at bounding box center [516, 331] width 226 height 41
type input "[EMAIL_ADDRESS][DOMAIN_NAME]"
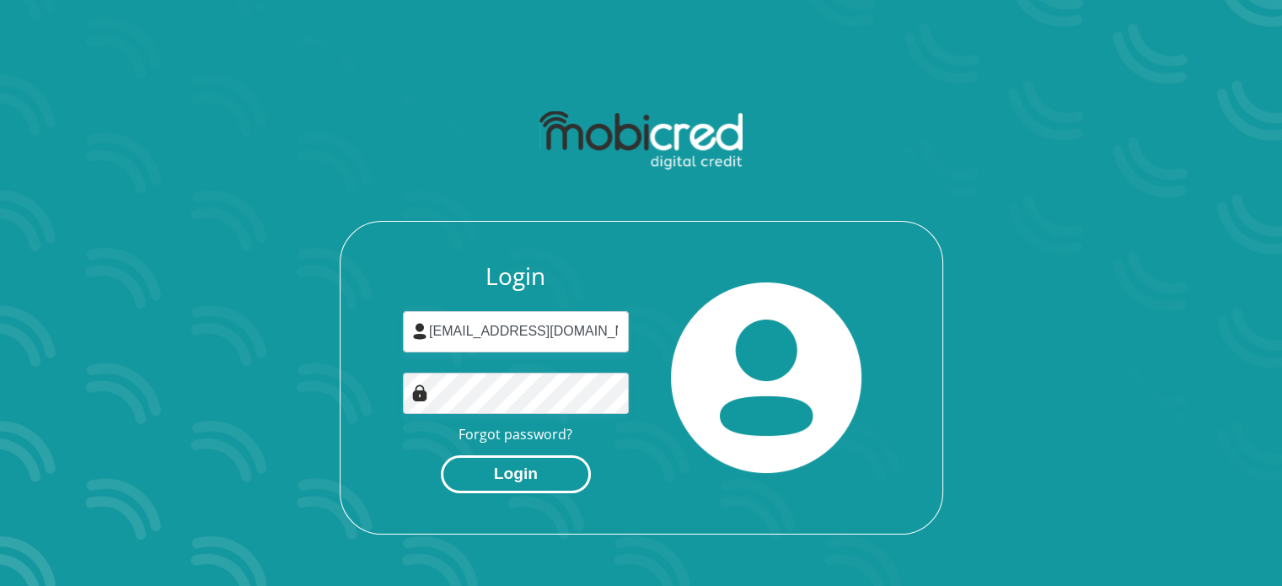
click at [495, 472] on button "Login" at bounding box center [516, 474] width 150 height 38
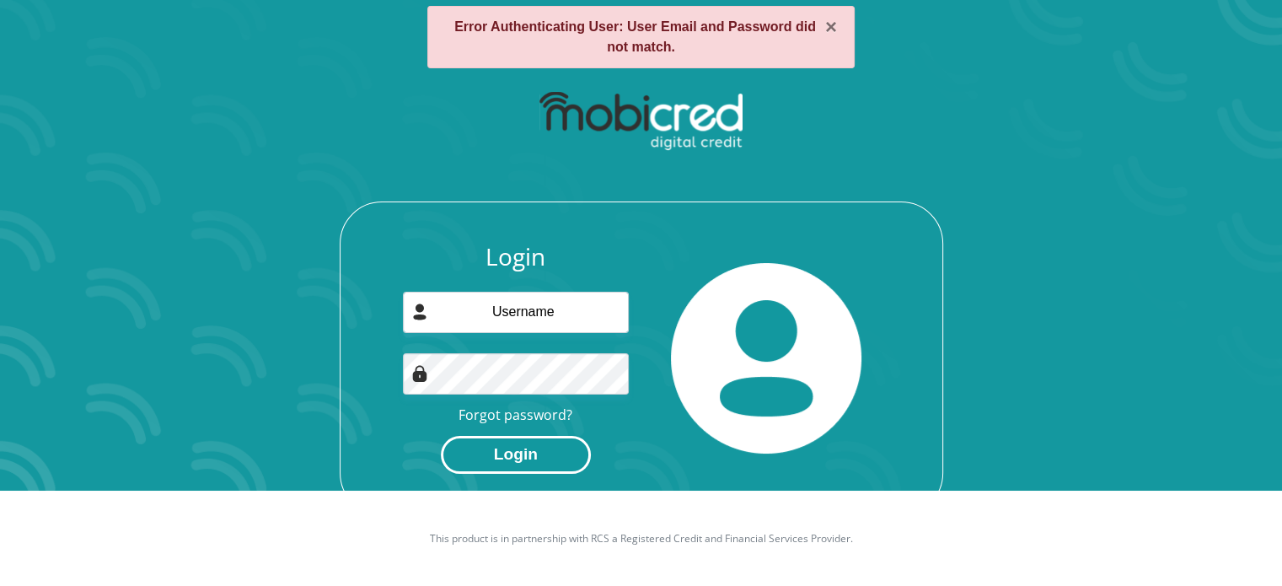
scroll to position [96, 0]
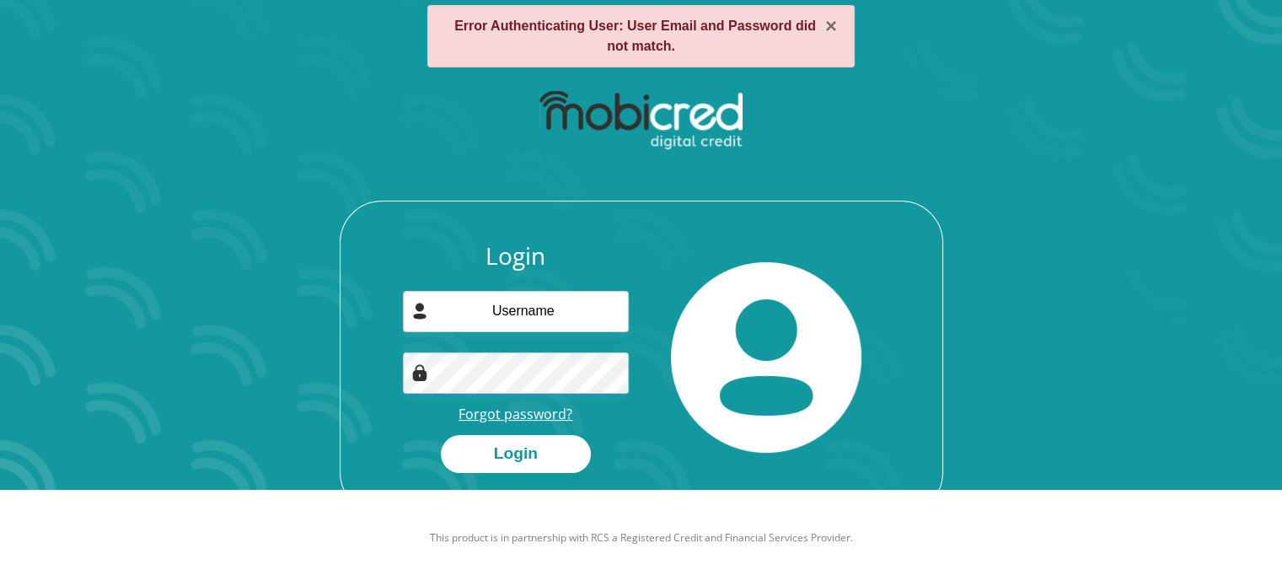
click at [506, 410] on link "Forgot password?" at bounding box center [515, 413] width 114 height 19
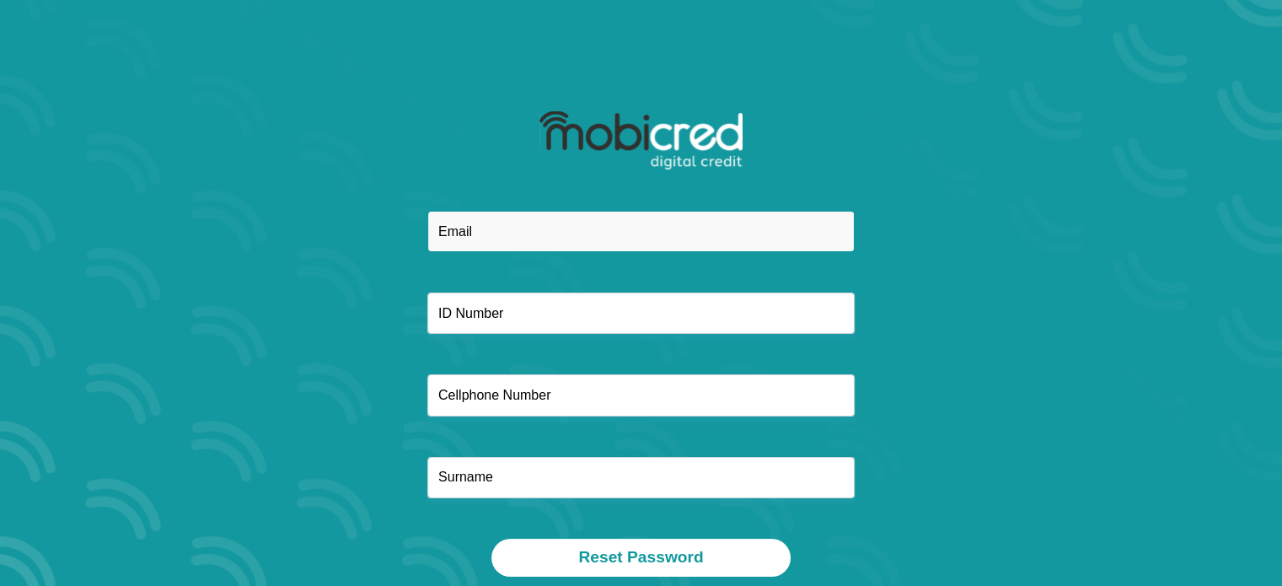
click at [492, 222] on input "email" at bounding box center [640, 231] width 427 height 41
type input "sharlinibehari@gmail.com"
type input "0613576092"
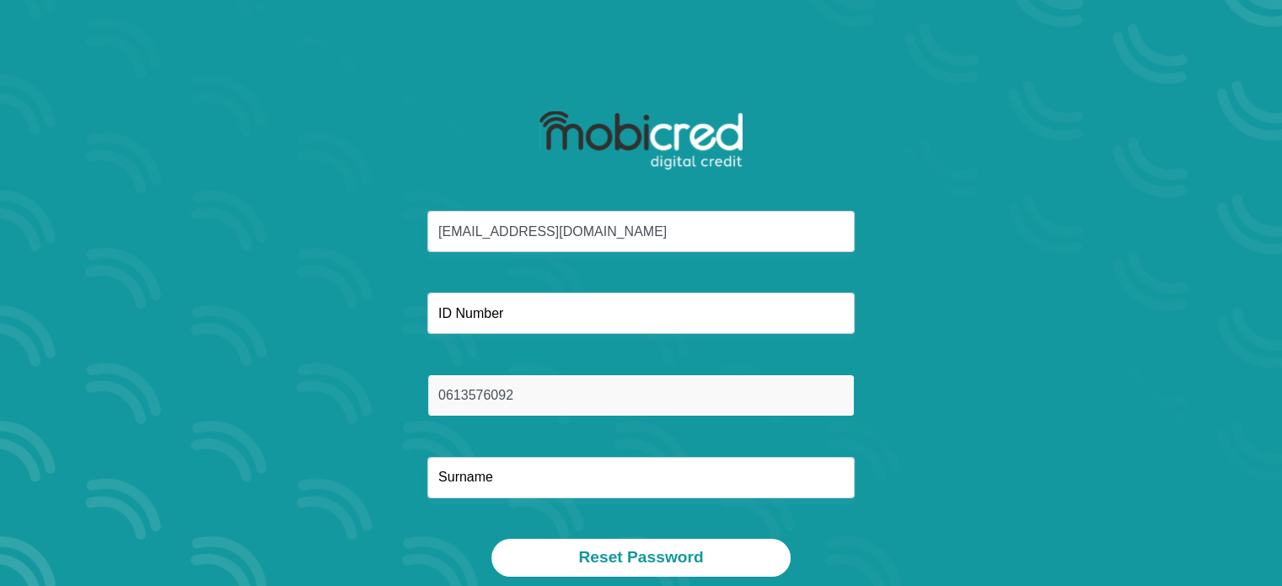
type input "Behari"
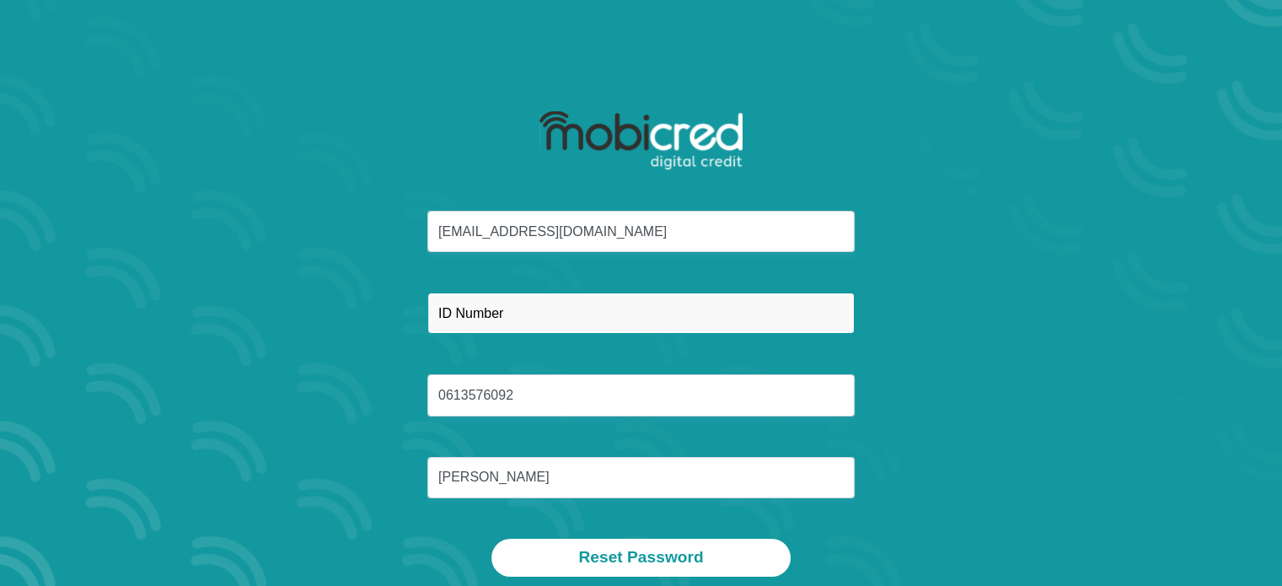
click at [521, 316] on input "text" at bounding box center [640, 312] width 427 height 41
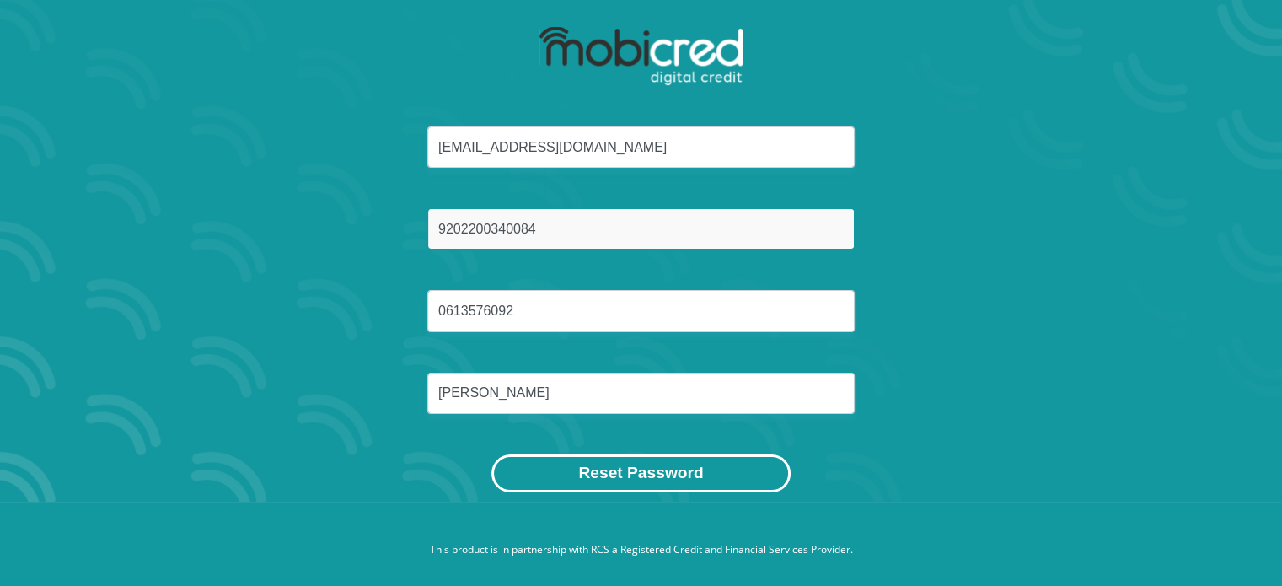
type input "9202200340084"
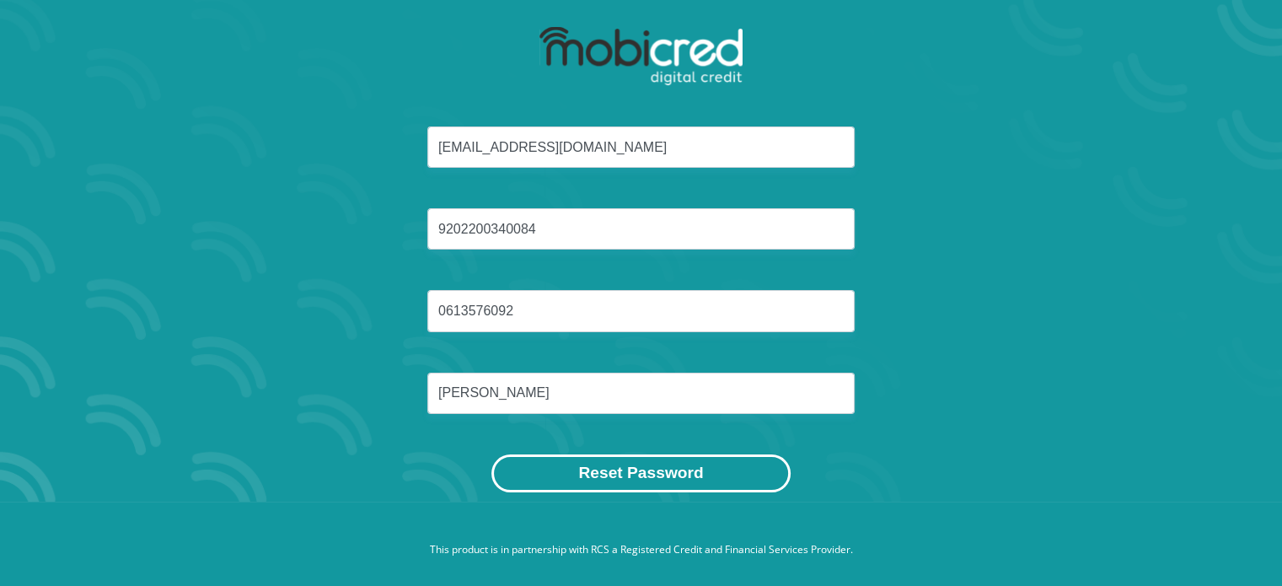
click at [635, 463] on button "Reset Password" at bounding box center [640, 473] width 298 height 38
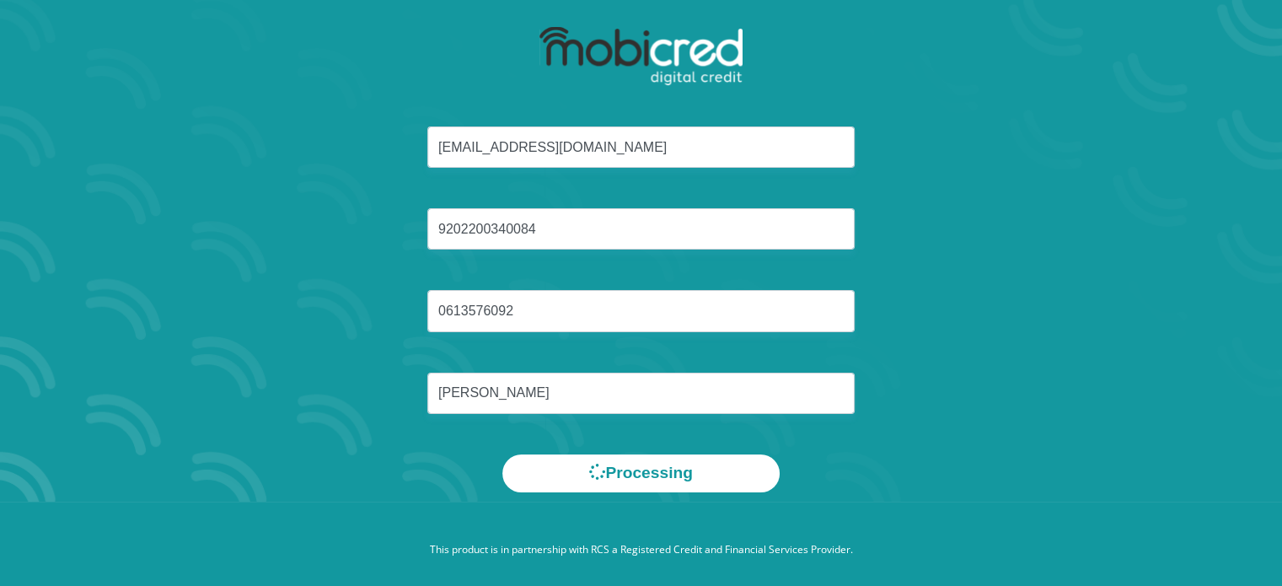
scroll to position [0, 0]
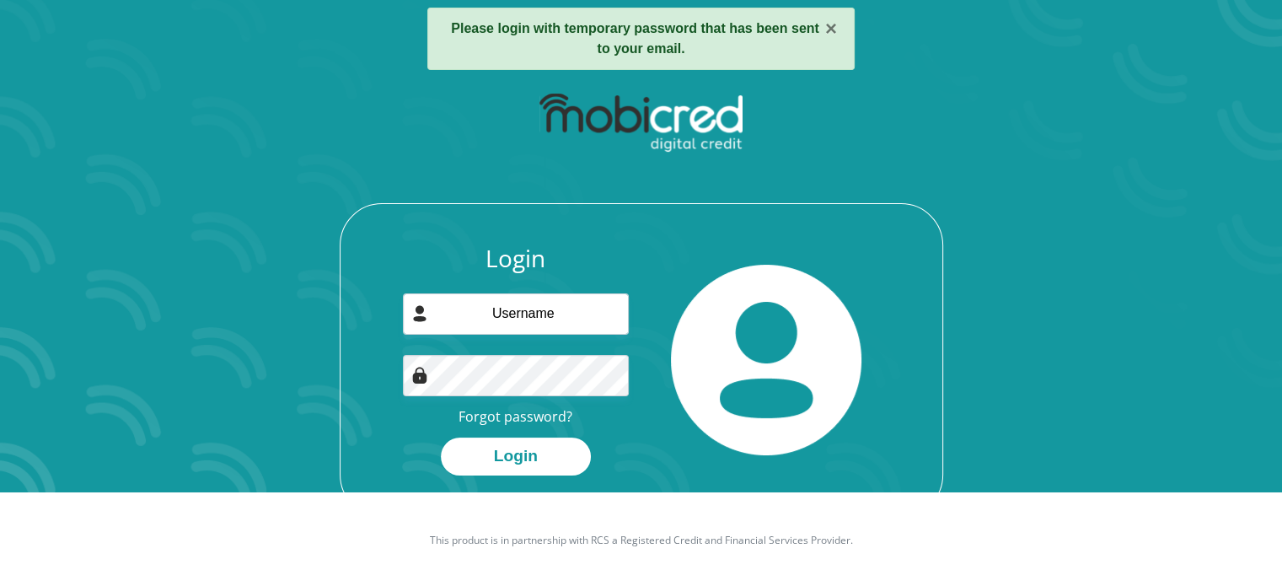
scroll to position [96, 0]
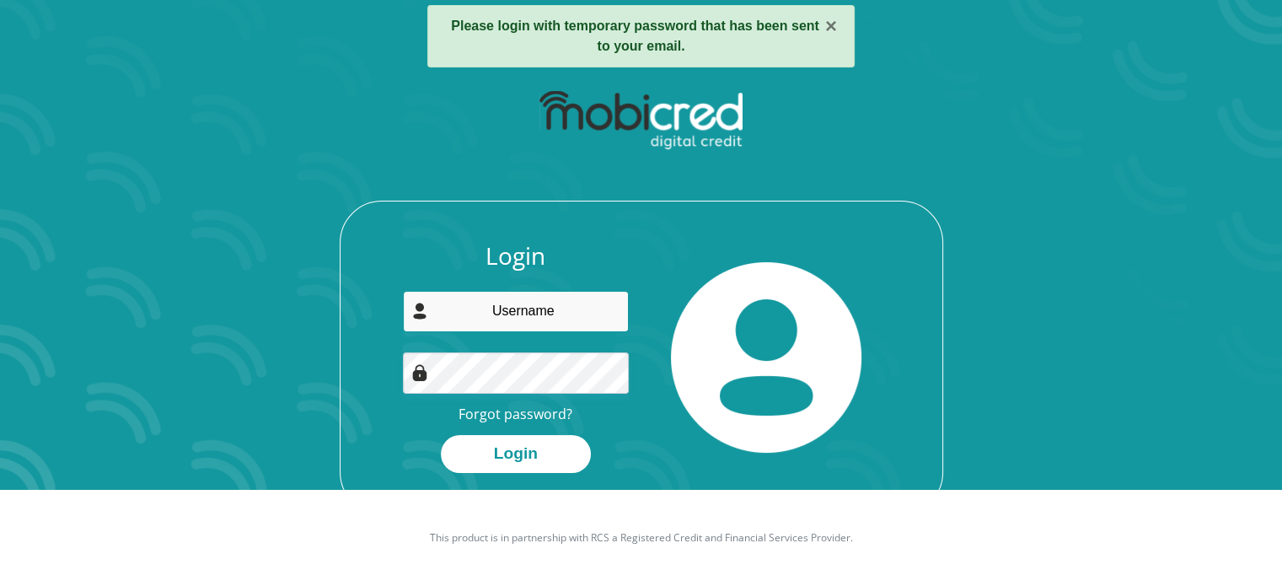
click at [540, 319] on input "email" at bounding box center [516, 311] width 226 height 41
type input "[EMAIL_ADDRESS][DOMAIN_NAME]"
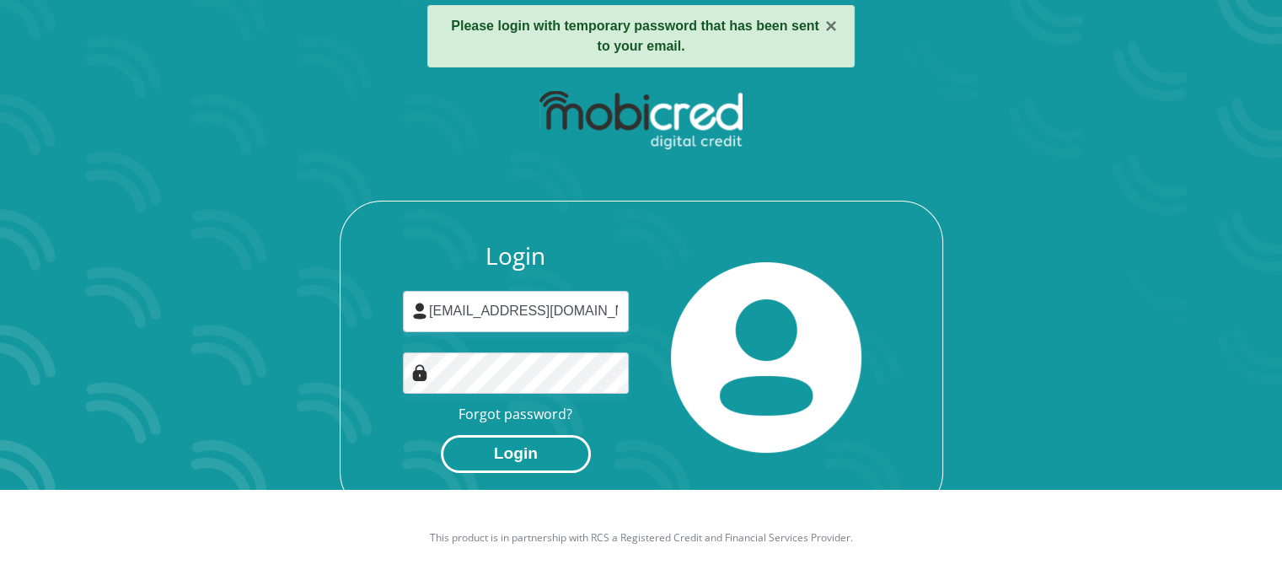
click at [524, 454] on button "Login" at bounding box center [516, 454] width 150 height 38
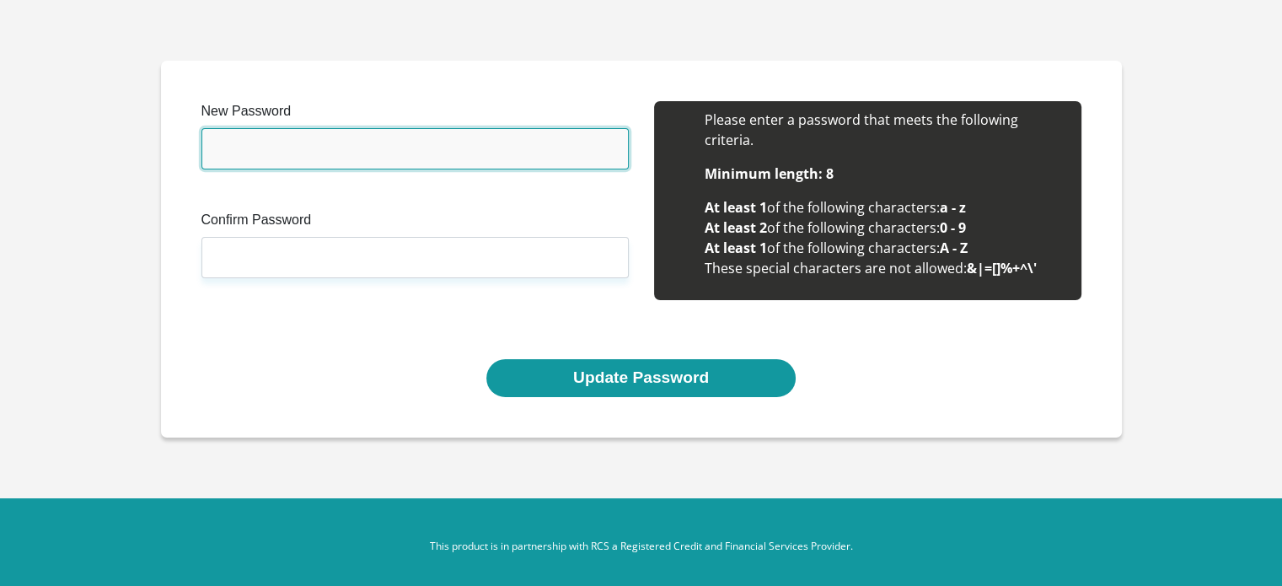
click at [420, 147] on input "New Password" at bounding box center [414, 148] width 427 height 41
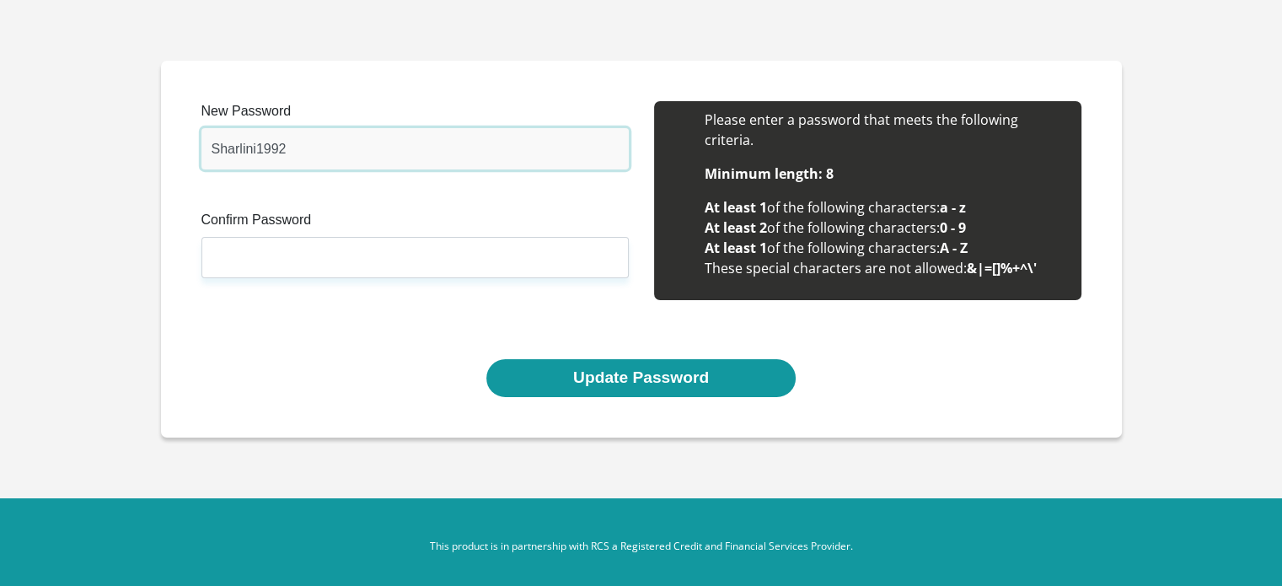
click at [230, 144] on input "Sharlini1992" at bounding box center [414, 148] width 427 height 41
type input "Sh@rlini1992"
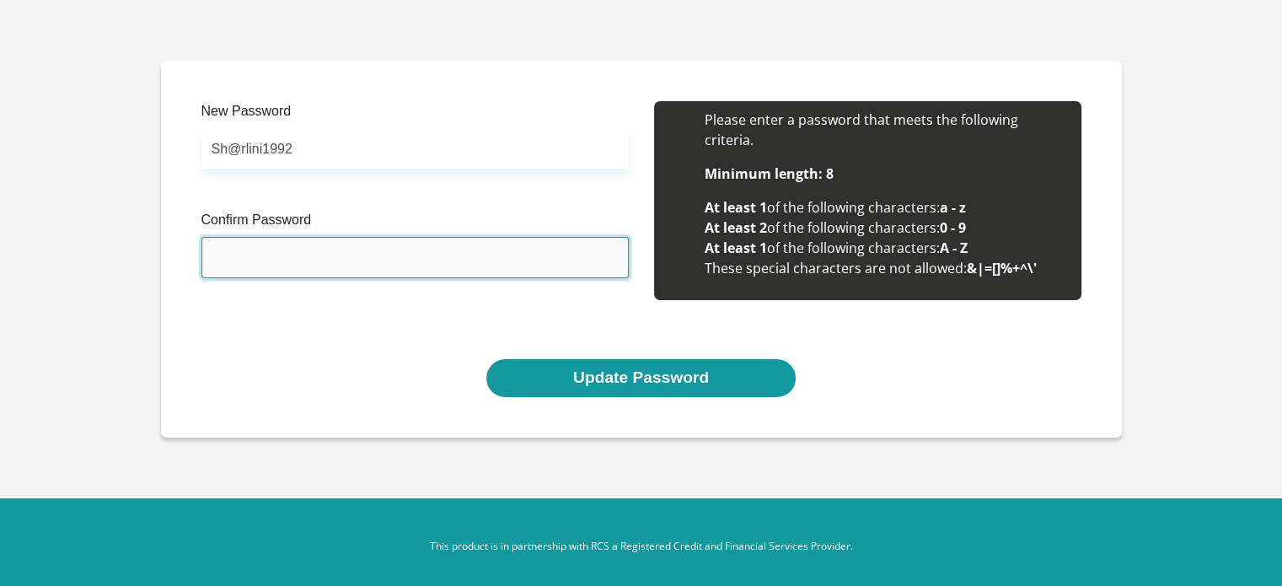
drag, startPoint x: 245, startPoint y: 246, endPoint x: 241, endPoint y: 255, distance: 10.2
click at [244, 245] on input "Confirm Password" at bounding box center [414, 257] width 427 height 41
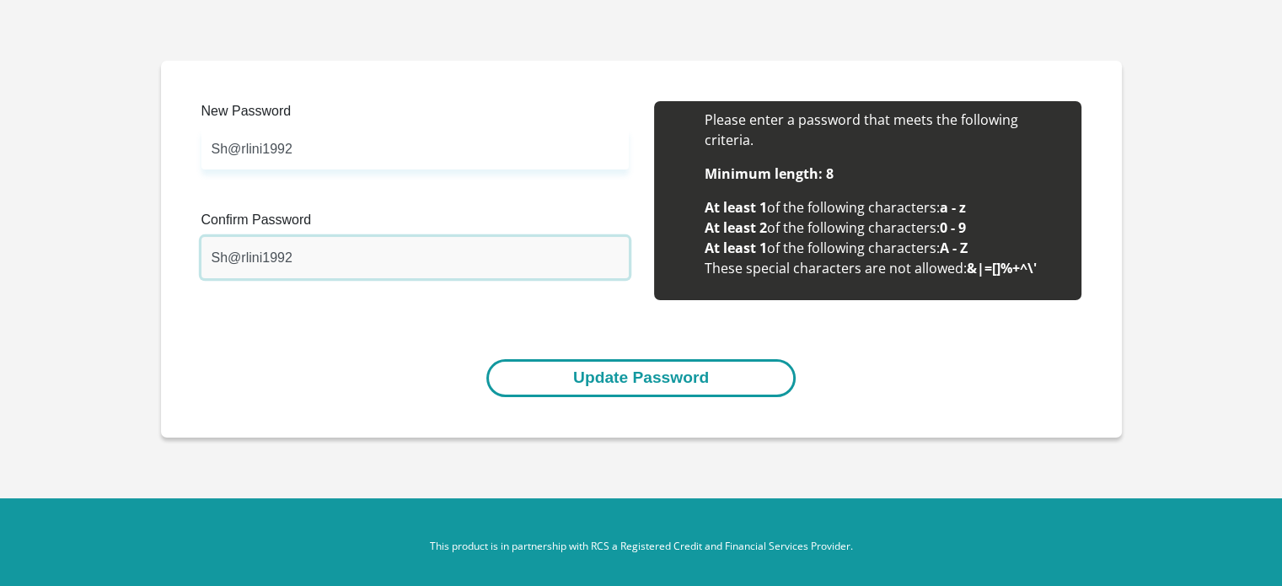
type input "Sh@rlini1992"
click at [537, 378] on button "Update Password" at bounding box center [640, 378] width 309 height 38
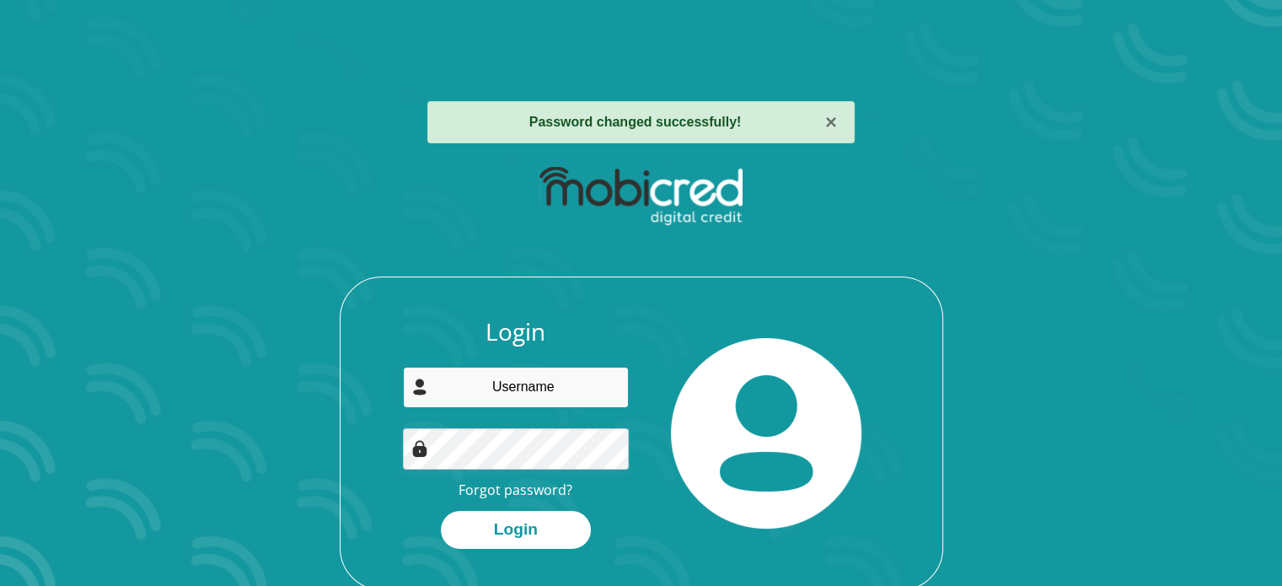
click at [537, 381] on input "email" at bounding box center [516, 387] width 226 height 41
type input "[EMAIL_ADDRESS][DOMAIN_NAME]"
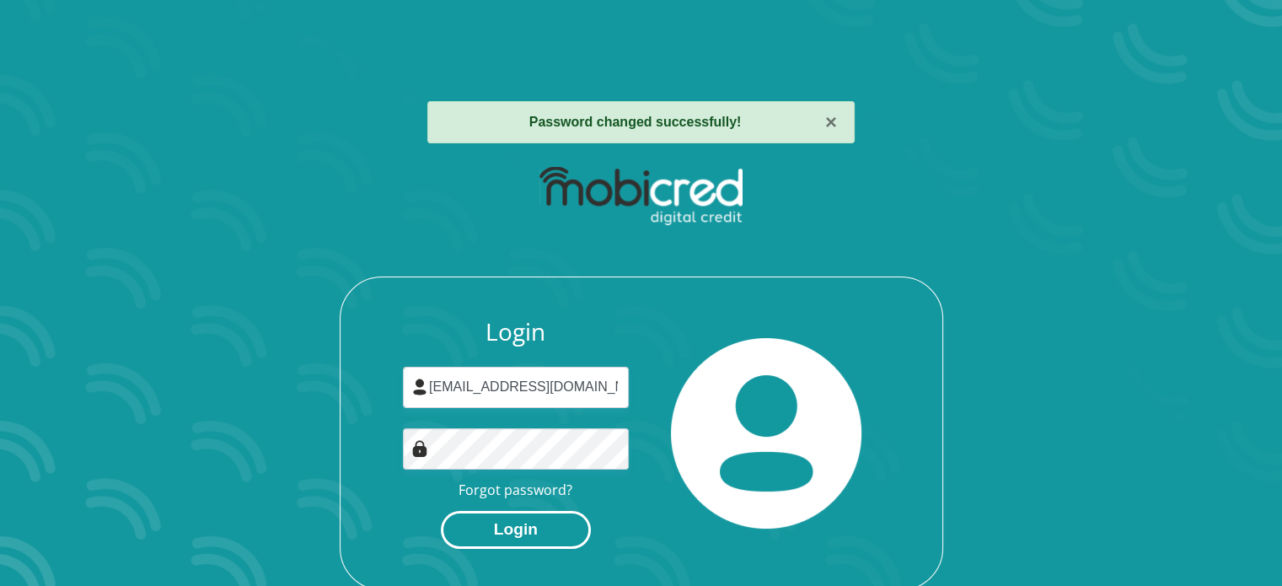
click at [549, 535] on button "Login" at bounding box center [516, 530] width 150 height 38
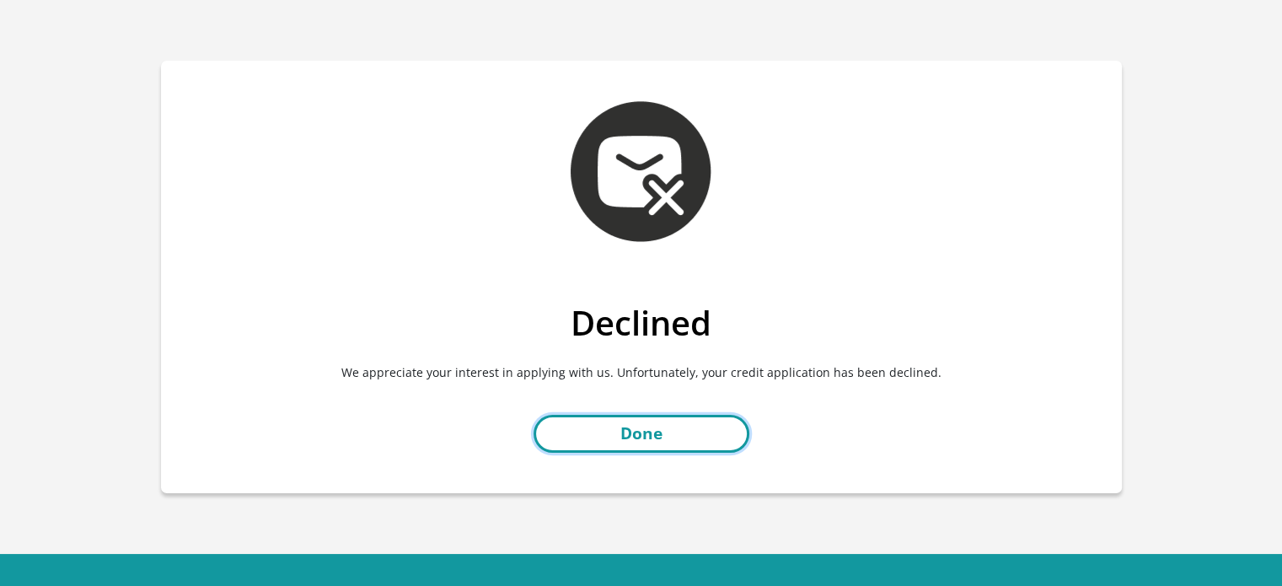
click at [682, 421] on link "Done" at bounding box center [641, 434] width 216 height 38
